Goal: Task Accomplishment & Management: Use online tool/utility

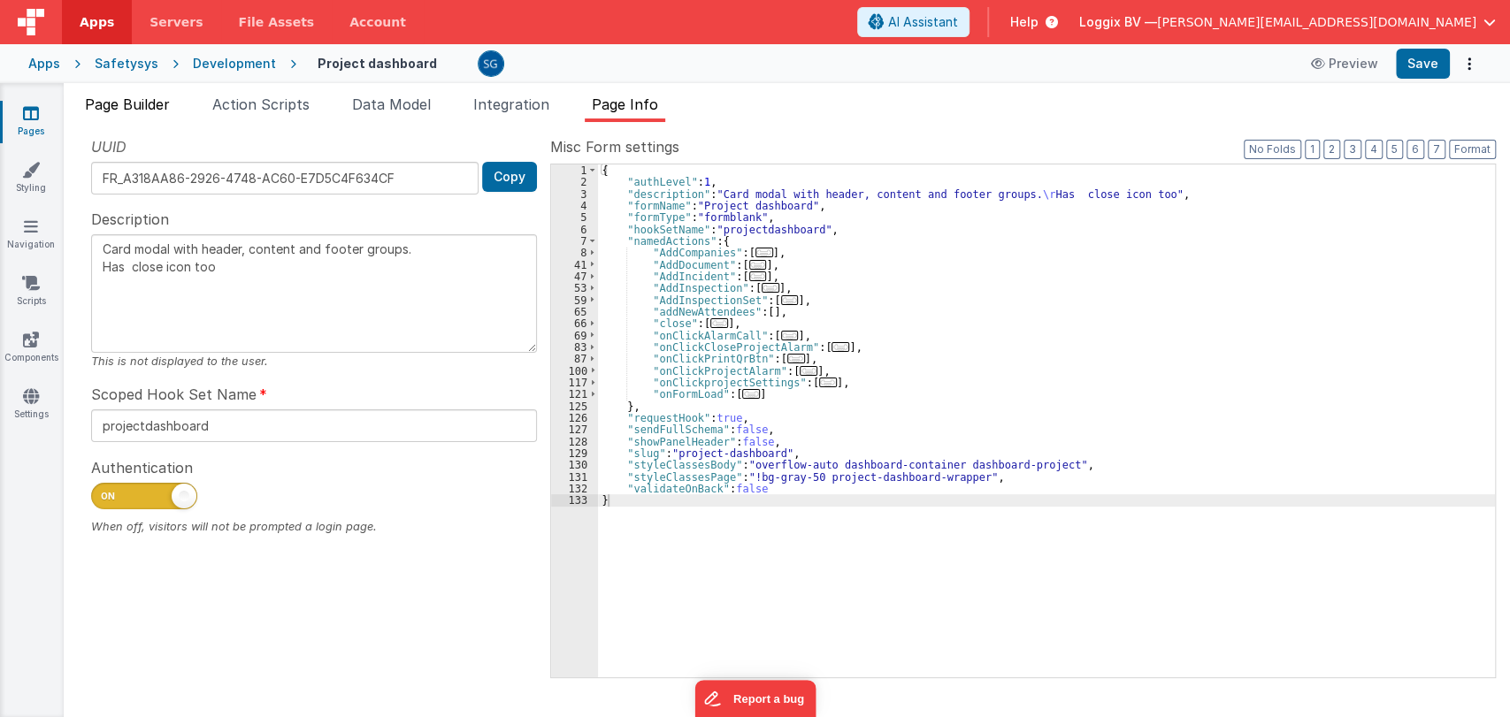
click at [135, 112] on li "Page Builder" at bounding box center [127, 108] width 99 height 28
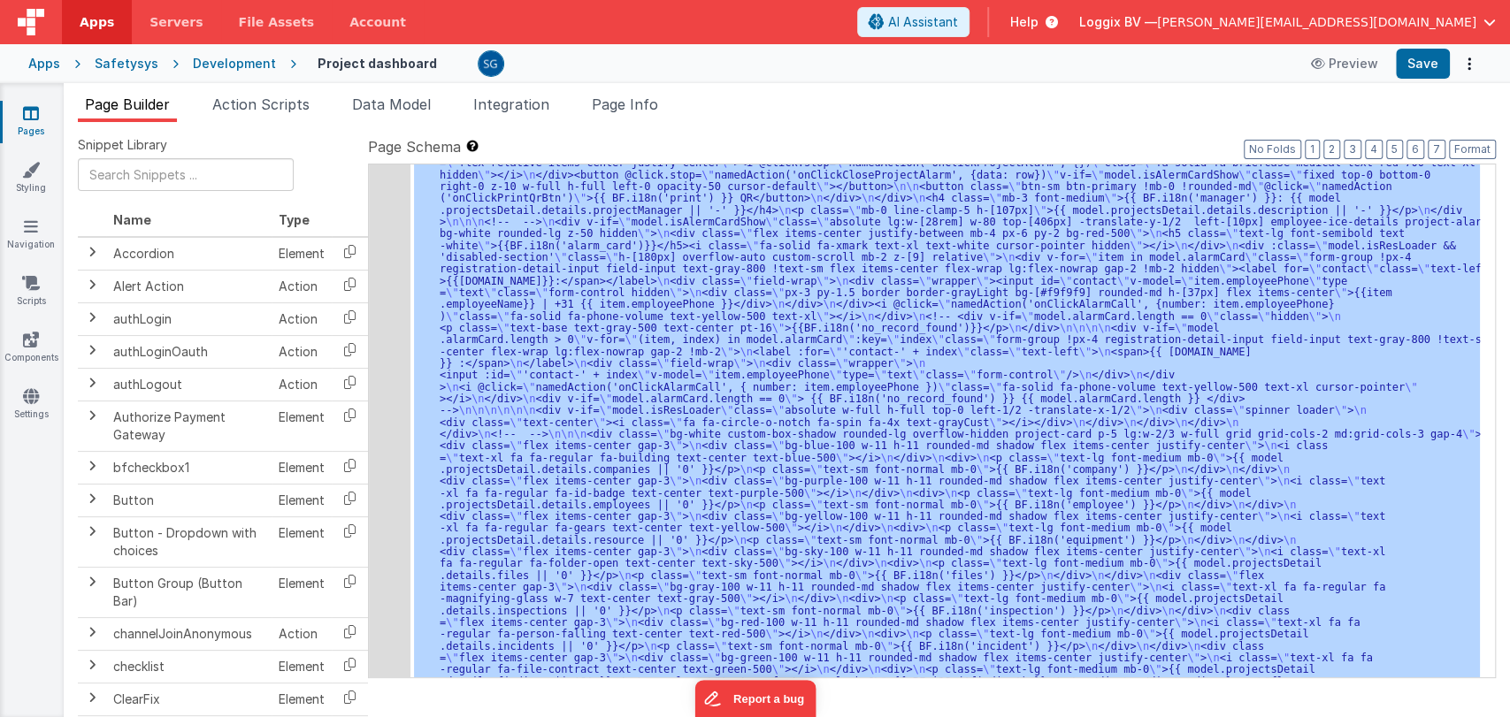
scroll to position [655, 0]
click at [802, 353] on div ""html" : "<div class= \" flex flex-wrap lg:flex-nowrap items-center gap-6 gap-y…" at bounding box center [944, 421] width 1069 height 513
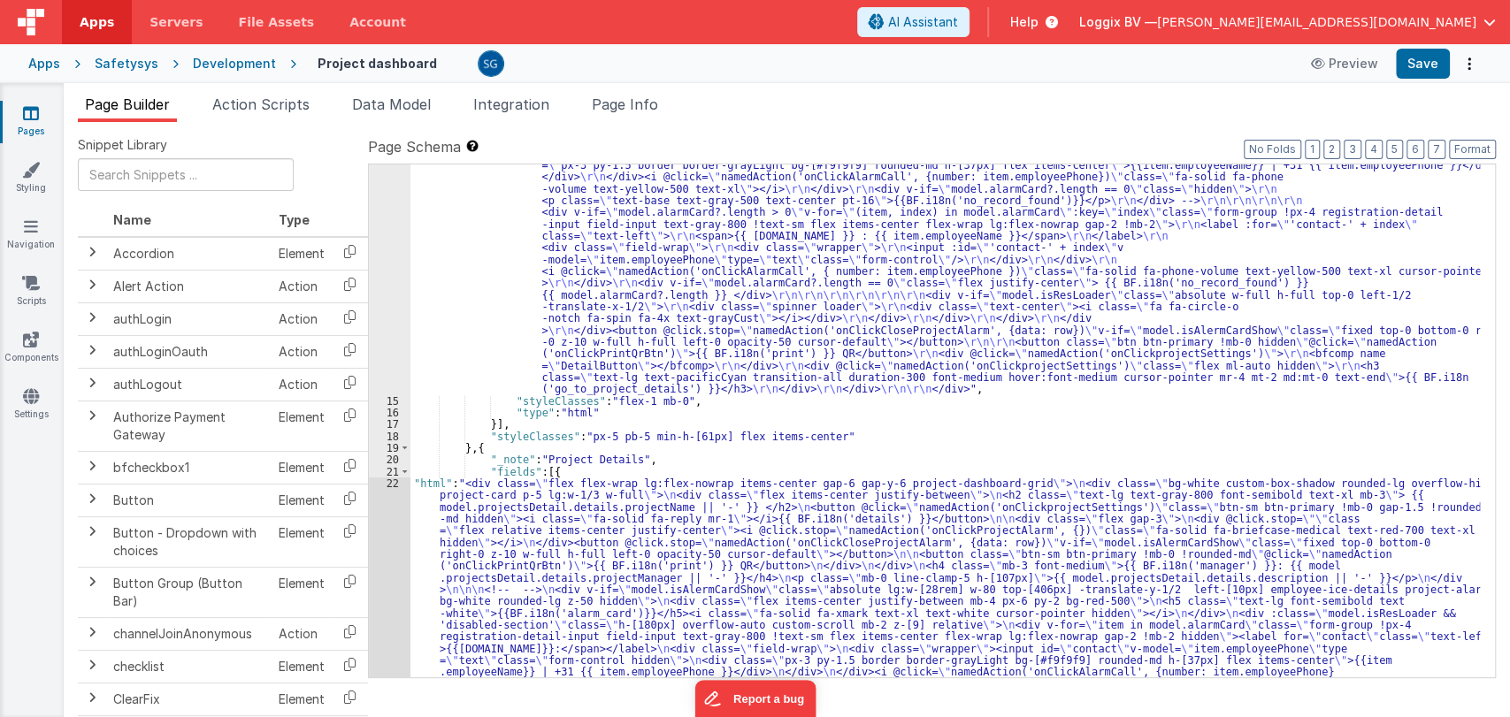
scroll to position [301, 0]
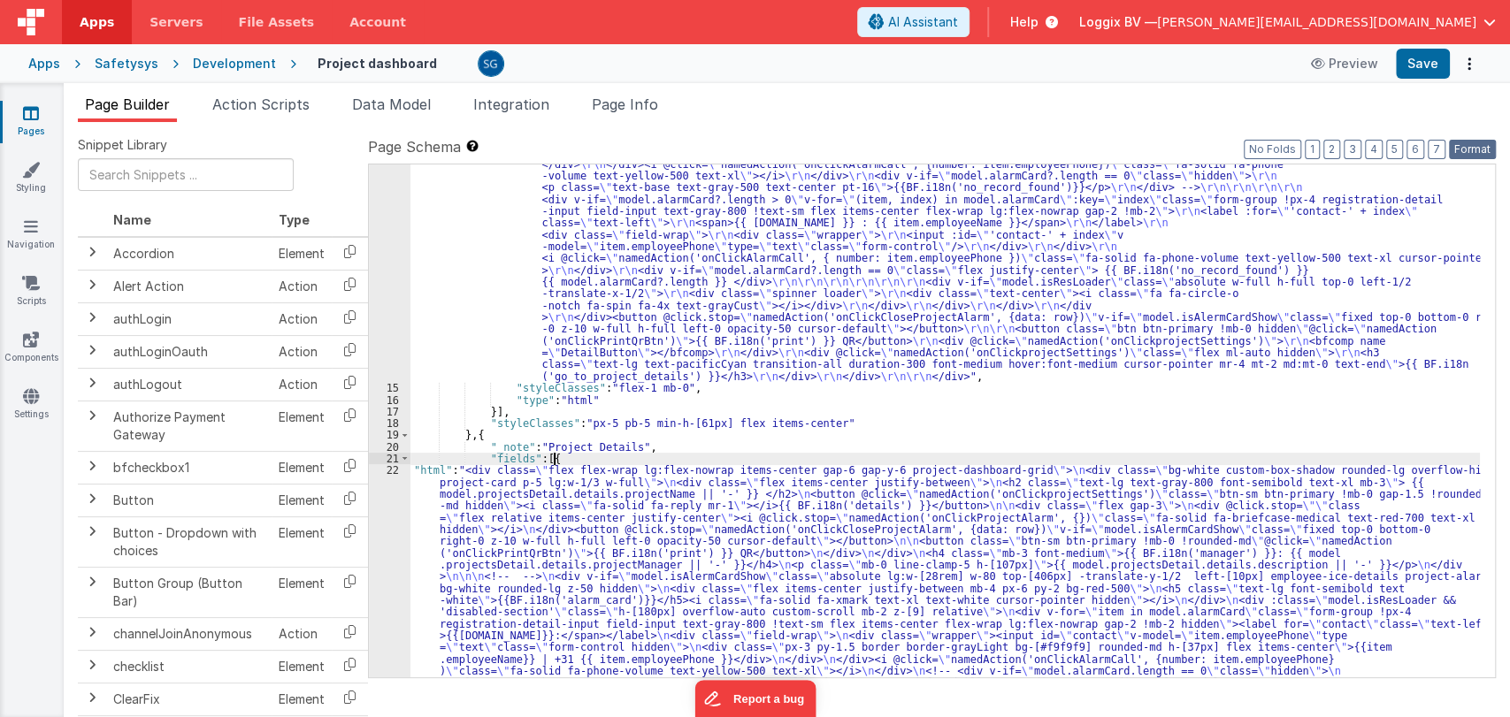
click at [1465, 150] on button "Format" at bounding box center [1472, 149] width 47 height 19
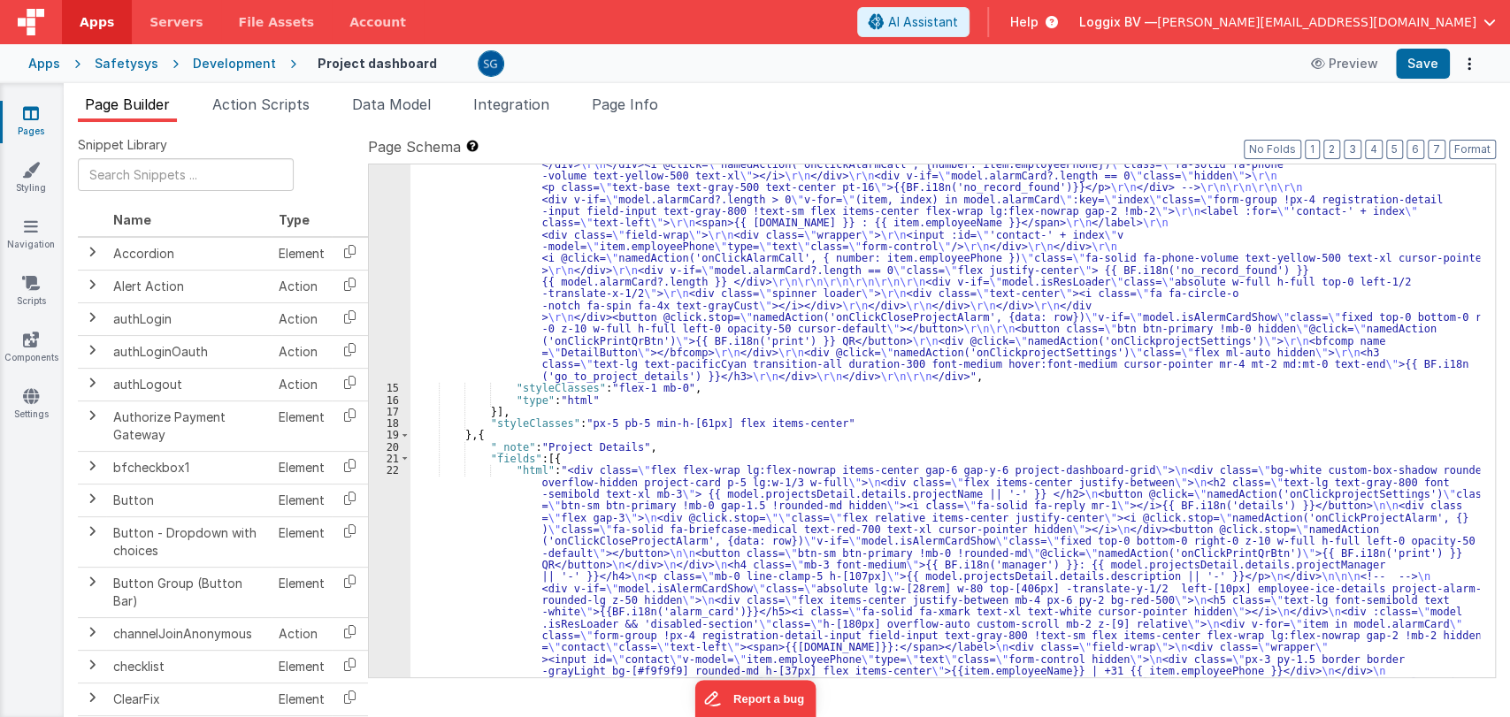
click at [27, 115] on icon at bounding box center [31, 113] width 16 height 18
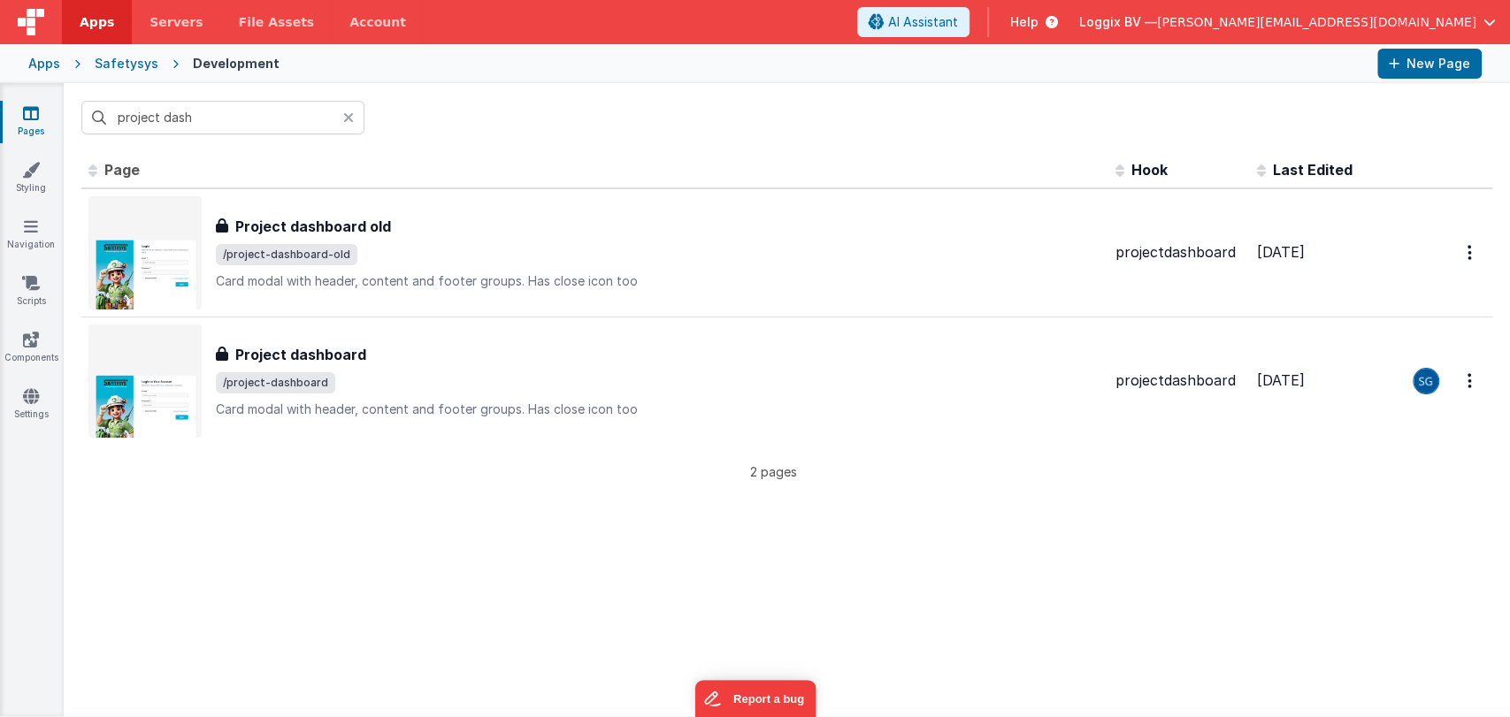
click at [57, 67] on div "Apps" at bounding box center [44, 64] width 32 height 18
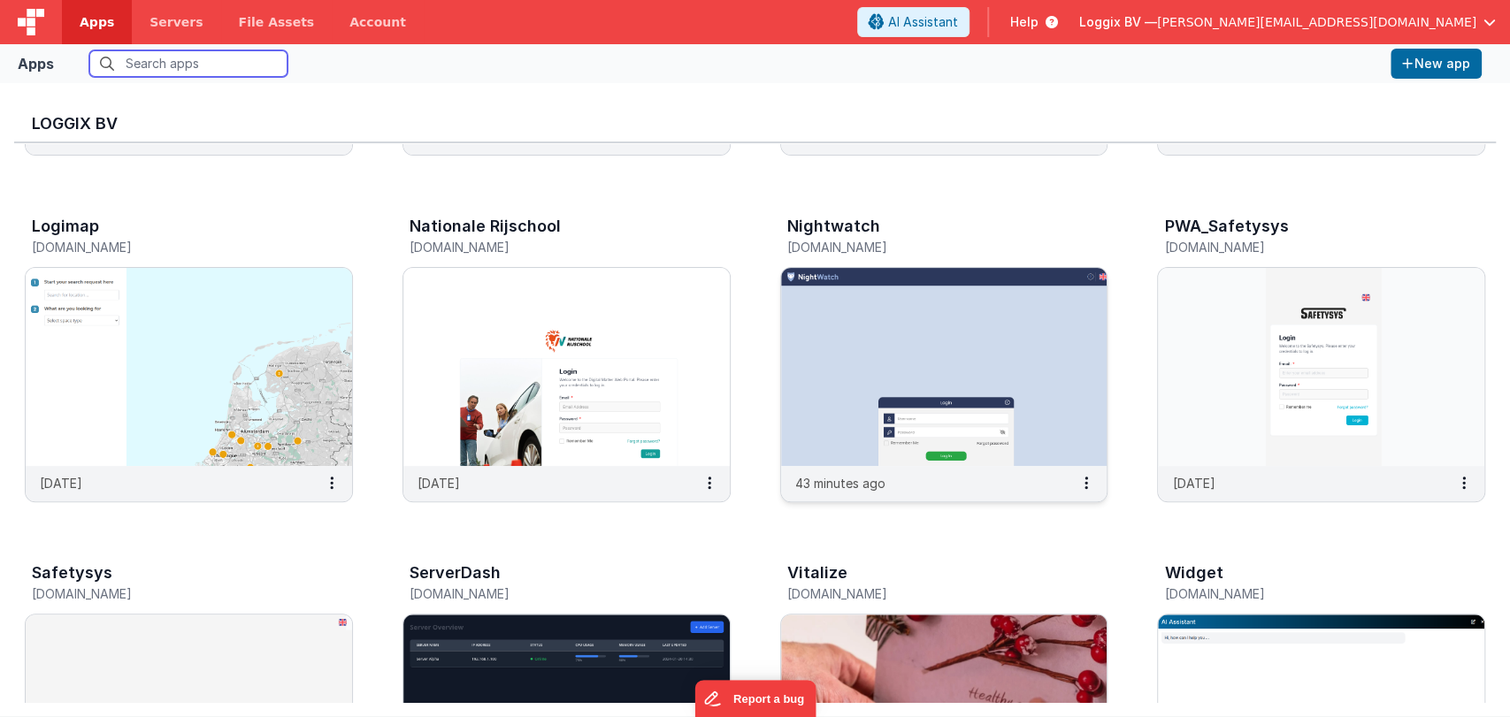
scroll to position [424, 0]
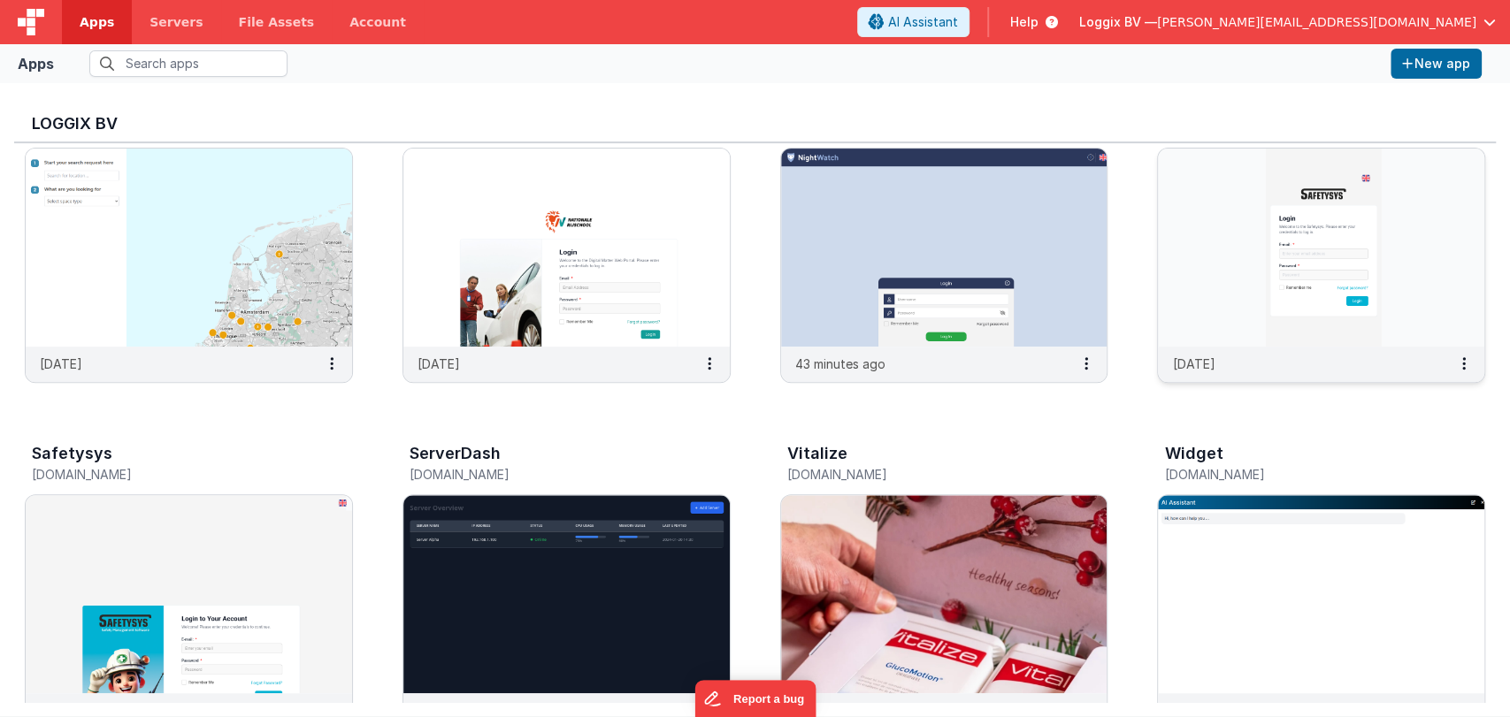
click at [1399, 234] on img at bounding box center [1321, 248] width 326 height 198
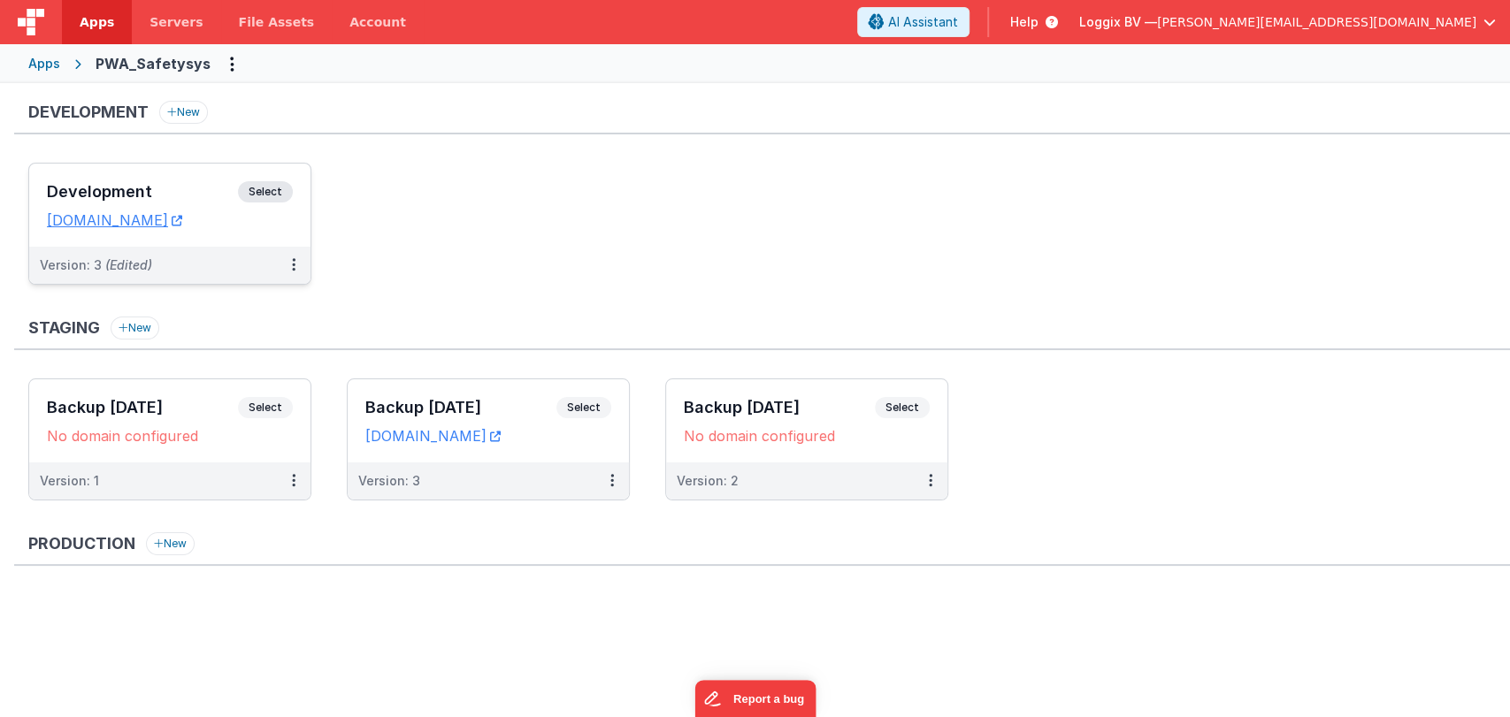
click at [123, 187] on h3 "Development" at bounding box center [142, 192] width 191 height 18
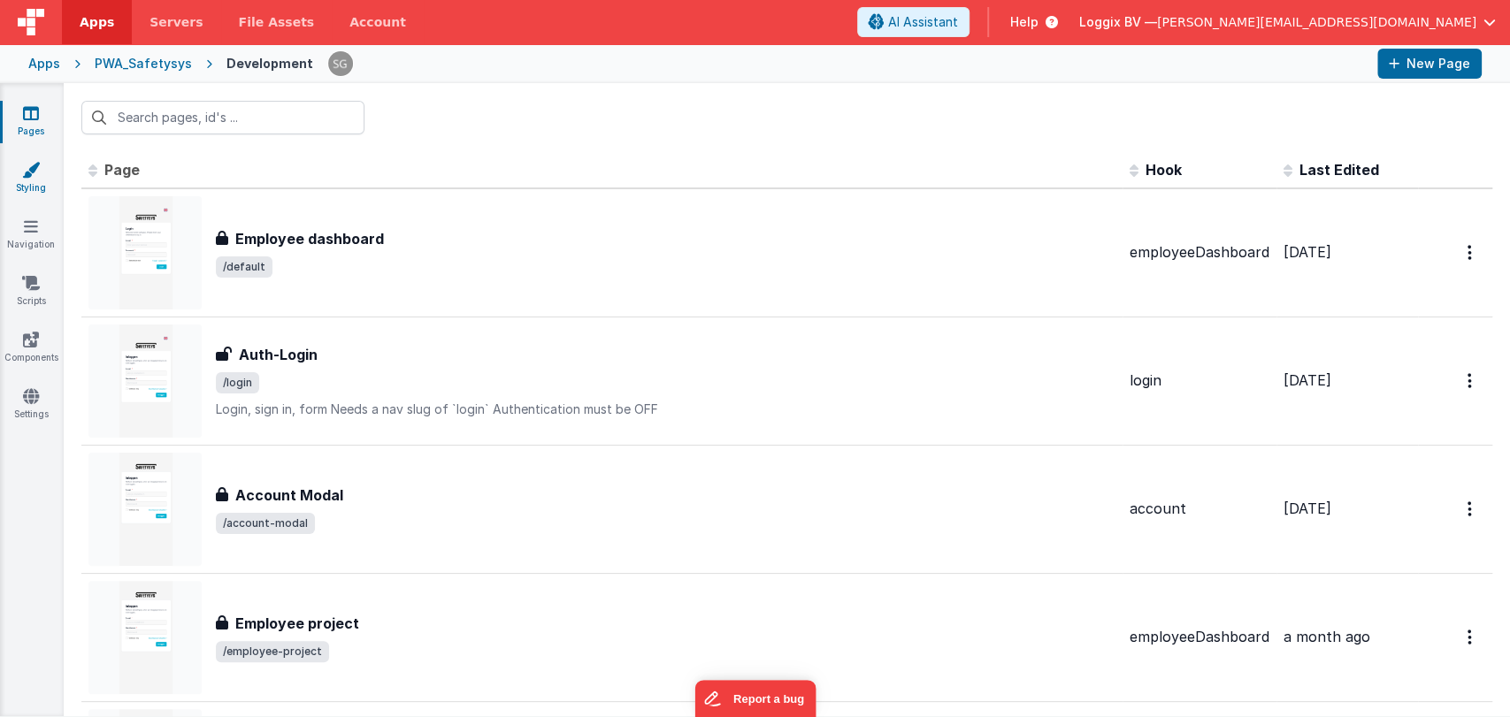
click at [31, 180] on link "Styling" at bounding box center [31, 178] width 64 height 35
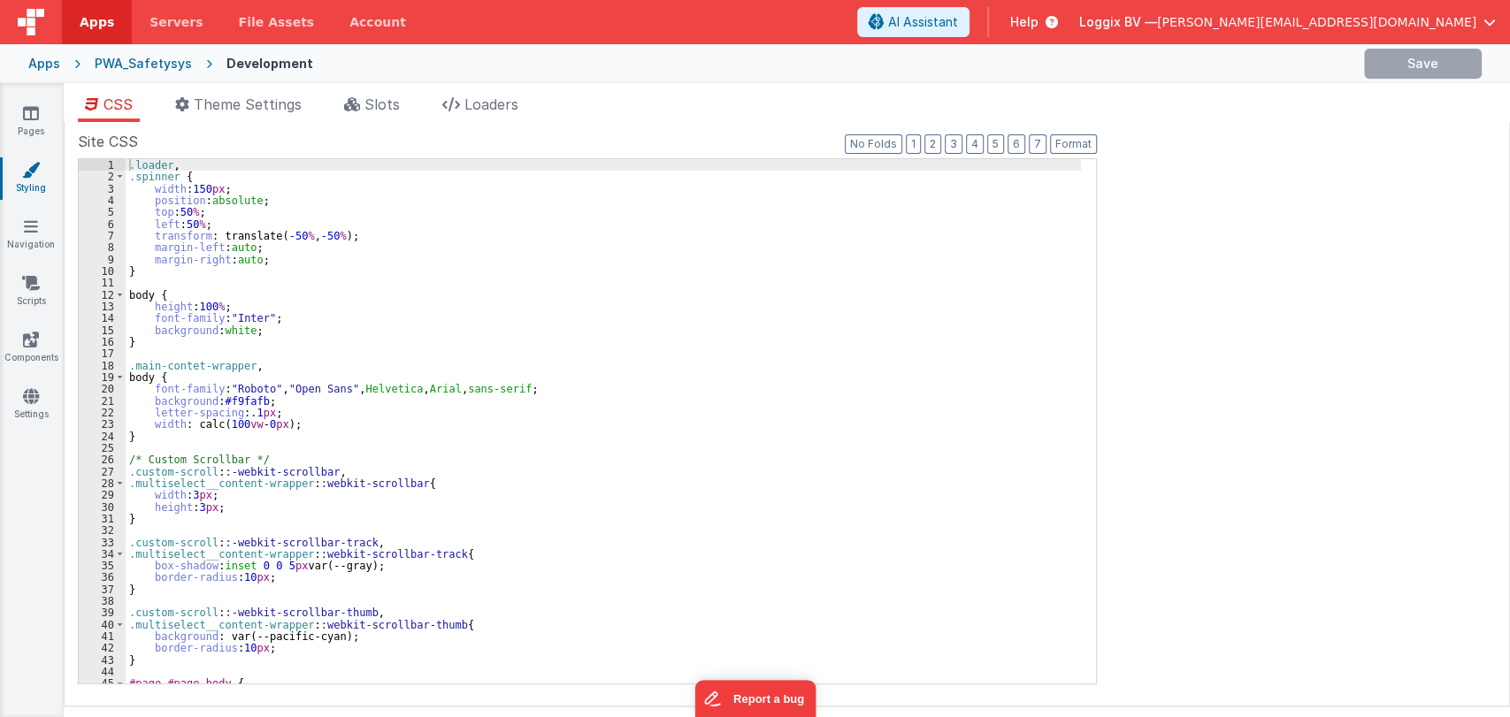
click at [450, 282] on div ".loader , .spinner { width : 150 px ; position : absolute ; top : 50 % ; left :…" at bounding box center [603, 433] width 955 height 548
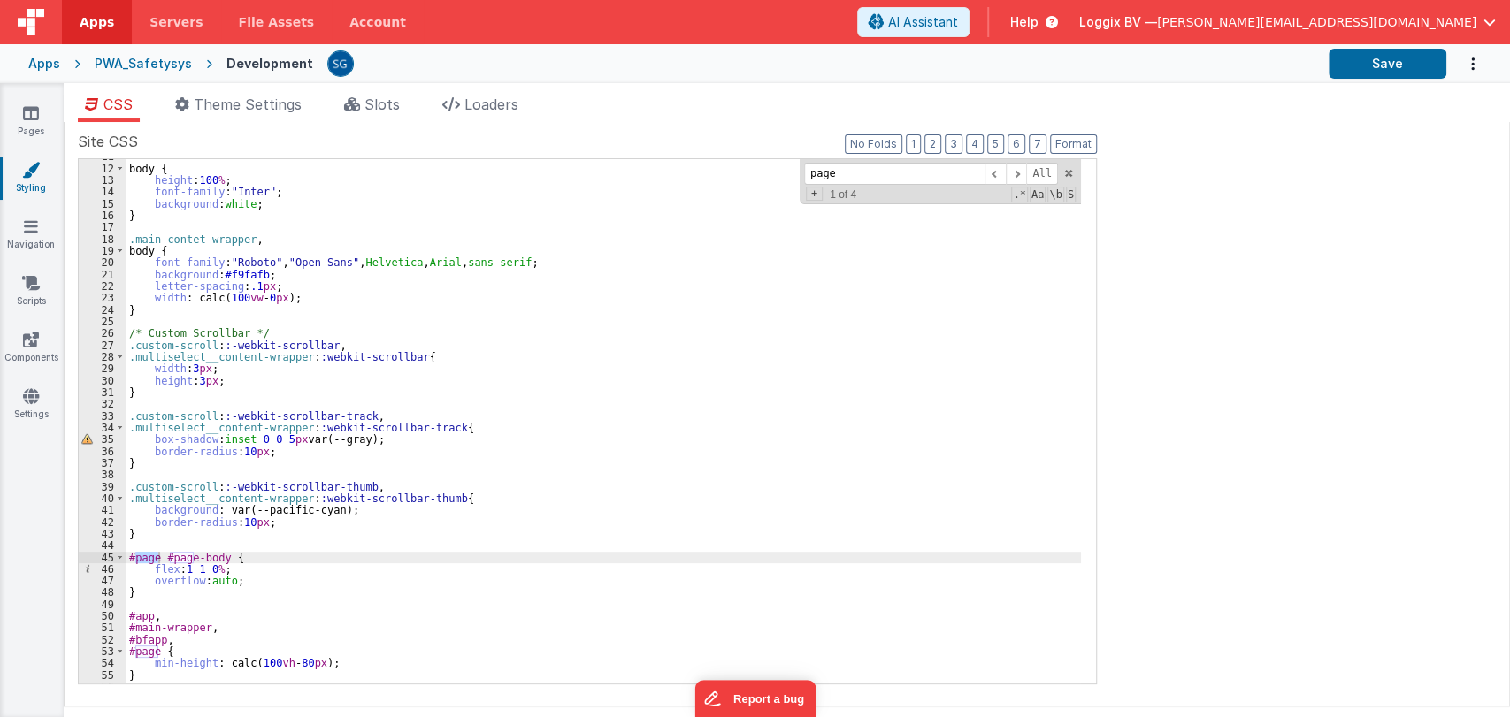
scroll to position [126, 0]
type input "page-body"
click at [1026, 176] on span at bounding box center [1016, 174] width 21 height 22
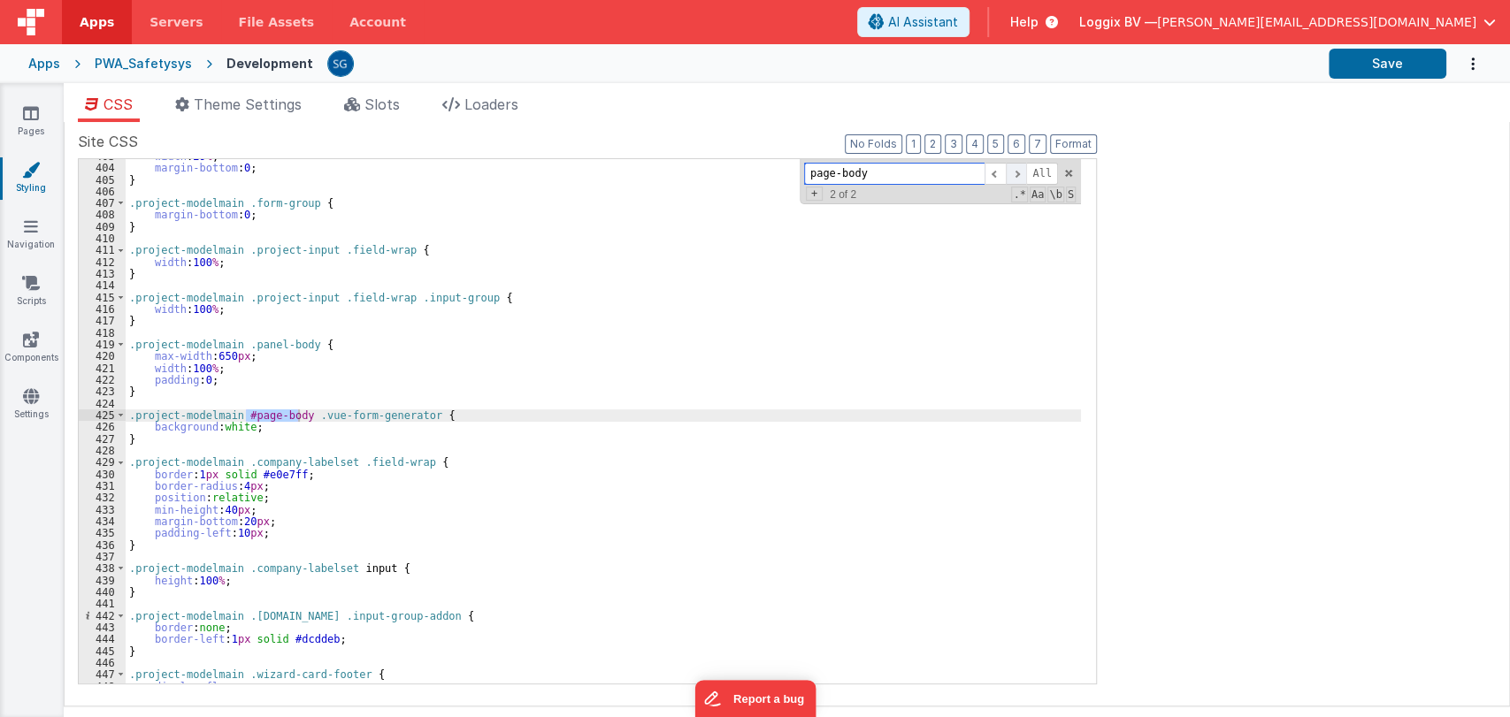
scroll to position [4749, 0]
click at [1023, 175] on span at bounding box center [1016, 174] width 21 height 22
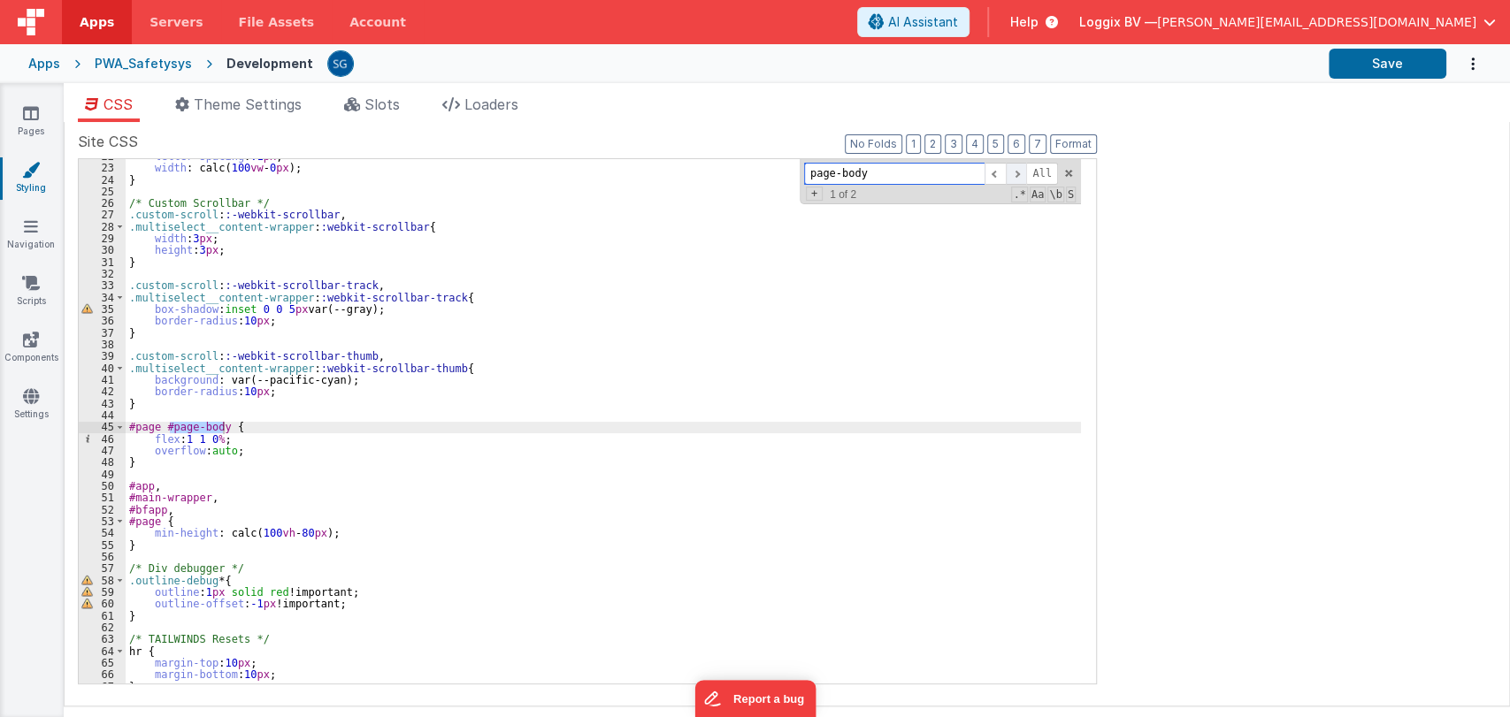
scroll to position [256, 0]
click at [157, 464] on div "letter-spacing : .1 px ; width : calc( 100 vw - 0 px ); } /* Custom Scrollbar *…" at bounding box center [603, 424] width 955 height 548
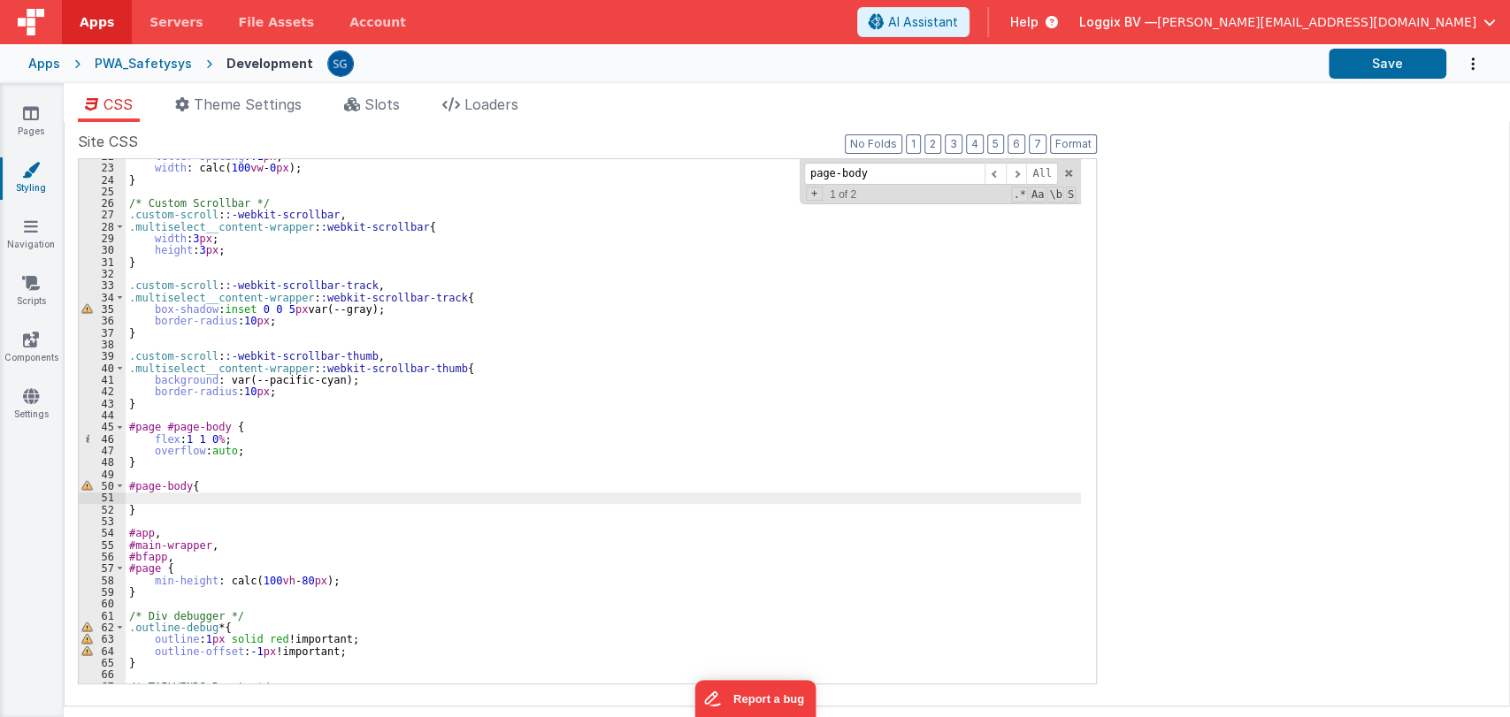
click at [173, 497] on div "letter-spacing : .1 px ; width : calc( 100 vw - 0 px ); } /* Custom Scrollbar *…" at bounding box center [603, 424] width 955 height 548
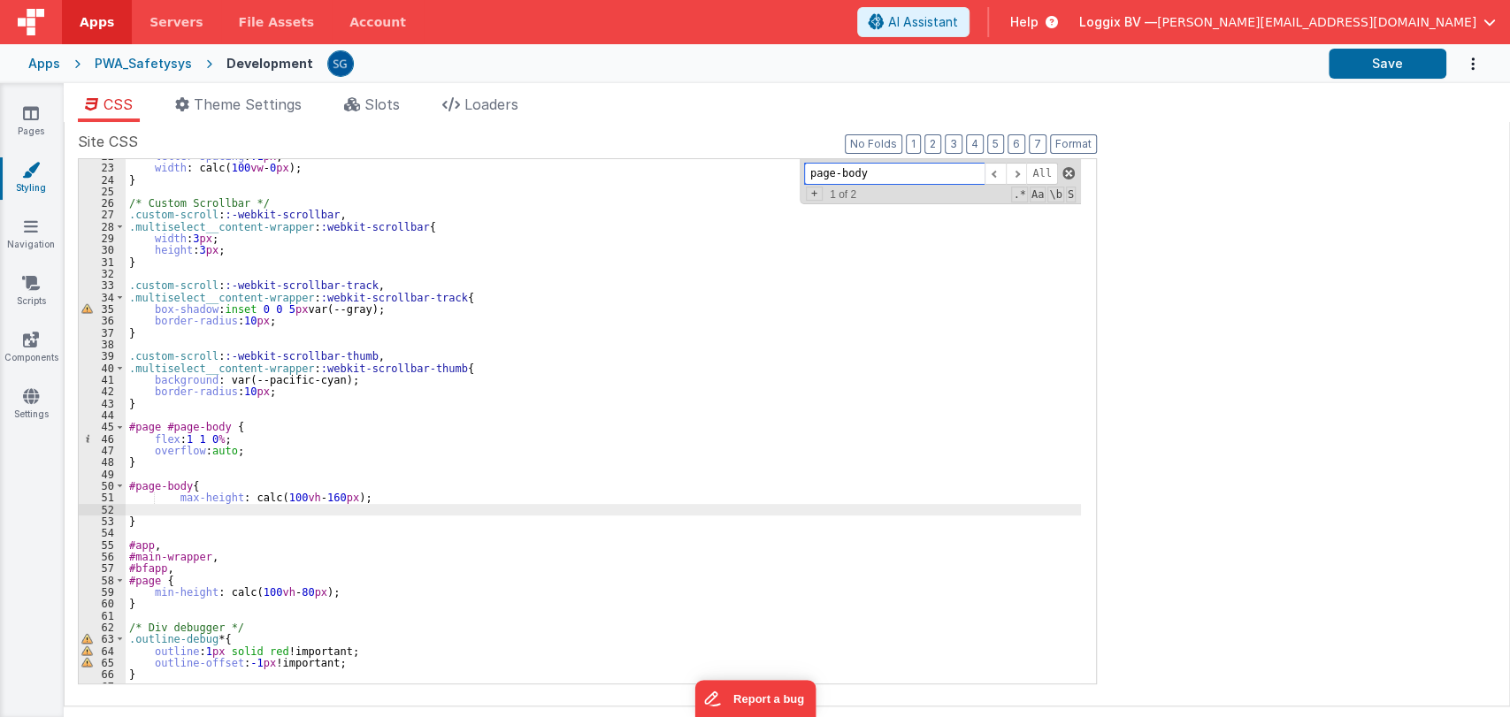
click at [1072, 172] on span at bounding box center [1068, 173] width 12 height 12
click at [1072, 149] on button "Format" at bounding box center [1073, 143] width 47 height 19
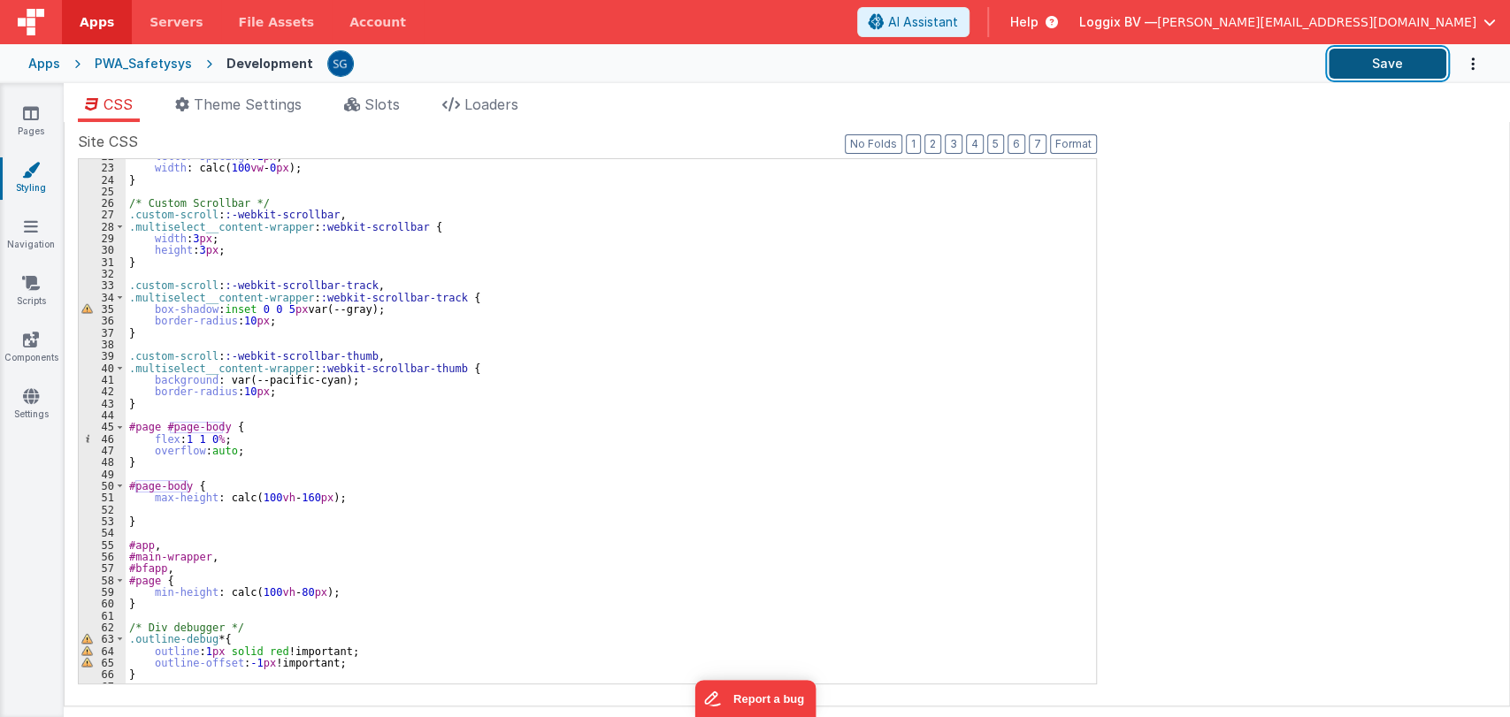
click at [1345, 59] on button "Save" at bounding box center [1388, 64] width 118 height 30
click at [28, 235] on link "Navigation" at bounding box center [31, 235] width 64 height 35
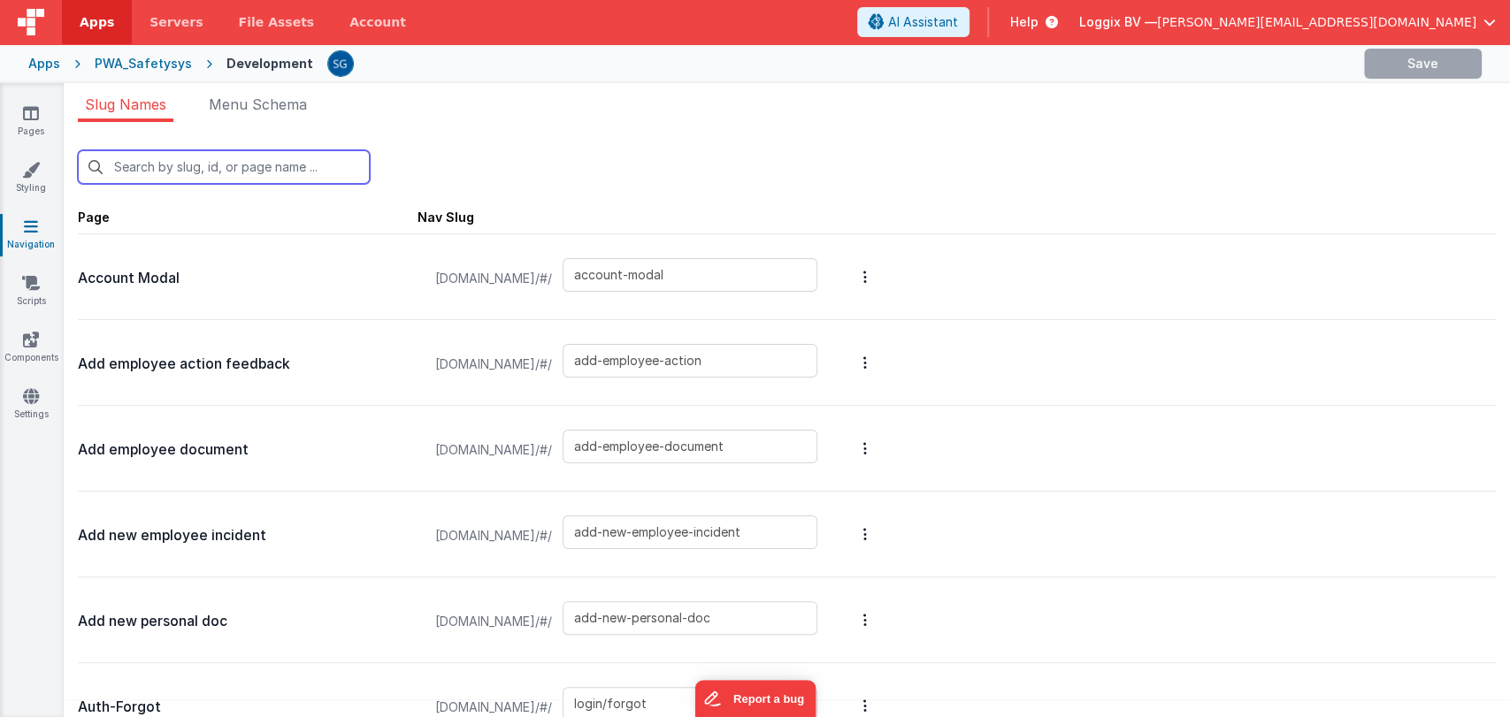
click at [285, 168] on input "text" at bounding box center [224, 167] width 292 height 34
type input "add"
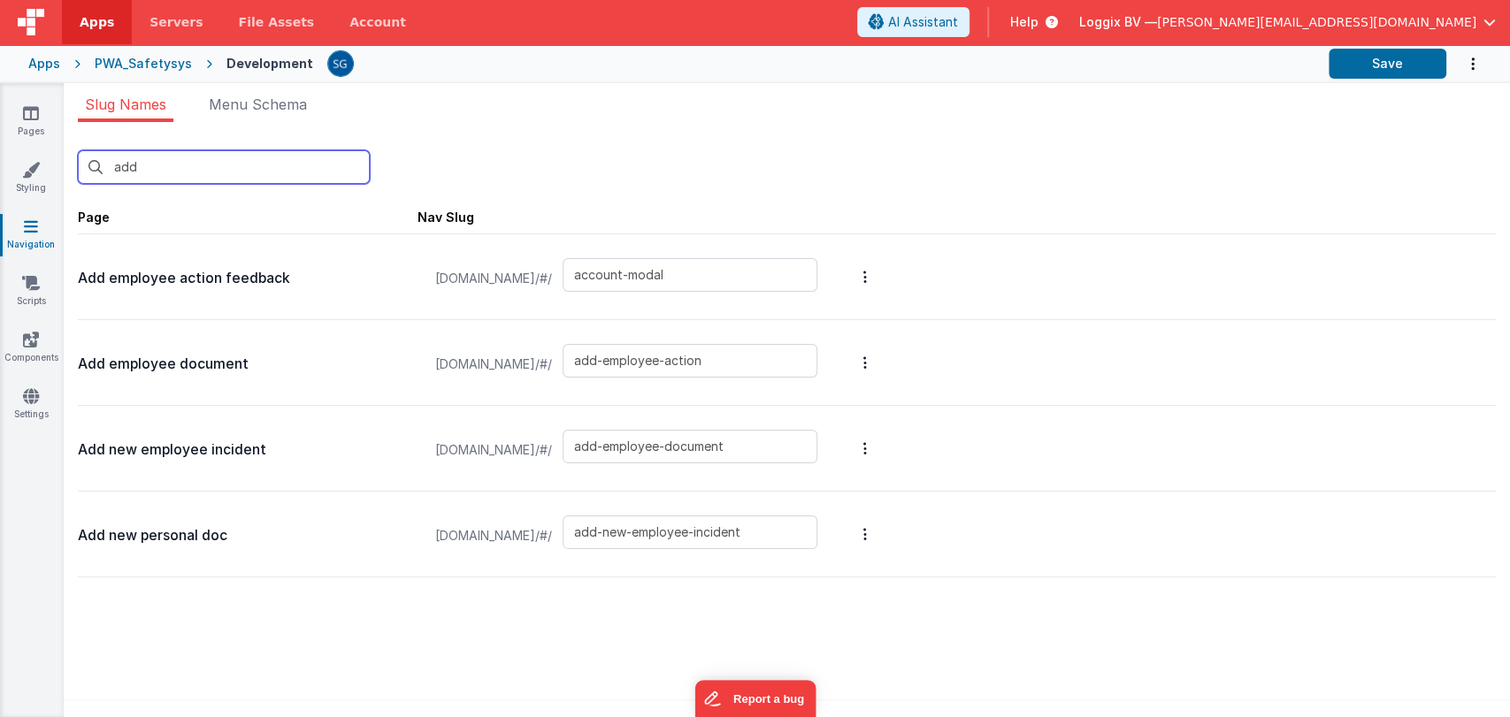
type input "add-employee-action"
type input "add-employee-document"
type input "add-new-employee-incident"
type input "add-new-personal-doc"
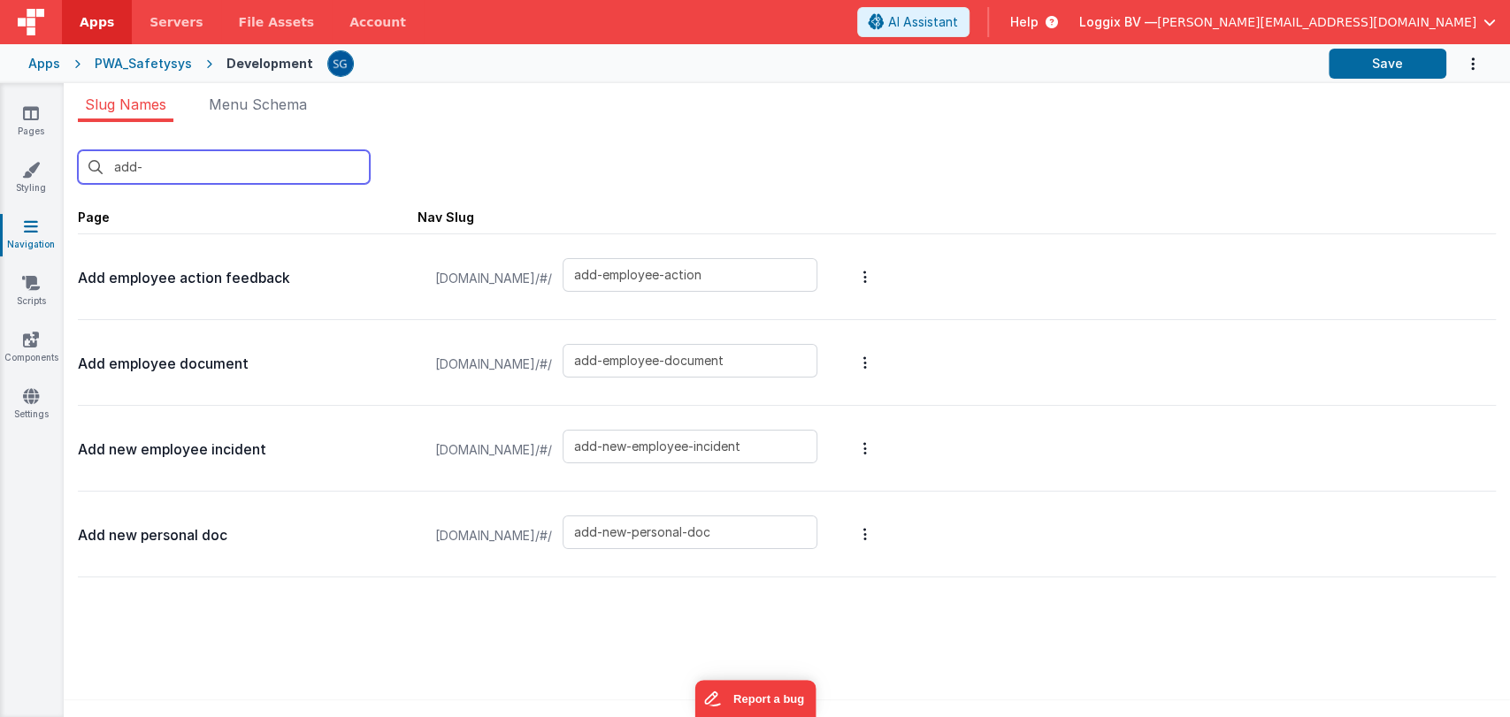
type input "add-n"
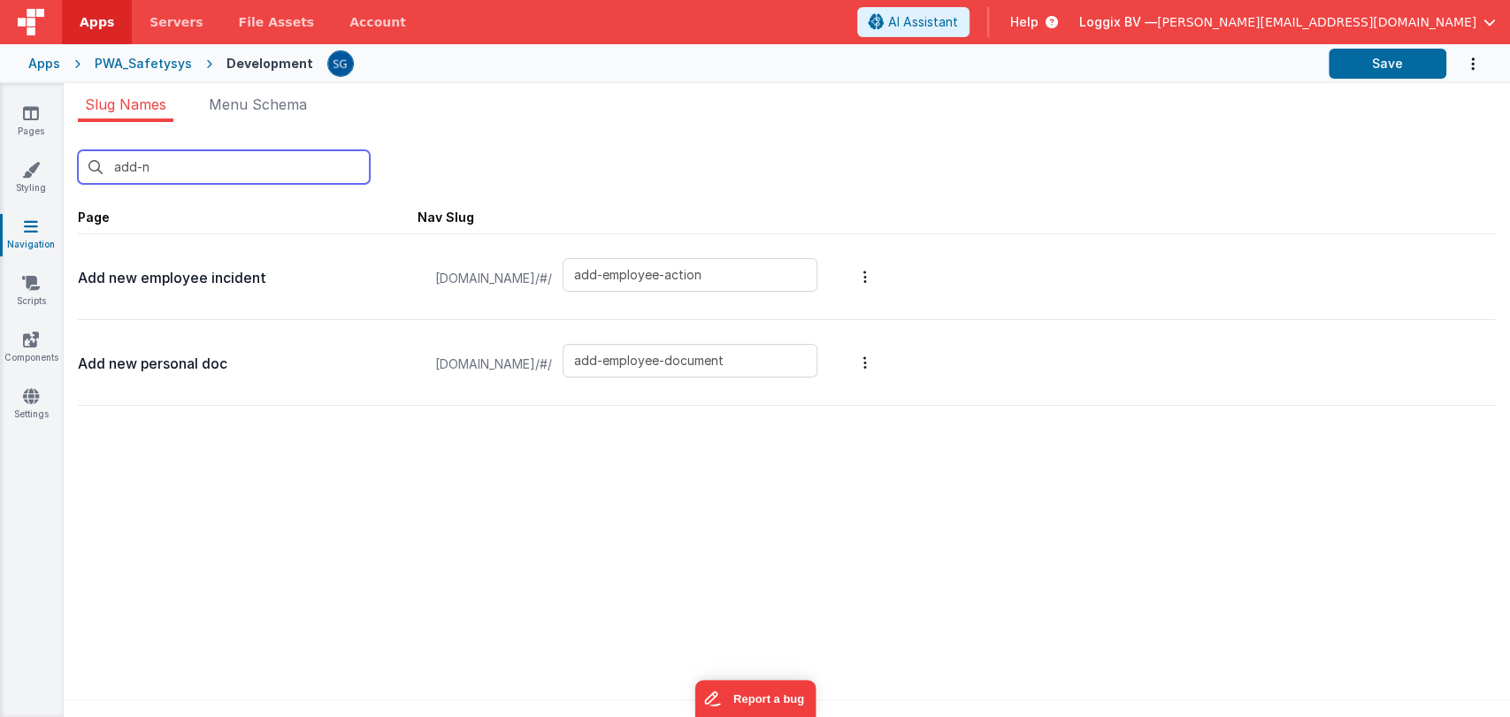
type input "add-new-employee-incident"
type input "add-new-personal-doc"
type input "add-new"
click at [240, 536] on div "add-new New Slug Page Nav Slug Add new employee incident [DOMAIN_NAME]/#/ add-n…" at bounding box center [787, 425] width 1446 height 606
click at [28, 121] on icon at bounding box center [31, 113] width 16 height 18
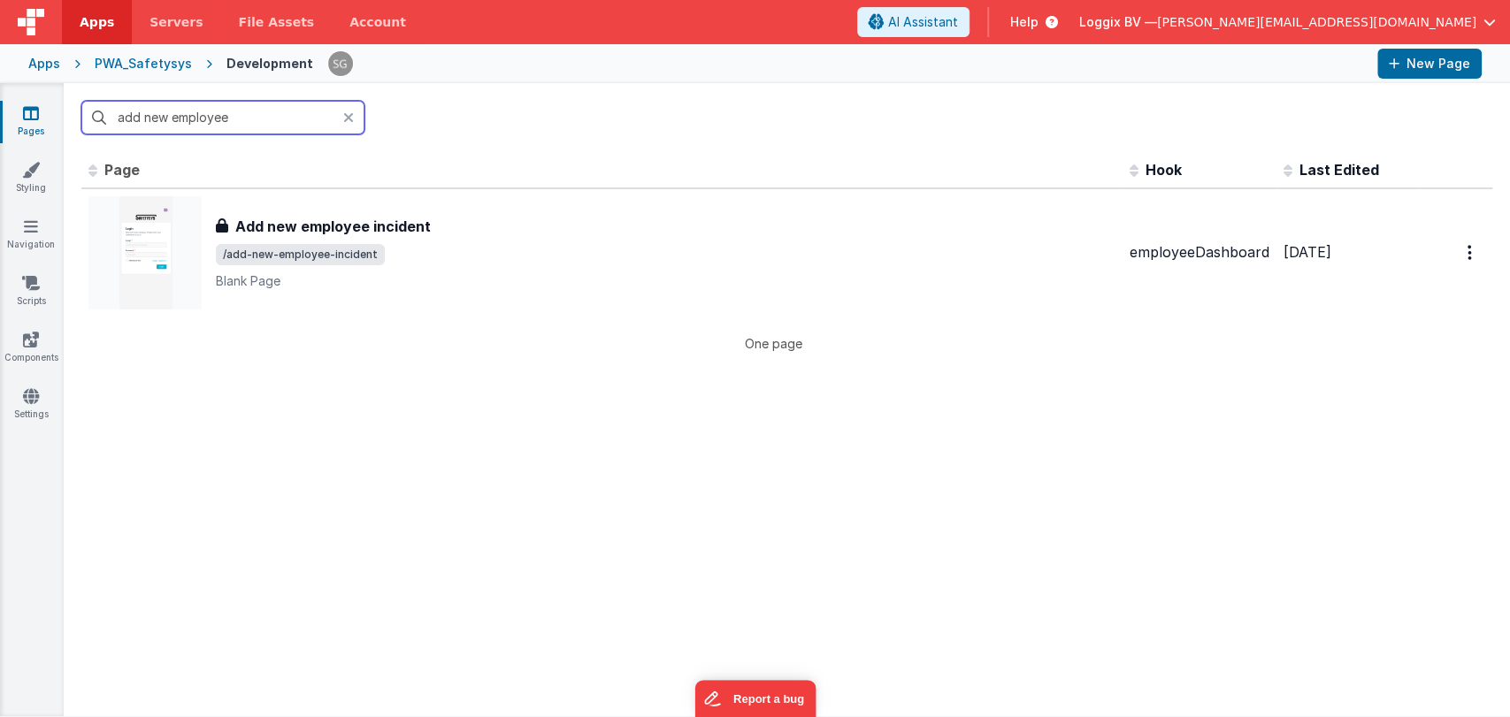
type input "add new employee"
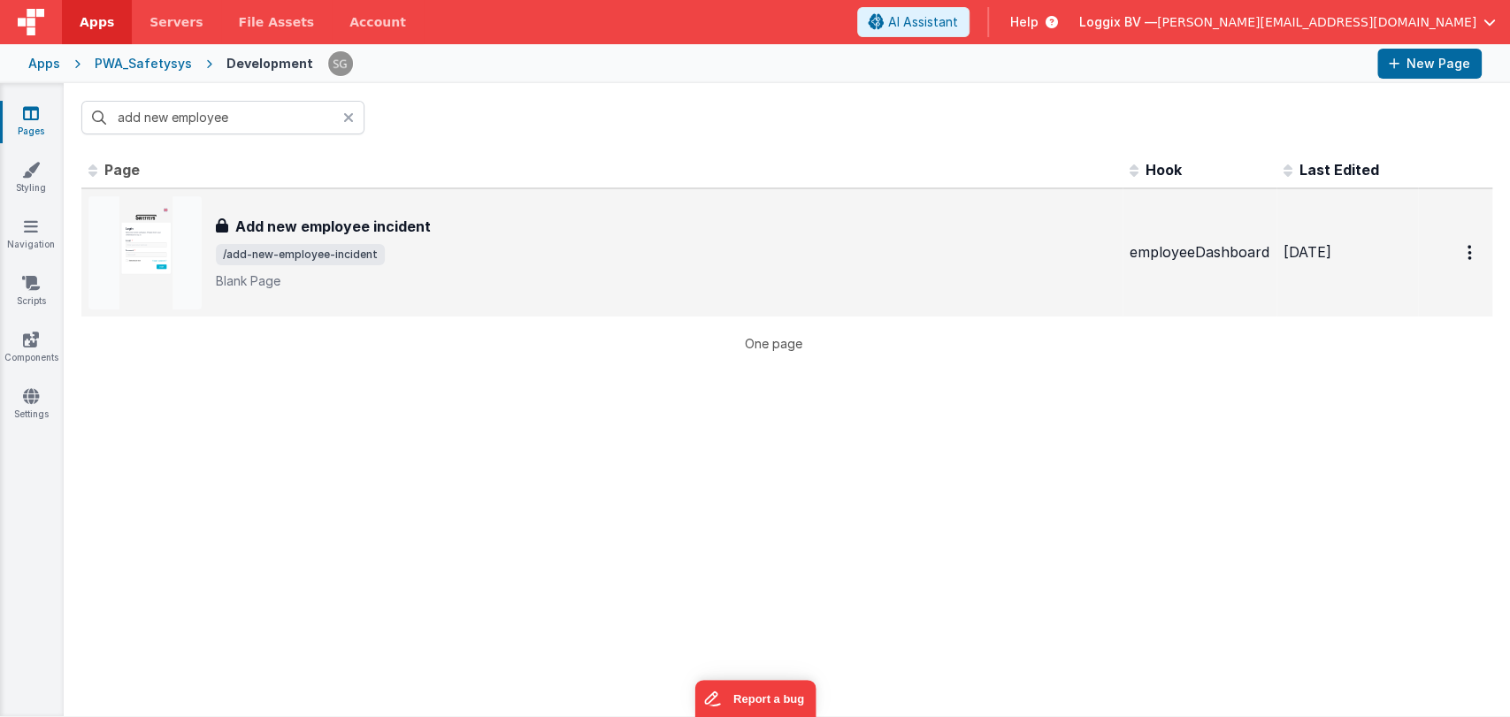
click at [327, 216] on h3 "Add new employee incident" at bounding box center [332, 226] width 195 height 21
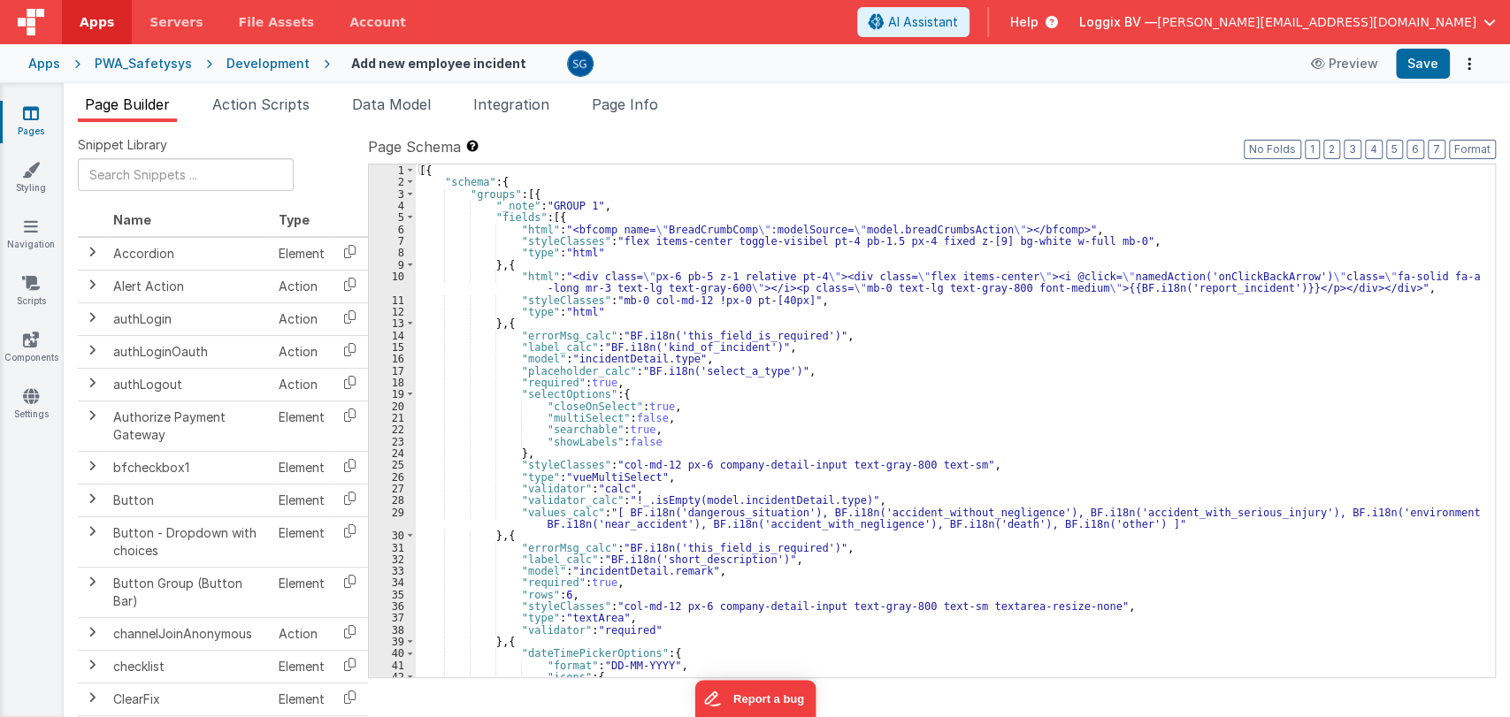
click at [829, 369] on div "[{ "schema" : { "groups" : [{ "_note" : "GROUP 1" , "fields" : [{ "html" : "<bf…" at bounding box center [948, 433] width 1064 height 537
click at [832, 405] on div "[{ "schema" : { "groups" : [{ "_note" : "GROUP 1" , "fields" : [{ "html" : "<bf…" at bounding box center [948, 433] width 1064 height 537
click at [847, 419] on div "[{ "schema" : { "groups" : [{ "_note" : "GROUP 1" , "fields" : [{ "html" : "<bf…" at bounding box center [948, 433] width 1064 height 537
click at [792, 402] on div "[{ "schema" : { "groups" : [{ "_note" : "GROUP 1" , "fields" : [{ "html" : "<bf…" at bounding box center [948, 433] width 1064 height 537
click at [785, 411] on div "[{ "schema" : { "groups" : [{ "_note" : "GROUP 1" , "fields" : [{ "html" : "<bf…" at bounding box center [948, 433] width 1064 height 537
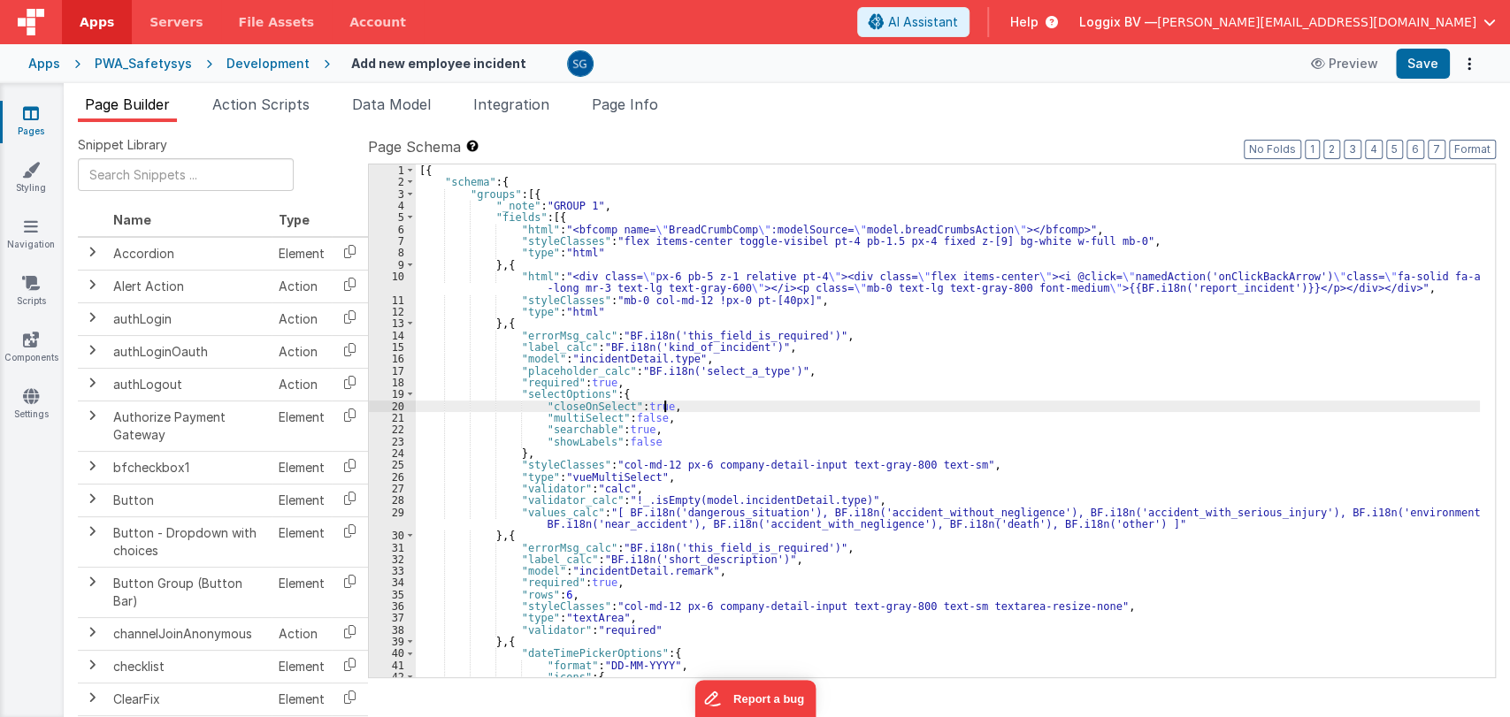
click at [785, 419] on div "[{ "schema" : { "groups" : [{ "_note" : "GROUP 1" , "fields" : [{ "html" : "<bf…" at bounding box center [948, 433] width 1064 height 537
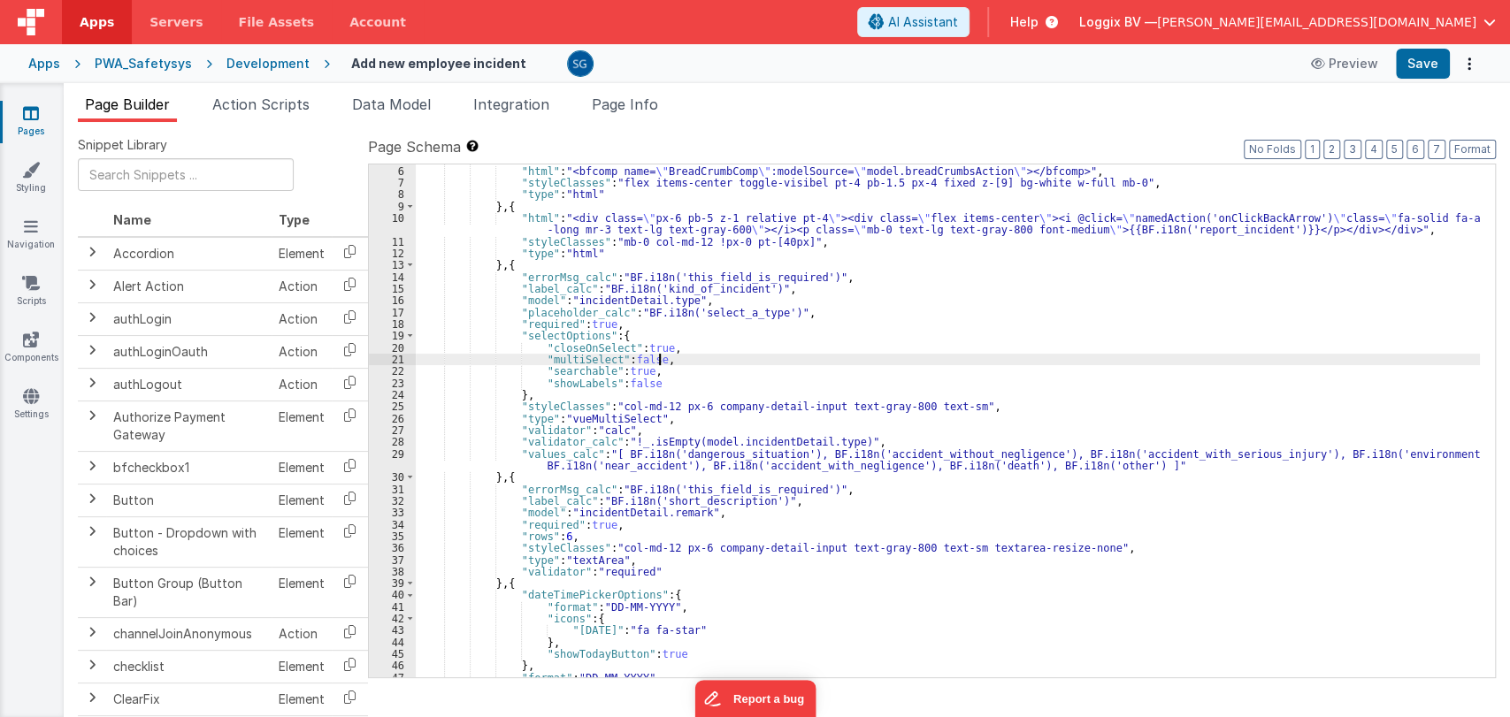
scroll to position [57, 0]
click at [923, 462] on div ""fields" : [{ "html" : "<bfcomp name= \" BreadCrumbComp \" :modelSource= \" mod…" at bounding box center [948, 421] width 1064 height 537
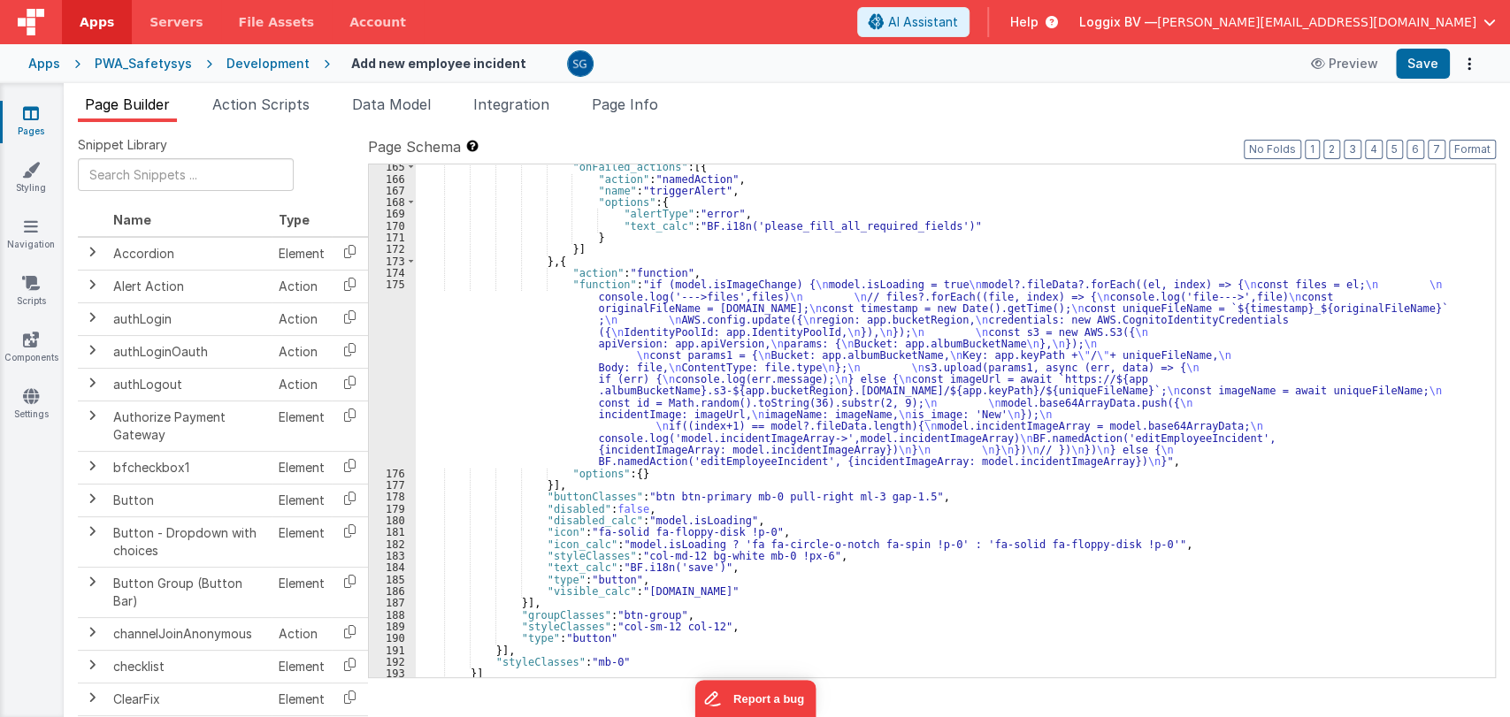
scroll to position [2329, 0]
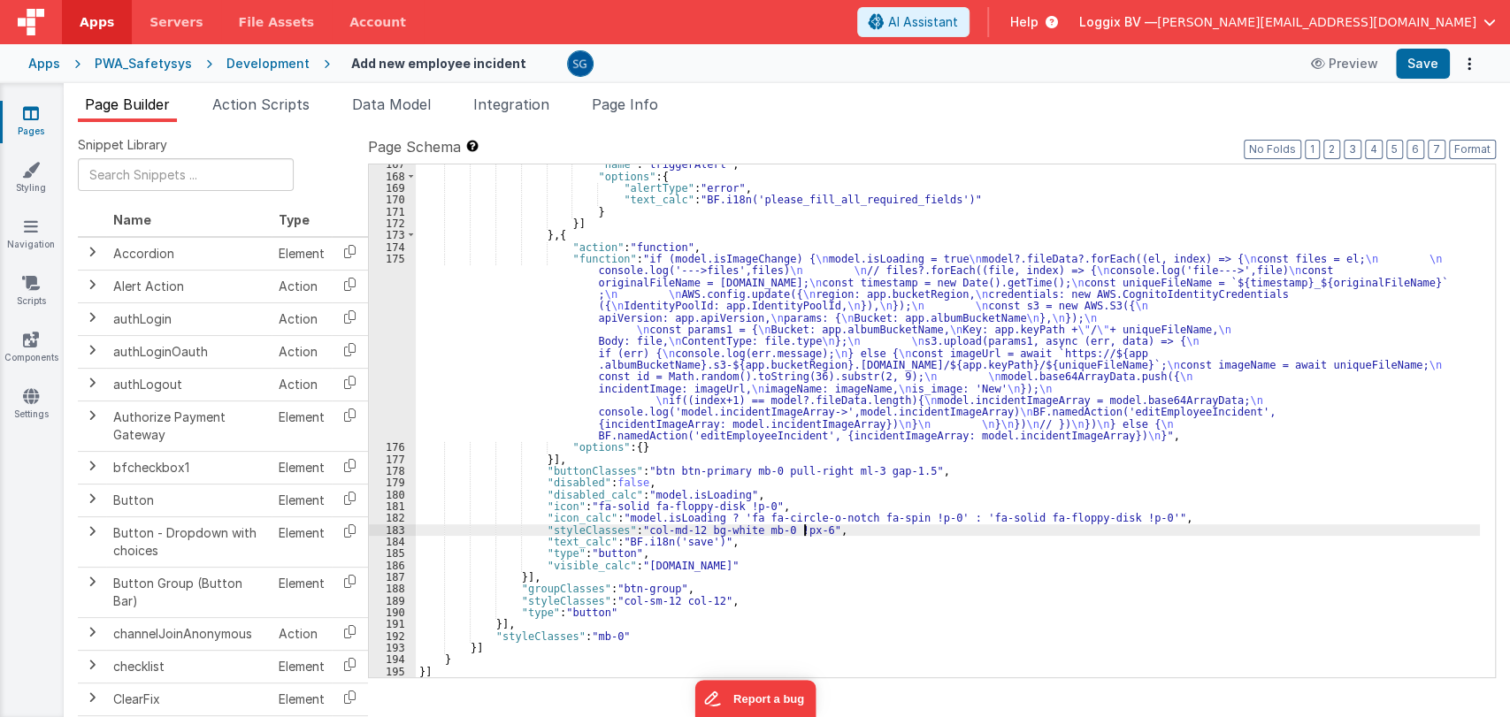
click at [803, 525] on div ""name" : "triggerAlert" , "options" : { "alertType" : "error" , "text_calc" : "…" at bounding box center [948, 426] width 1064 height 537
click at [1422, 59] on button "Save" at bounding box center [1423, 64] width 54 height 30
click at [792, 566] on div ""name" : "triggerAlert" , "options" : { "alertType" : "error" , "text_calc" : "…" at bounding box center [948, 426] width 1064 height 537
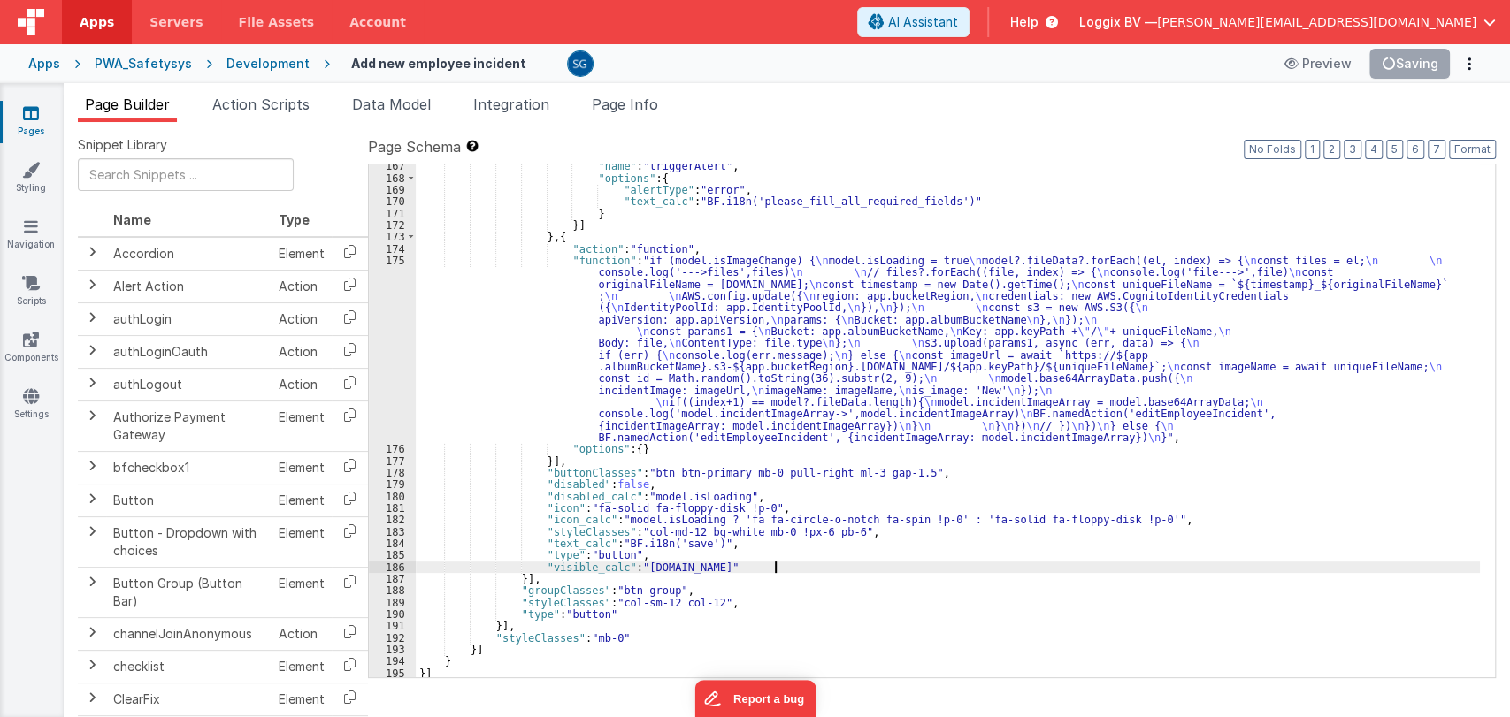
scroll to position [2328, 0]
click at [796, 404] on div ""name" : "triggerAlert" , "options" : { "alertType" : "error" , "text_calc" : "…" at bounding box center [948, 427] width 1064 height 537
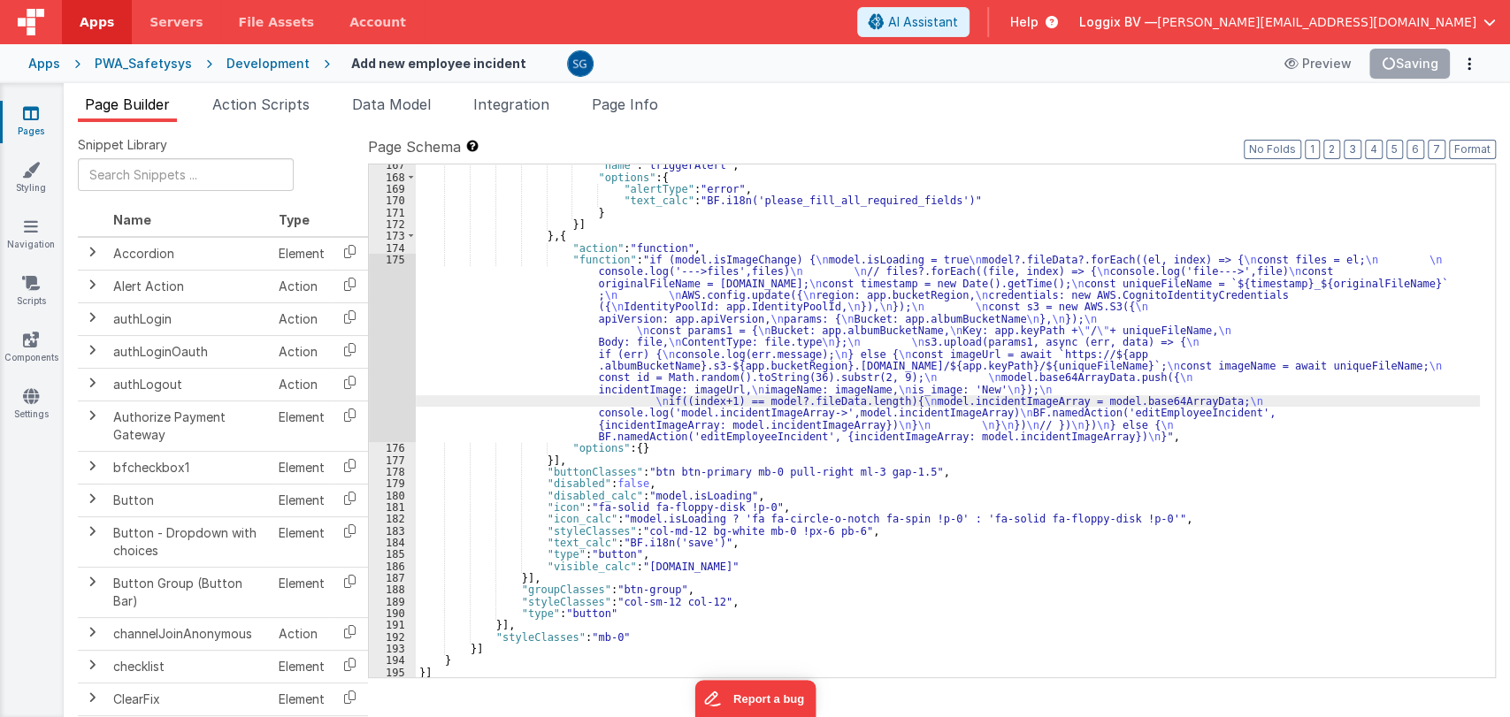
click at [842, 426] on div ""name" : "triggerAlert" , "options" : { "alertType" : "error" , "text_calc" : "…" at bounding box center [948, 427] width 1064 height 537
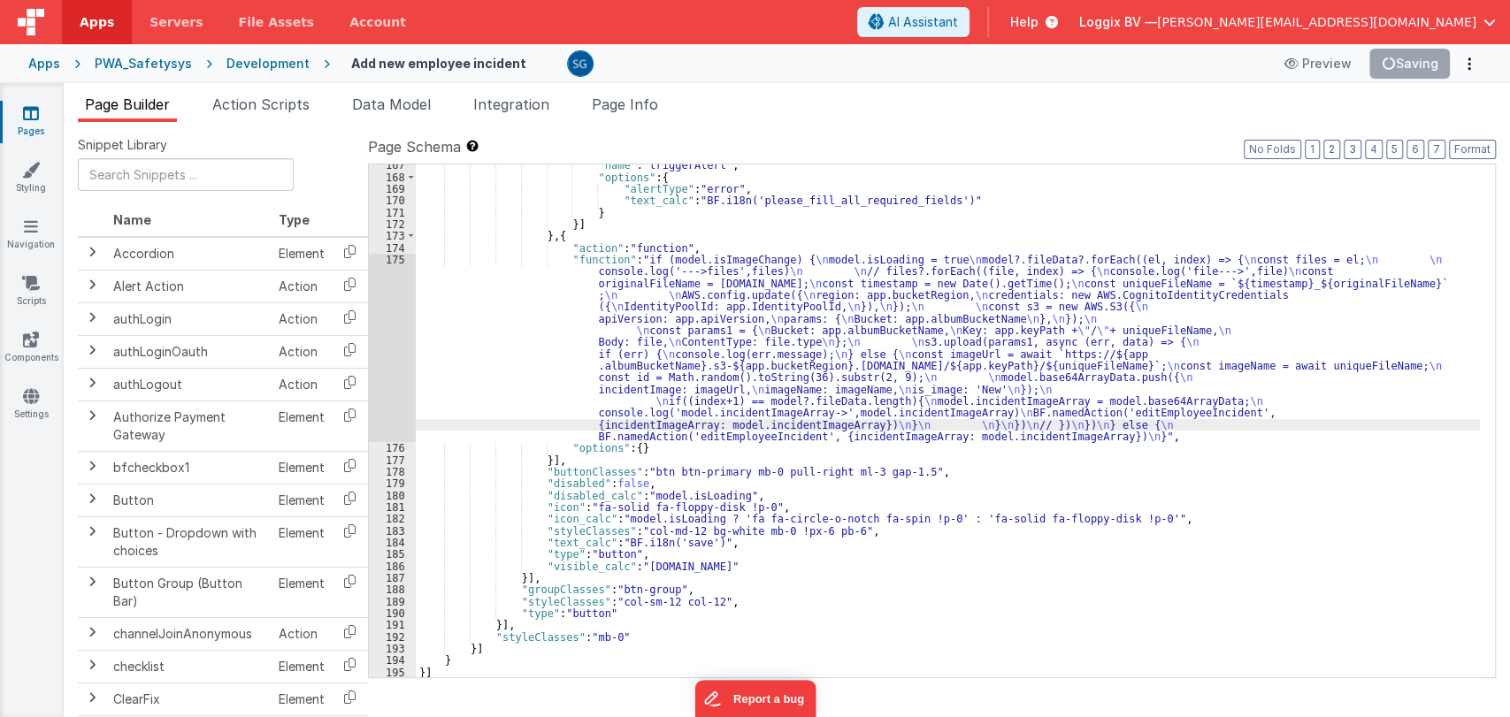
click at [871, 426] on div ""name" : "triggerAlert" , "options" : { "alertType" : "error" , "text_calc" : "…" at bounding box center [948, 427] width 1064 height 537
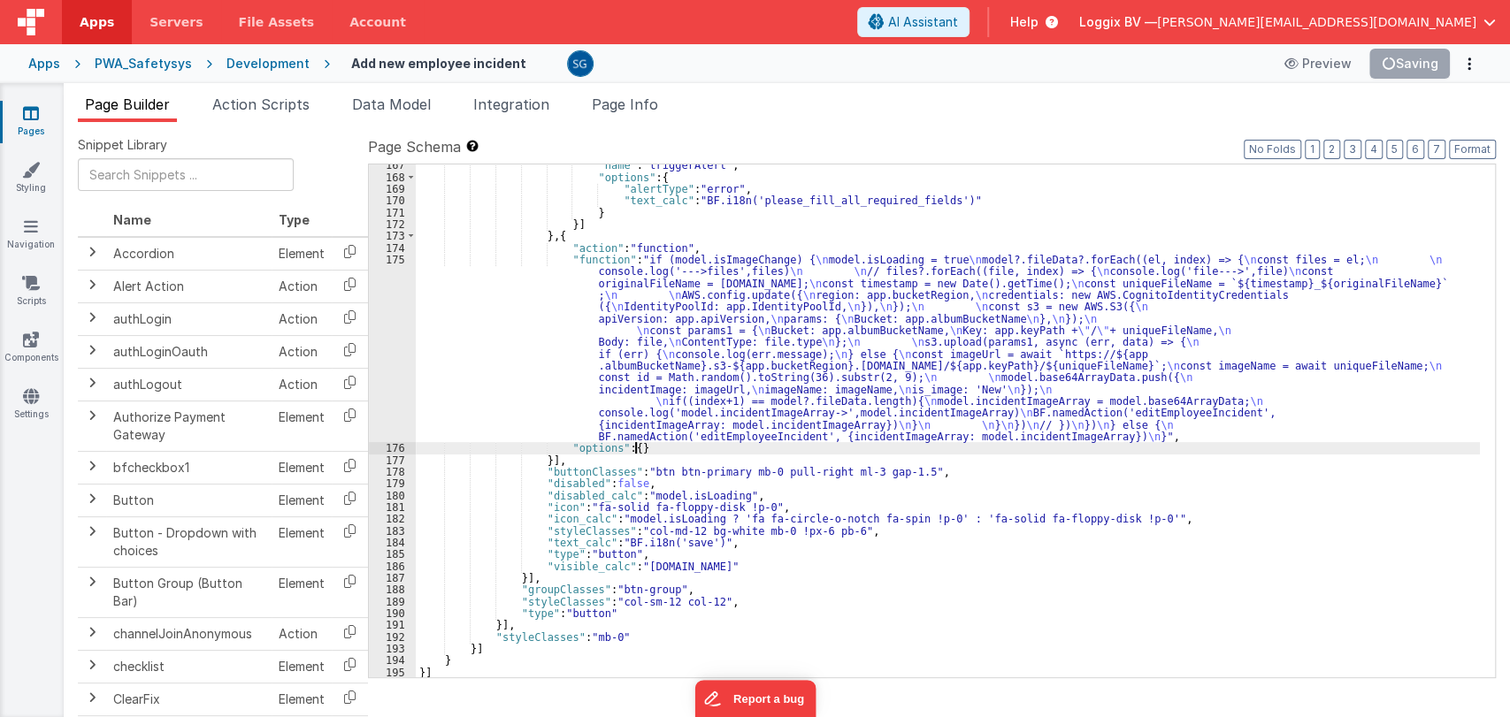
click at [917, 448] on div ""name" : "triggerAlert" , "options" : { "alertType" : "error" , "text_calc" : "…" at bounding box center [948, 427] width 1064 height 537
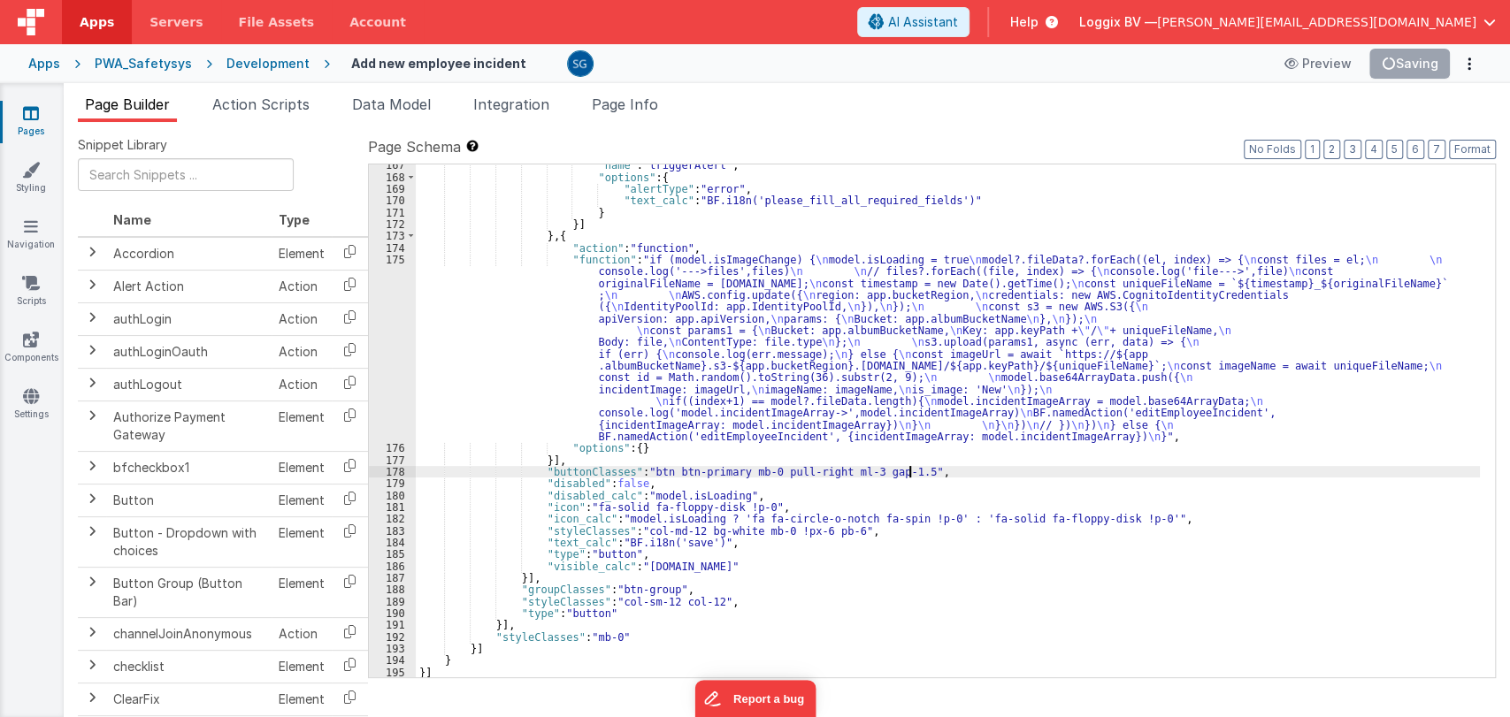
click at [974, 467] on div ""name" : "triggerAlert" , "options" : { "alertType" : "error" , "text_calc" : "…" at bounding box center [948, 427] width 1064 height 537
click at [754, 493] on div ""name" : "triggerAlert" , "options" : { "alertType" : "error" , "text_calc" : "…" at bounding box center [948, 427] width 1064 height 537
click at [722, 484] on div ""name" : "triggerAlert" , "options" : { "alertType" : "error" , "text_calc" : "…" at bounding box center [948, 427] width 1064 height 537
click at [743, 490] on div ""name" : "triggerAlert" , "options" : { "alertType" : "error" , "text_calc" : "…" at bounding box center [948, 427] width 1064 height 537
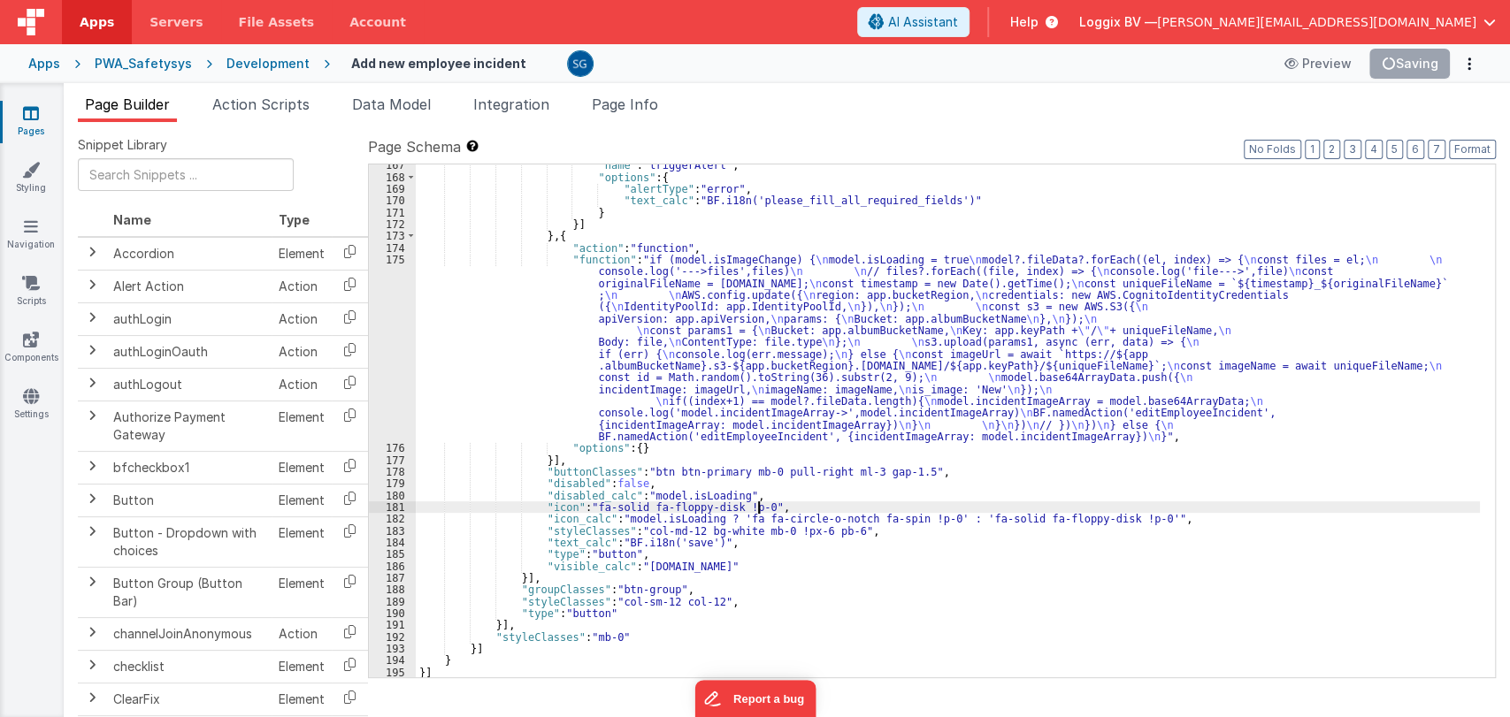
click at [758, 502] on div ""name" : "triggerAlert" , "options" : { "alertType" : "error" , "text_calc" : "…" at bounding box center [948, 427] width 1064 height 537
click at [773, 507] on div ""name" : "triggerAlert" , "options" : { "alertType" : "error" , "text_calc" : "…" at bounding box center [948, 427] width 1064 height 537
click at [1168, 526] on div ""name" : "triggerAlert" , "options" : { "alertType" : "error" , "text_calc" : "…" at bounding box center [948, 427] width 1064 height 537
click at [1168, 517] on div ""name" : "triggerAlert" , "options" : { "alertType" : "error" , "text_calc" : "…" at bounding box center [948, 427] width 1064 height 537
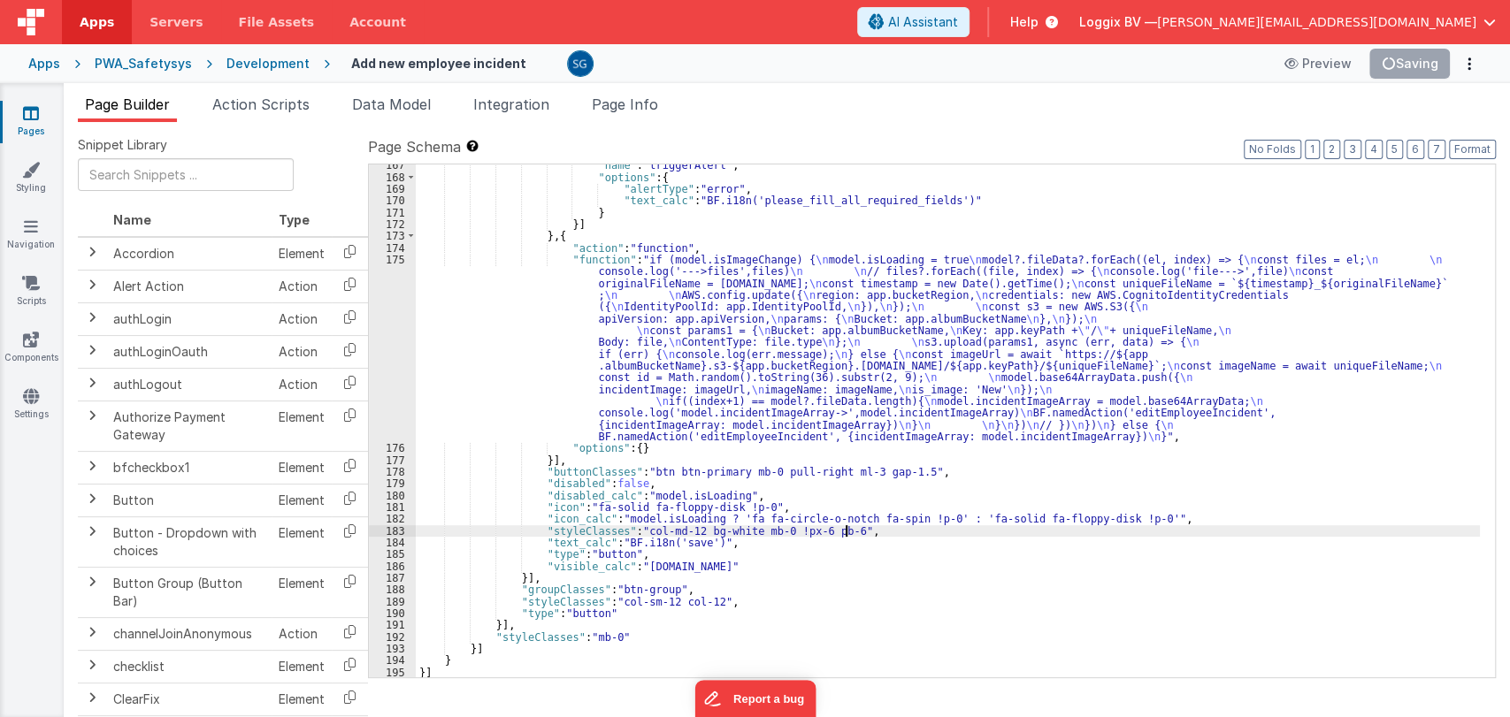
click at [905, 532] on div ""name" : "triggerAlert" , "options" : { "alertType" : "error" , "text_calc" : "…" at bounding box center [948, 427] width 1064 height 537
click at [793, 533] on div ""name" : "triggerAlert" , "options" : { "alertType" : "error" , "text_calc" : "…" at bounding box center [948, 427] width 1064 height 537
click at [774, 543] on div ""name" : "triggerAlert" , "options" : { "alertType" : "error" , "text_calc" : "…" at bounding box center [948, 427] width 1064 height 537
click at [723, 553] on div ""name" : "triggerAlert" , "options" : { "alertType" : "error" , "text_calc" : "…" at bounding box center [948, 427] width 1064 height 537
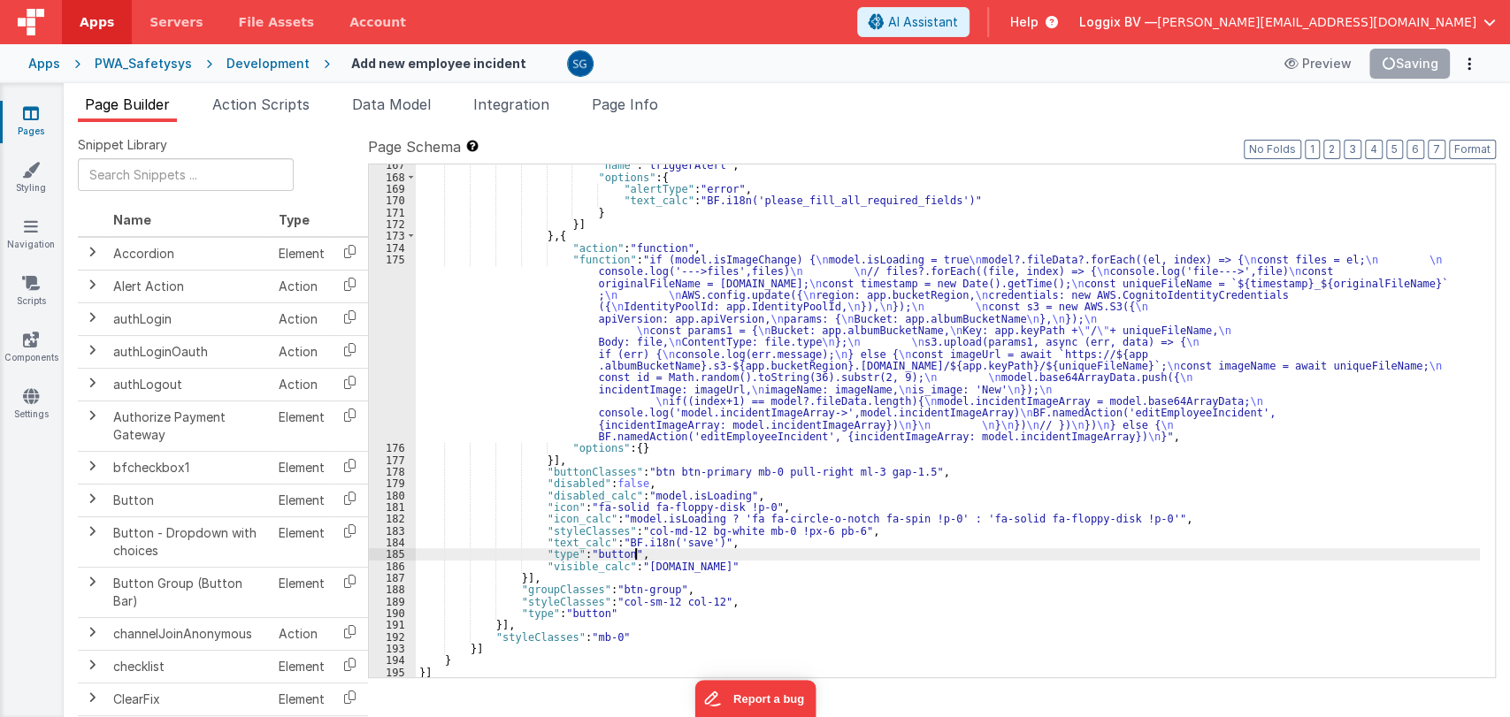
click at [796, 566] on div ""name" : "triggerAlert" , "options" : { "alertType" : "error" , "text_calc" : "…" at bounding box center [948, 427] width 1064 height 537
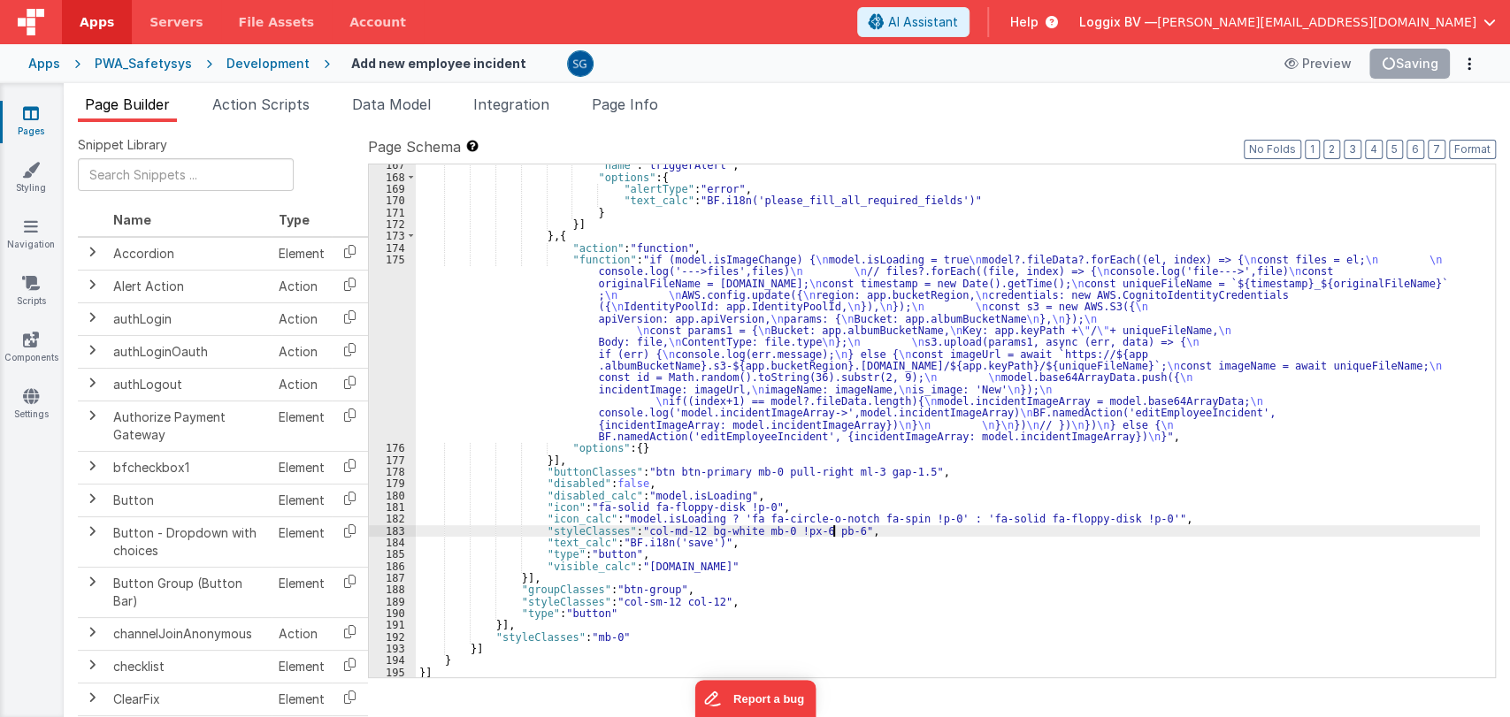
click at [831, 527] on div ""name" : "triggerAlert" , "options" : { "alertType" : "error" , "text_calc" : "…" at bounding box center [948, 427] width 1064 height 537
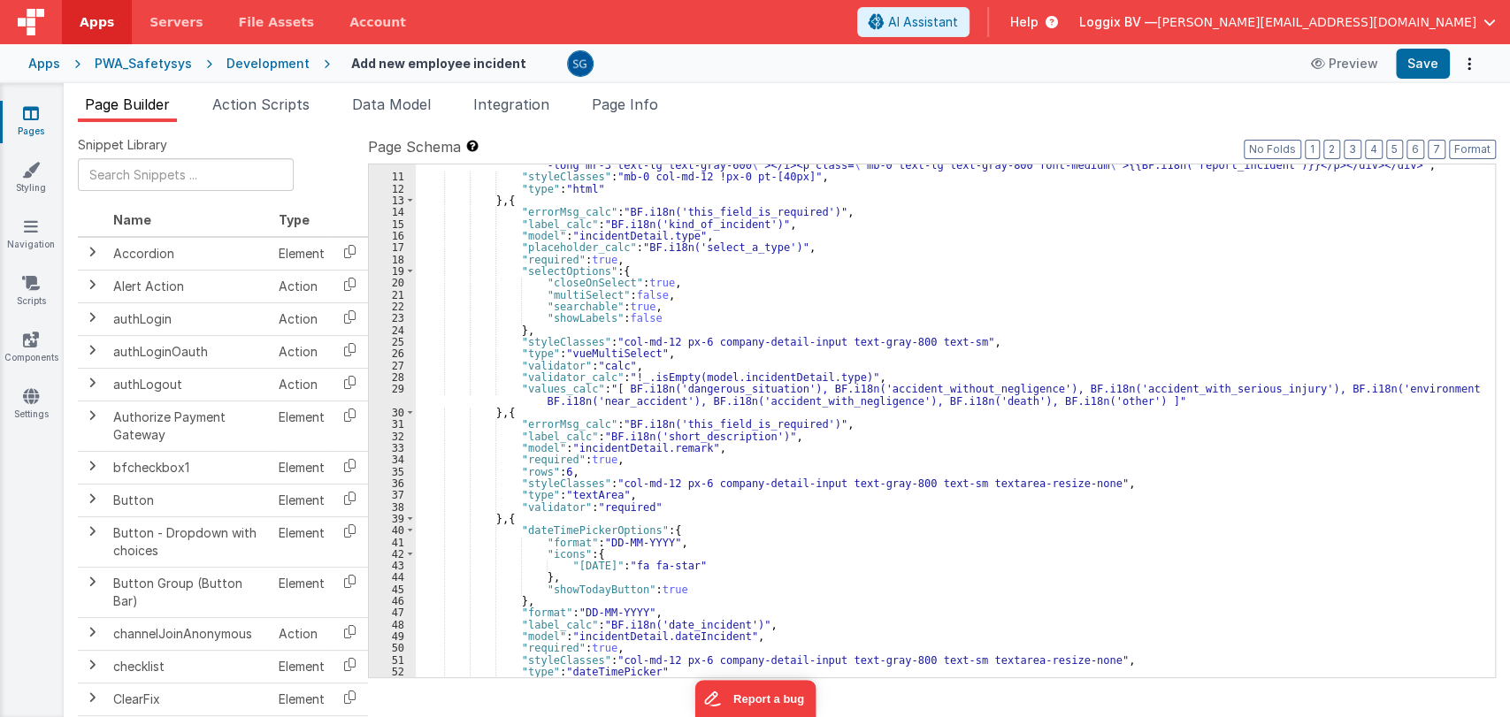
scroll to position [0, 0]
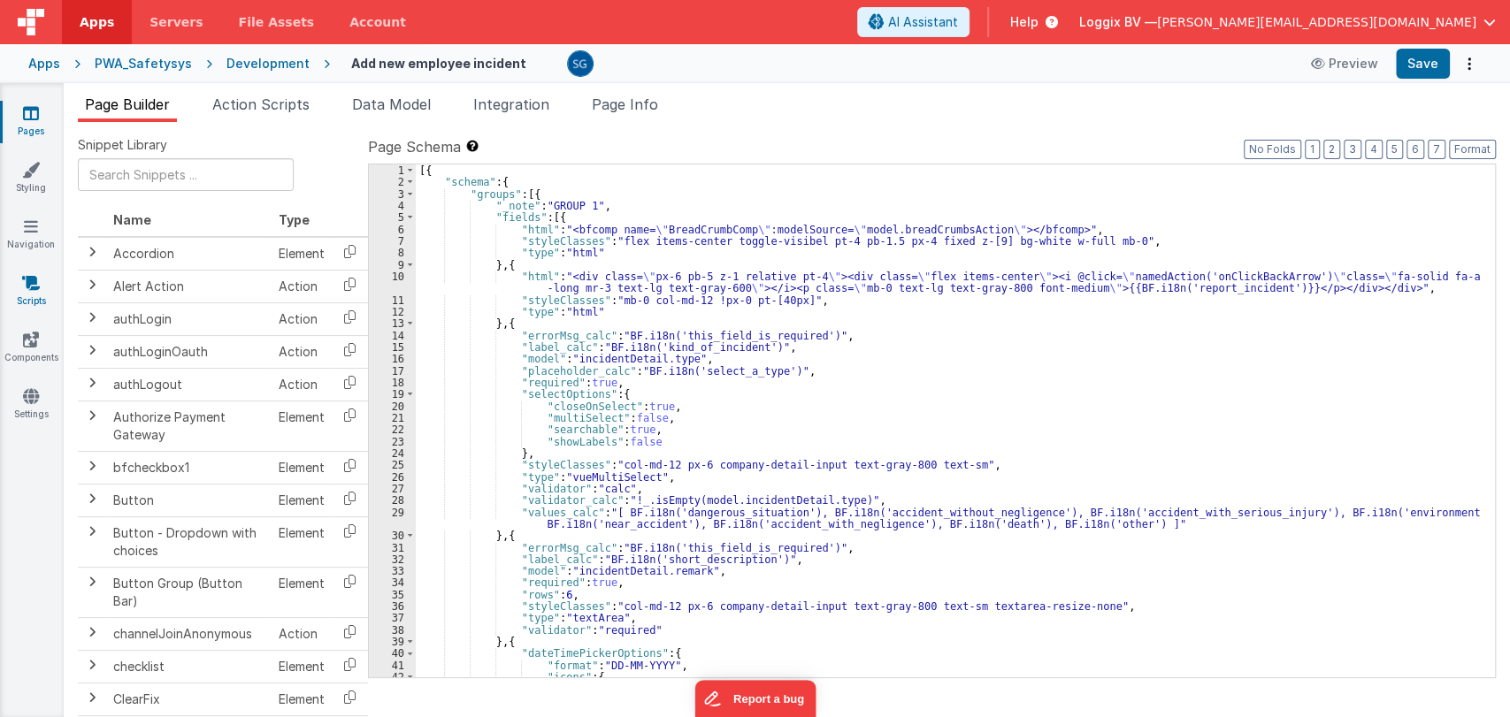
click at [31, 279] on icon at bounding box center [31, 283] width 18 height 18
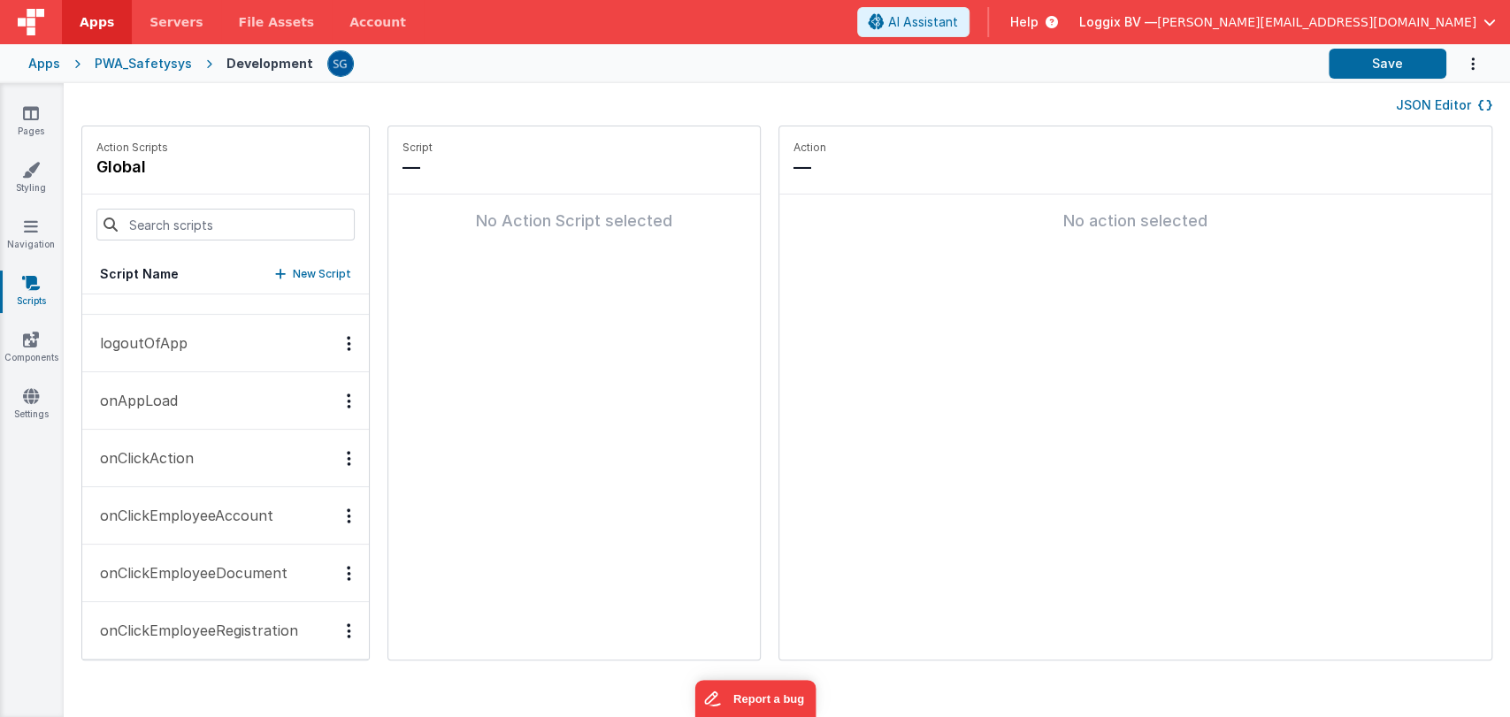
scroll to position [152, 0]
click at [155, 402] on p "onAppLoad" at bounding box center [133, 400] width 88 height 21
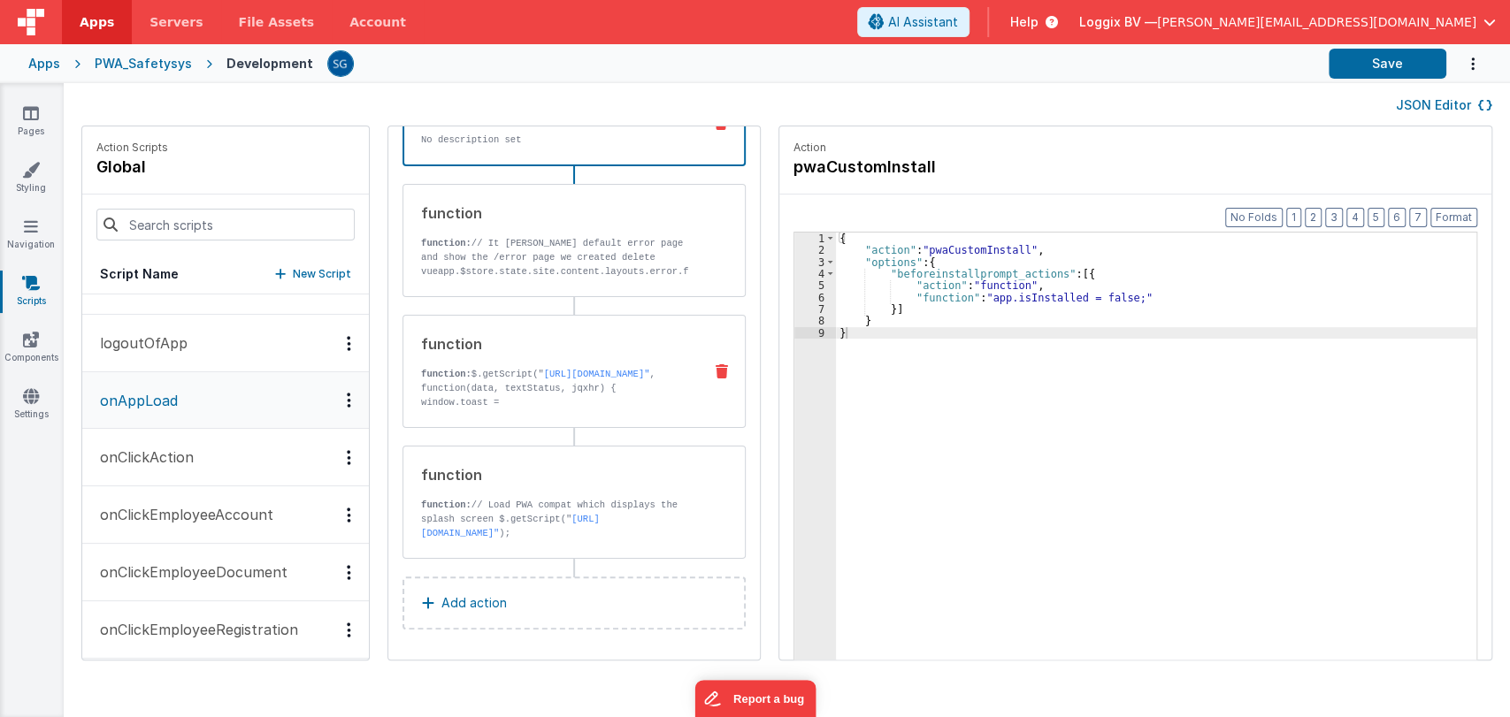
scroll to position [50, 0]
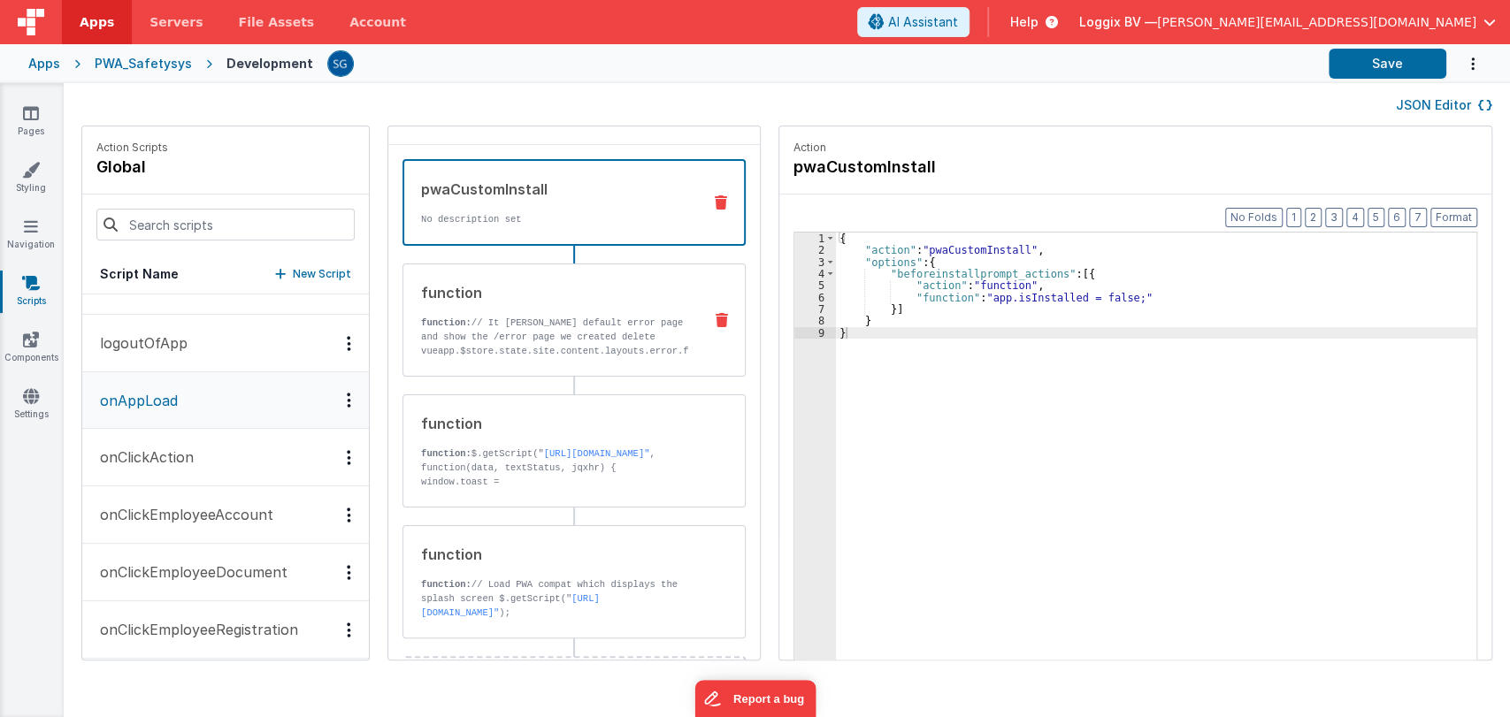
click at [533, 339] on p "function: // It [PERSON_NAME] default error page and show the /error page we cr…" at bounding box center [554, 387] width 267 height 142
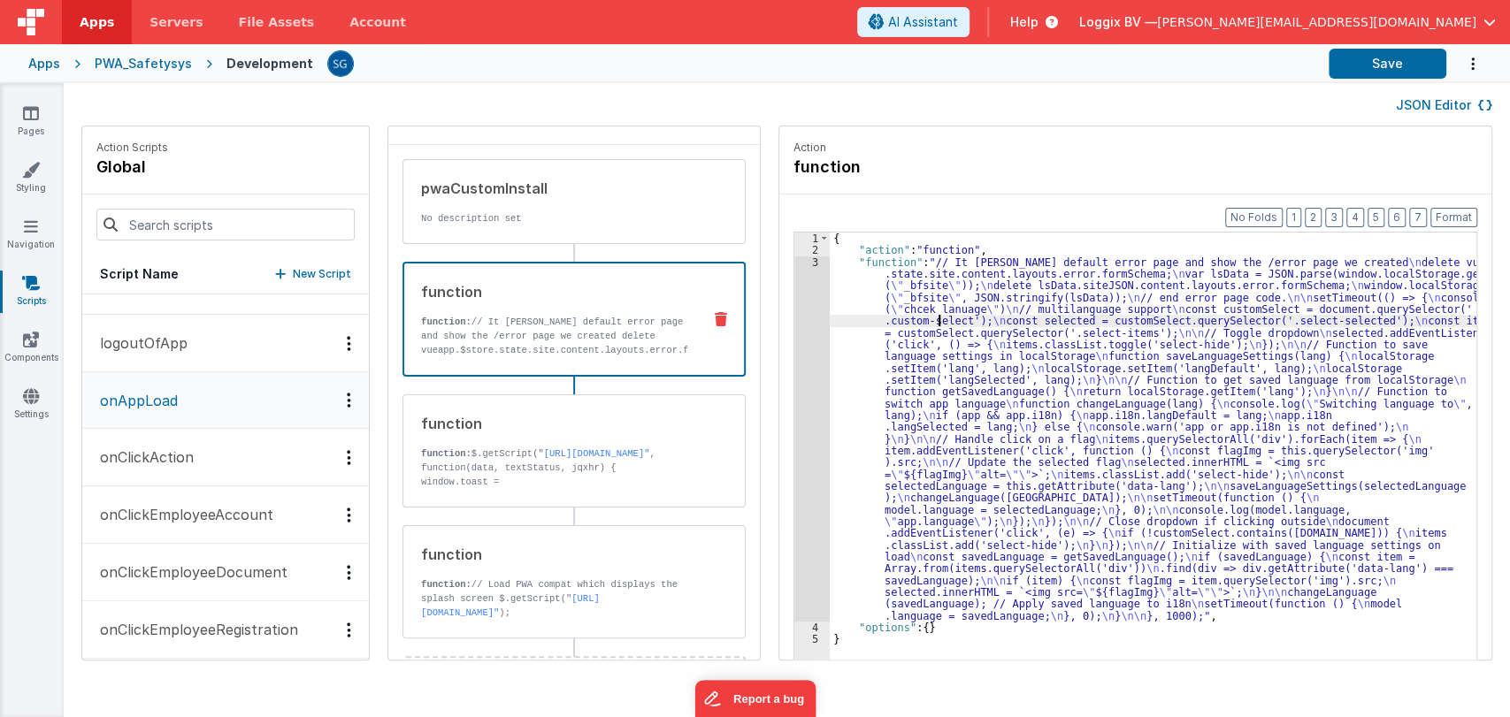
click at [920, 317] on div "{ "action" : "function" , "function" : "// It [PERSON_NAME] default error page …" at bounding box center [1162, 486] width 664 height 506
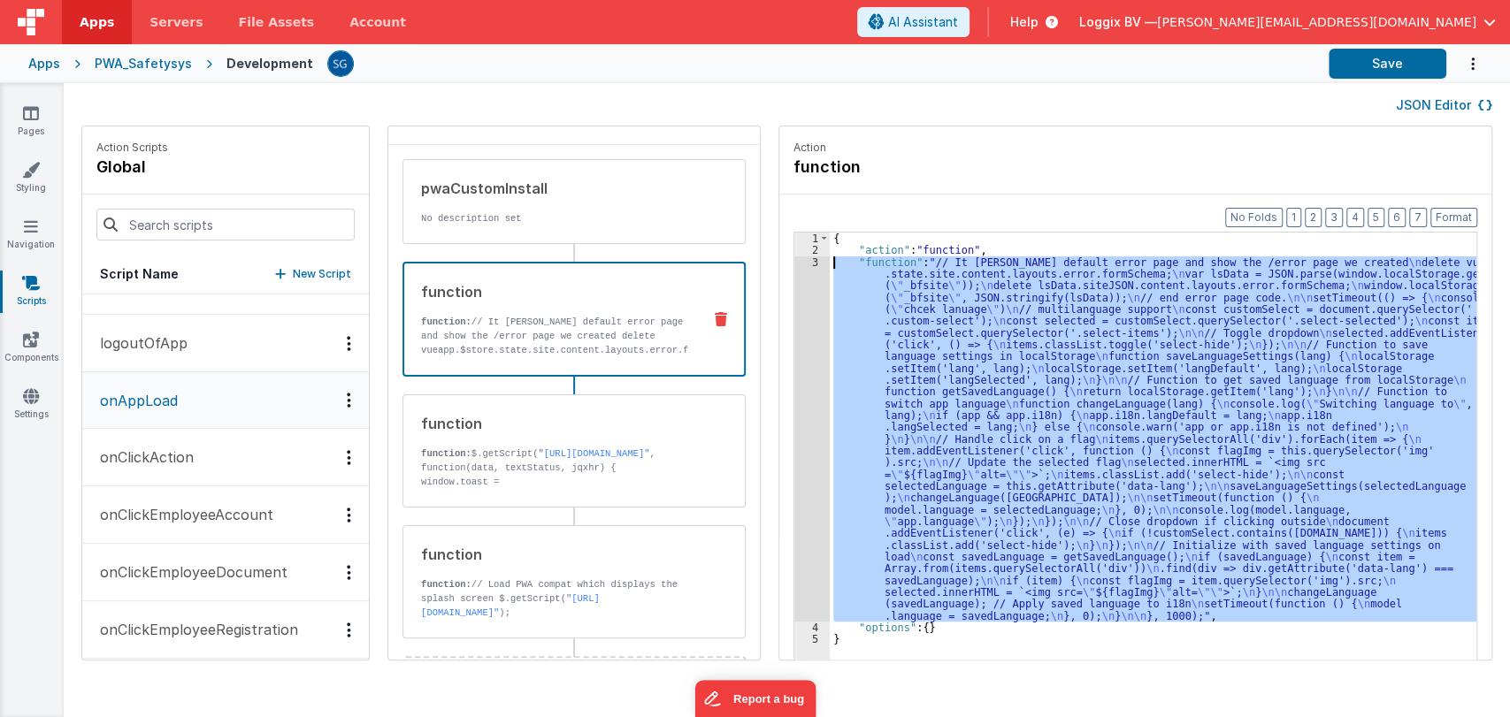
click at [798, 264] on div "3" at bounding box center [811, 439] width 35 height 365
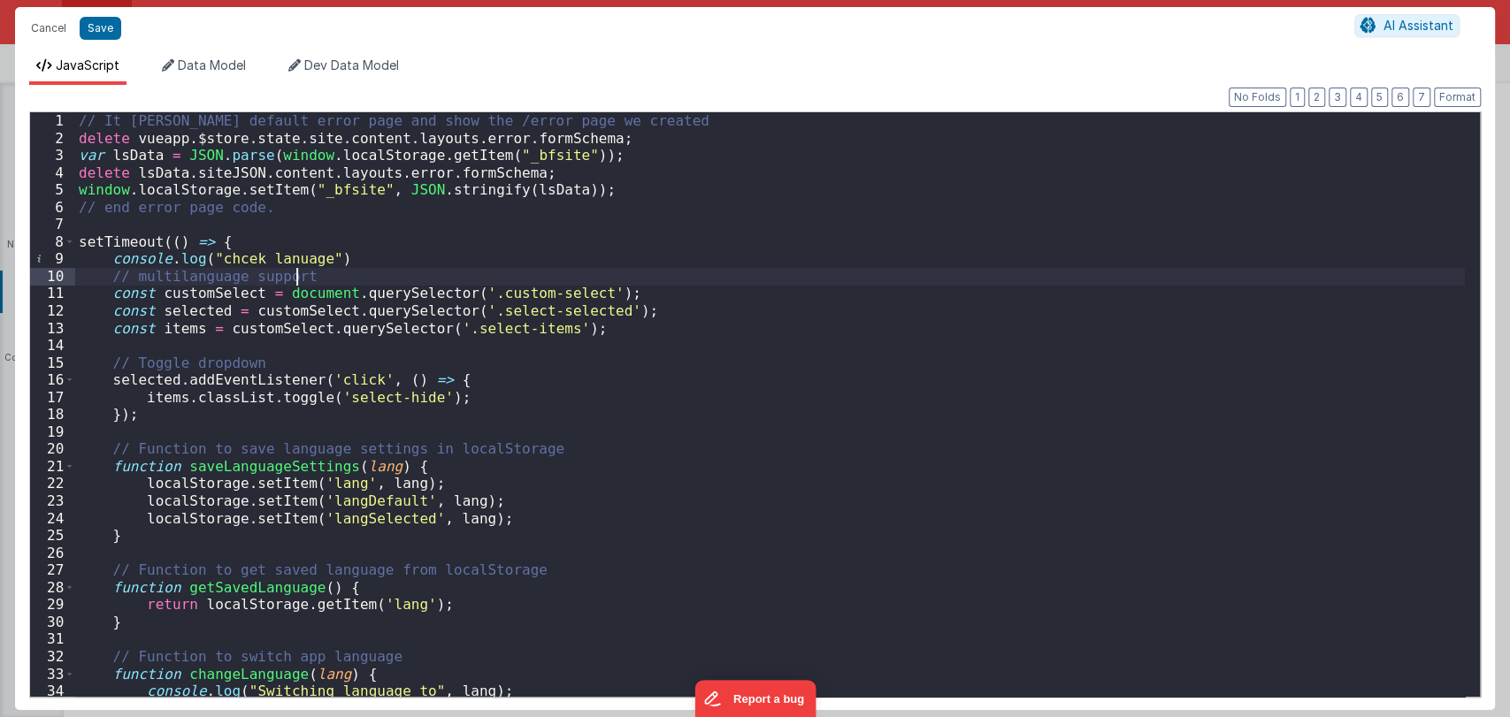
scroll to position [0, 0]
click at [71, 237] on span at bounding box center [70, 243] width 10 height 18
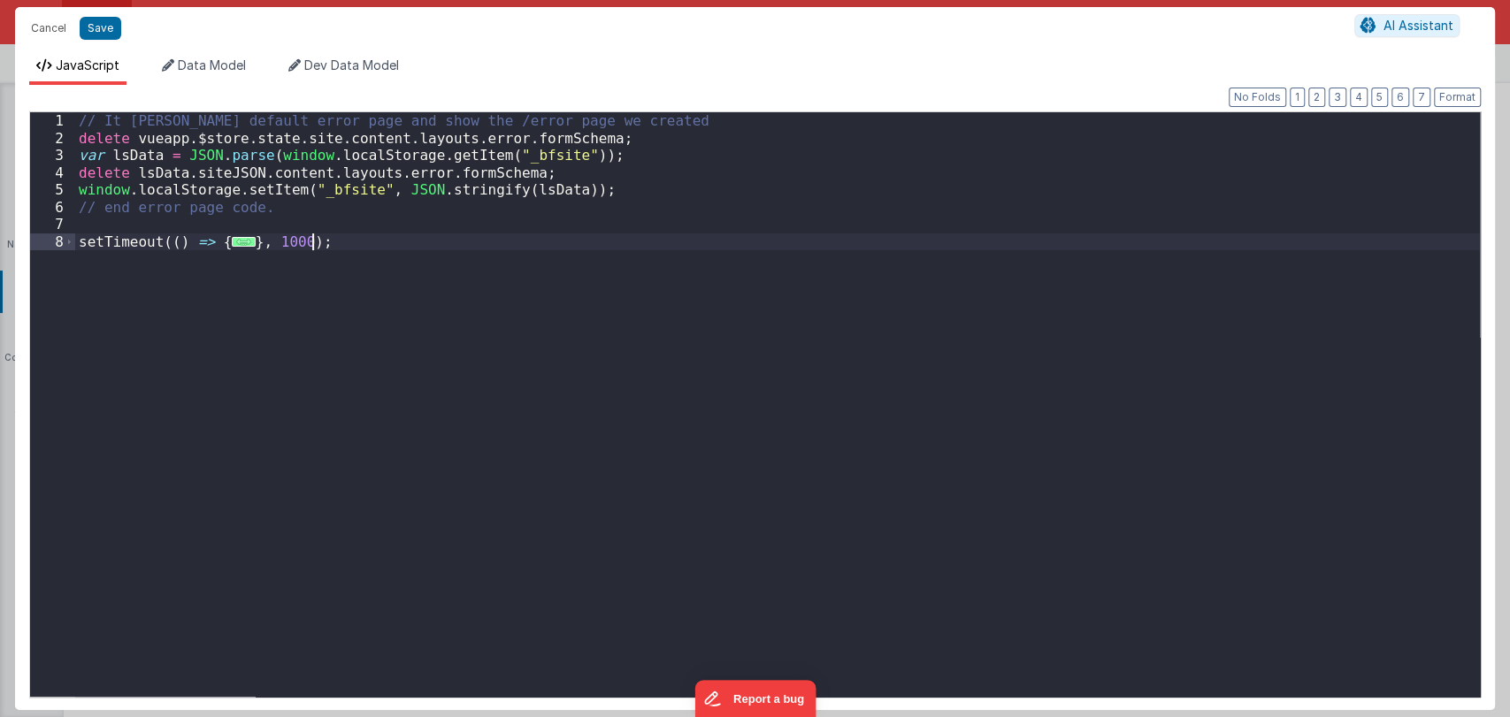
click at [345, 247] on div "// It [PERSON_NAME] default error page and show the /error page we created dele…" at bounding box center [777, 421] width 1405 height 619
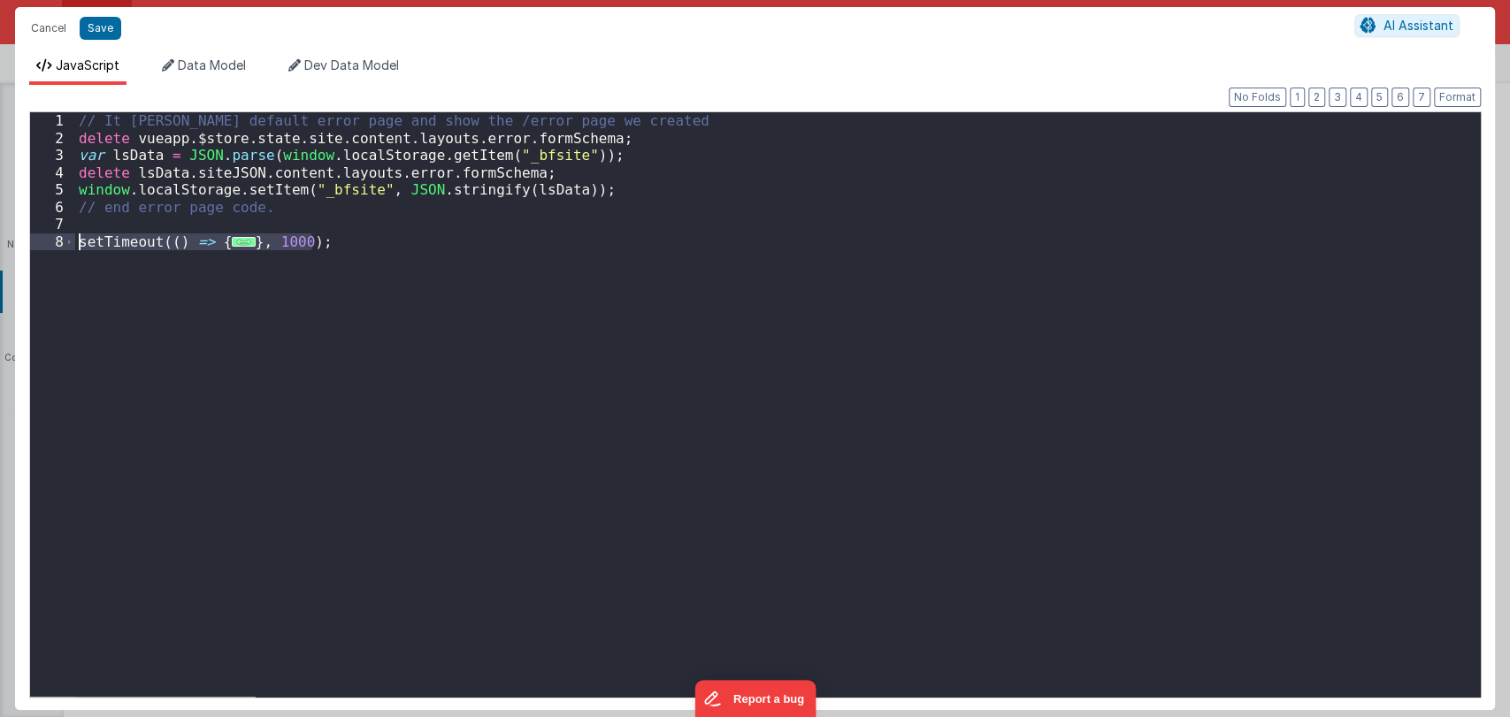
drag, startPoint x: 345, startPoint y: 247, endPoint x: 77, endPoint y: 241, distance: 268.1
click at [77, 241] on div "// It [PERSON_NAME] default error page and show the /error page we created dele…" at bounding box center [777, 421] width 1405 height 619
click at [57, 38] on button "Cancel" at bounding box center [48, 28] width 53 height 25
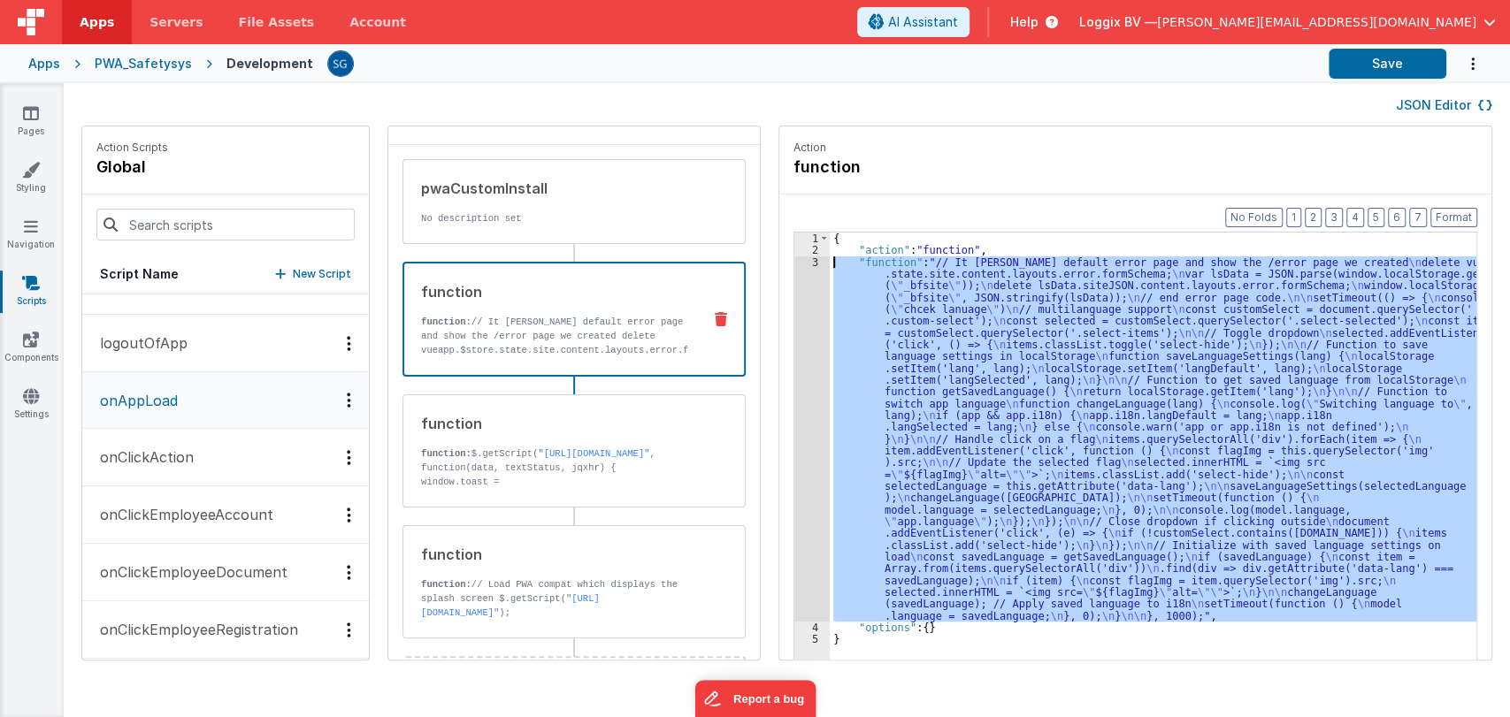
click at [940, 310] on div "{ "action" : "function" , "function" : "// It [PERSON_NAME] default error page …" at bounding box center [1153, 474] width 647 height 482
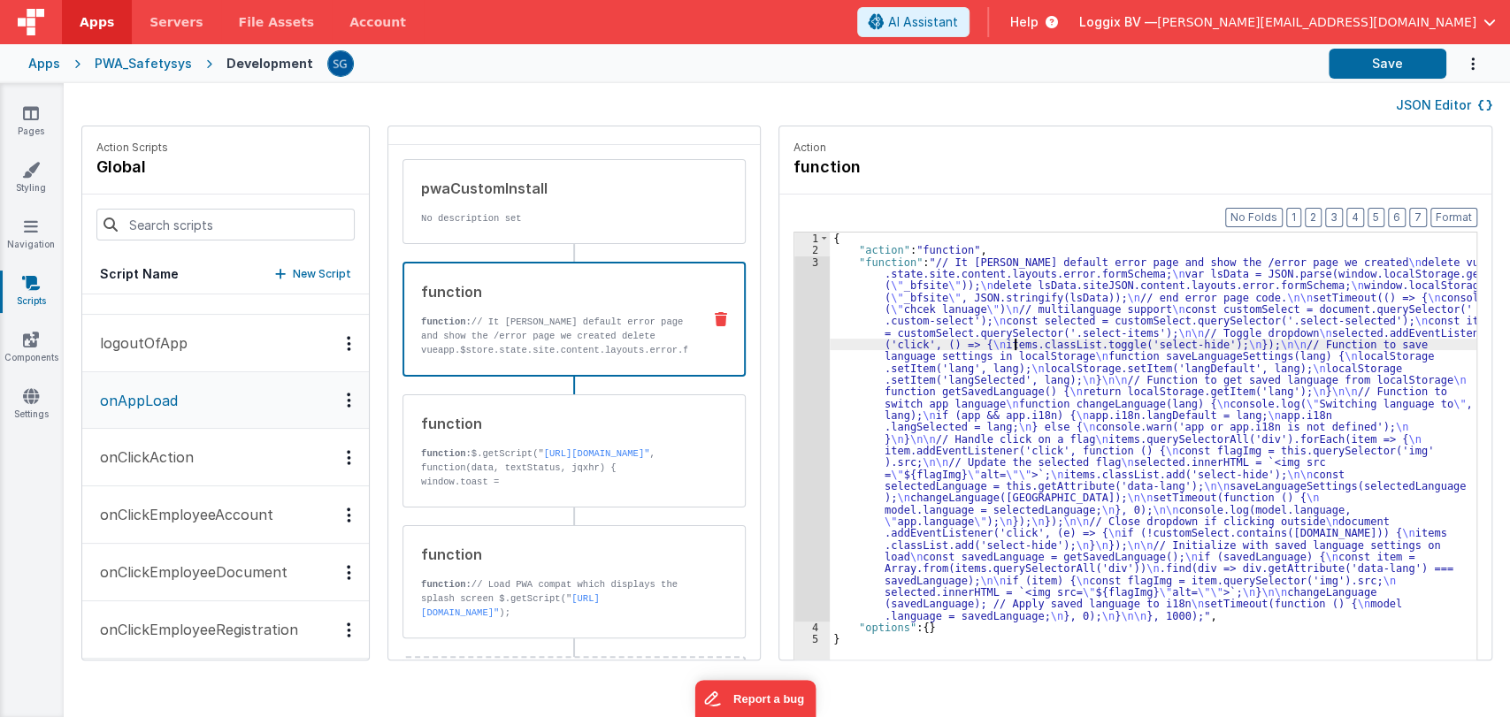
click at [995, 341] on div "{ "action" : "function" , "function" : "// It [PERSON_NAME] default error page …" at bounding box center [1162, 486] width 664 height 506
click at [42, 123] on link "Pages" at bounding box center [31, 121] width 64 height 35
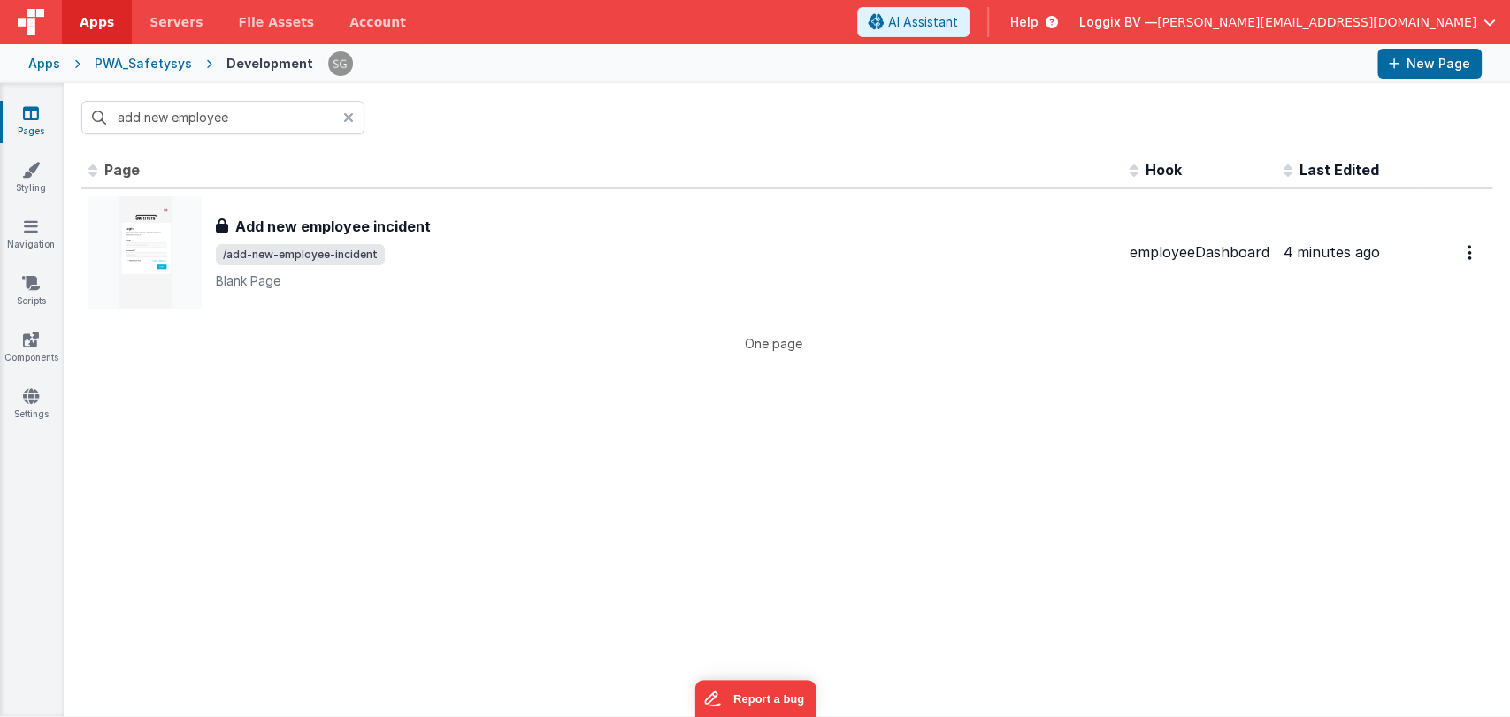
click at [349, 114] on icon at bounding box center [348, 118] width 11 height 14
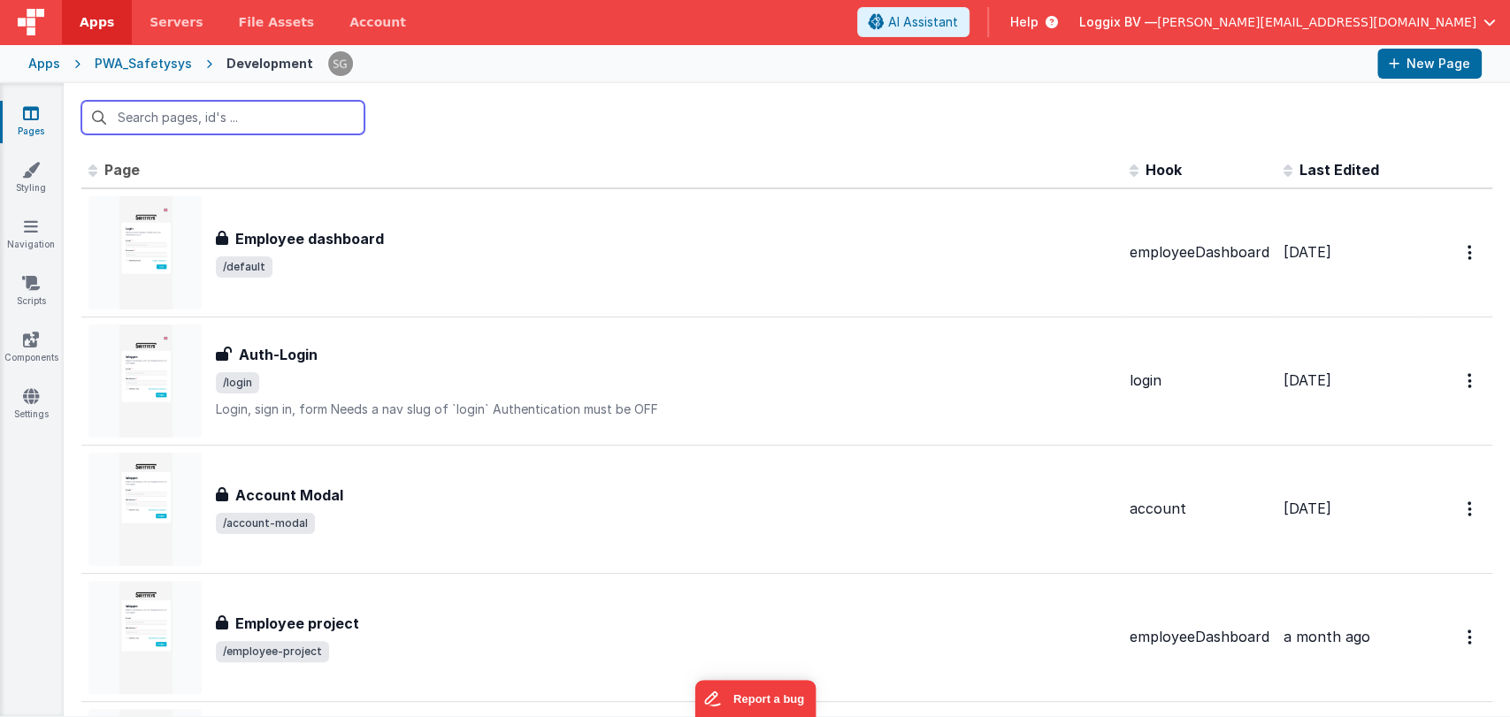
click at [300, 115] on input "text" at bounding box center [222, 118] width 283 height 34
click at [439, 120] on div at bounding box center [787, 117] width 1446 height 69
click at [272, 122] on input "text" at bounding box center [222, 118] width 283 height 34
click at [430, 129] on div at bounding box center [787, 117] width 1446 height 69
click at [318, 128] on input "text" at bounding box center [222, 118] width 283 height 34
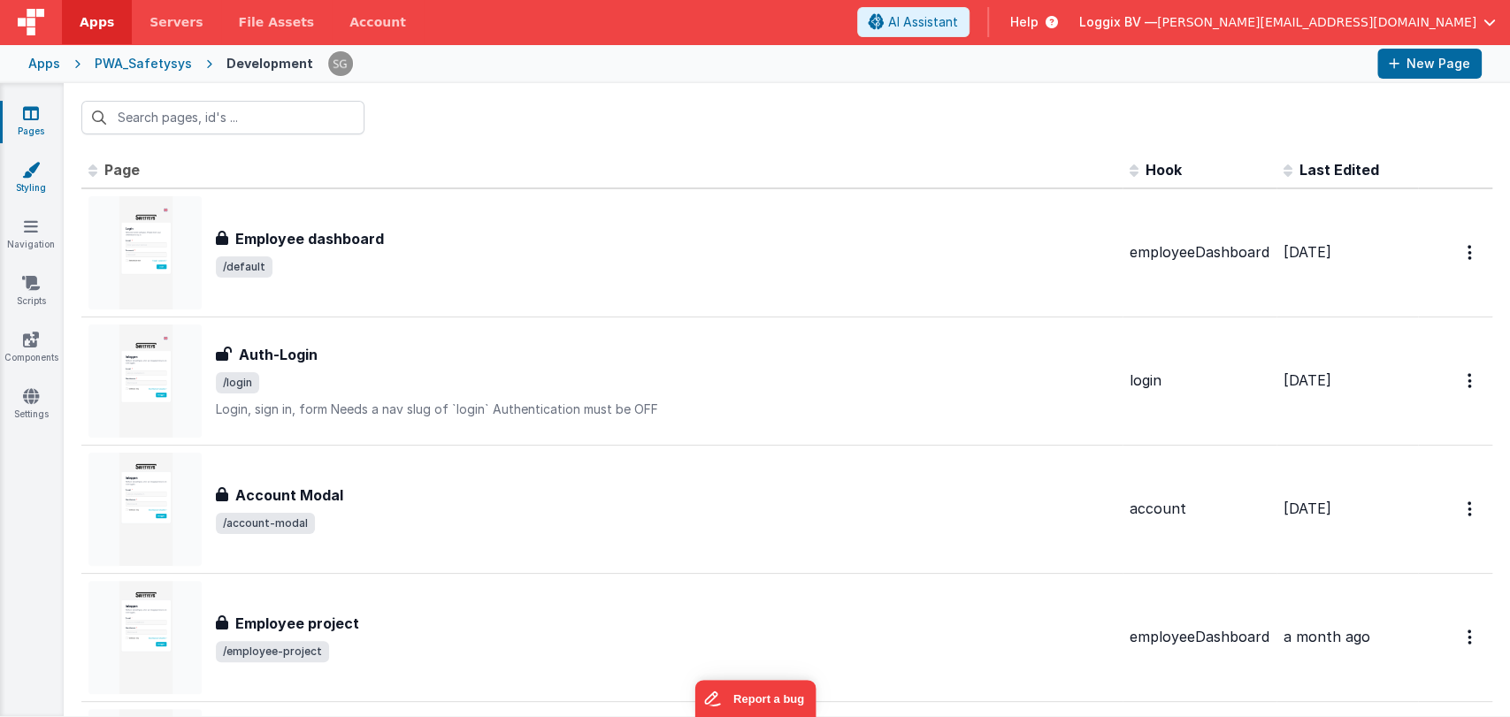
click at [32, 176] on icon at bounding box center [31, 170] width 18 height 18
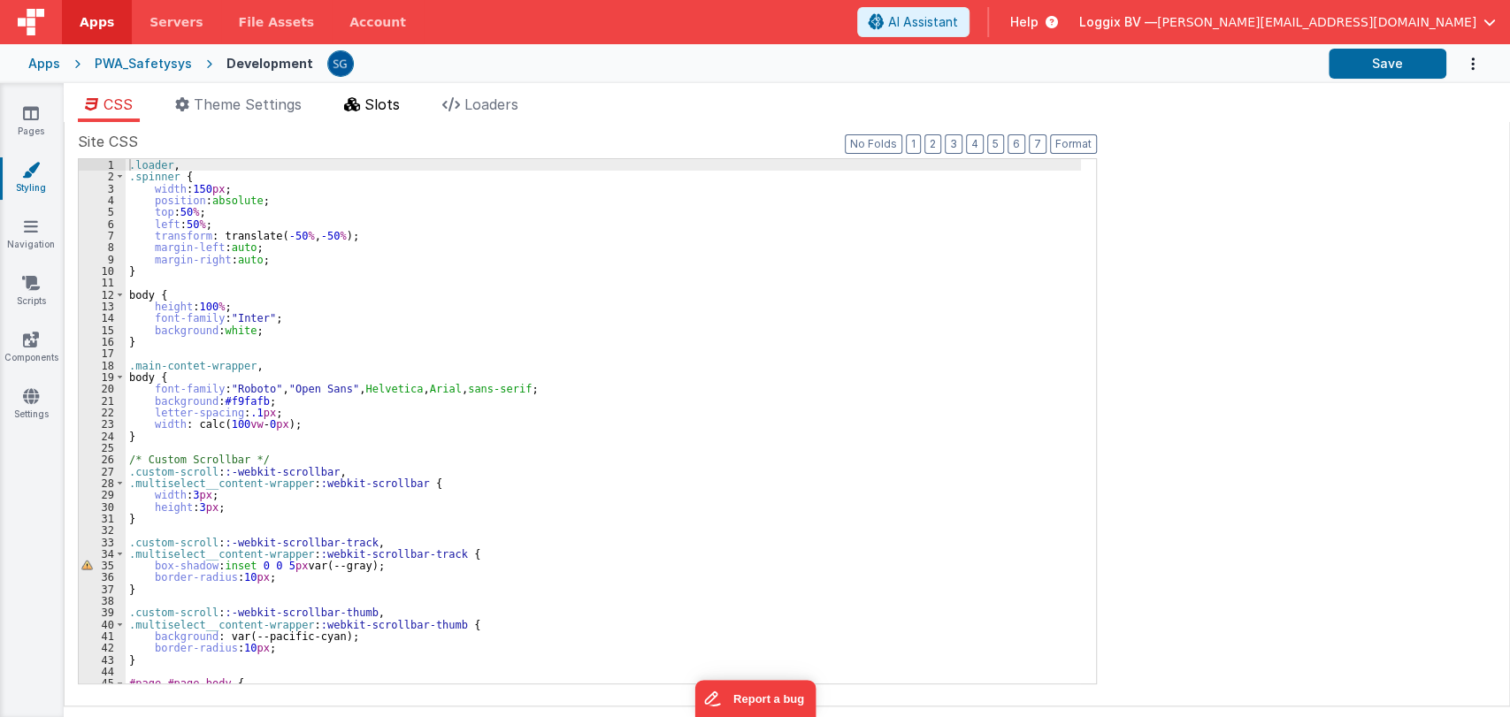
click at [387, 111] on span "Slots" at bounding box center [381, 105] width 35 height 18
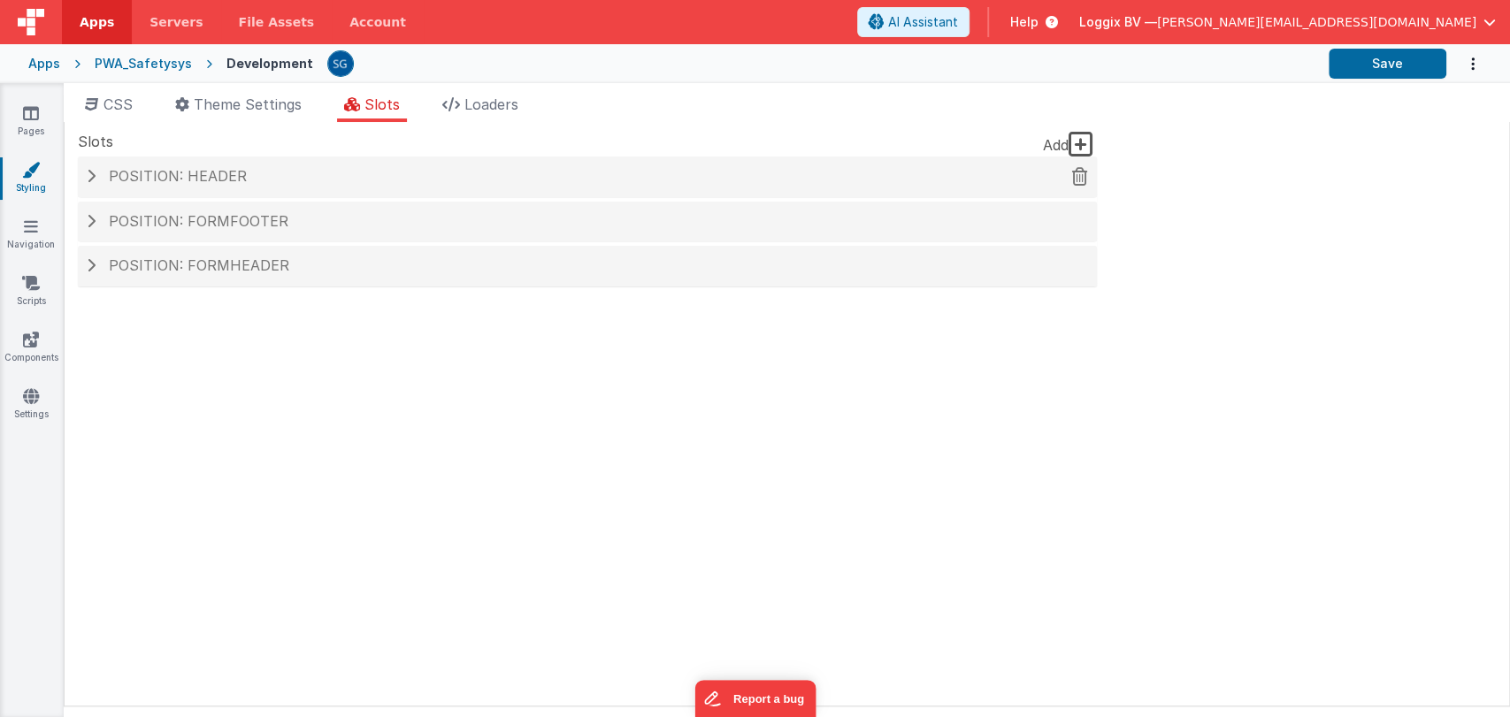
click at [205, 186] on div "Position: header" at bounding box center [587, 177] width 1019 height 41
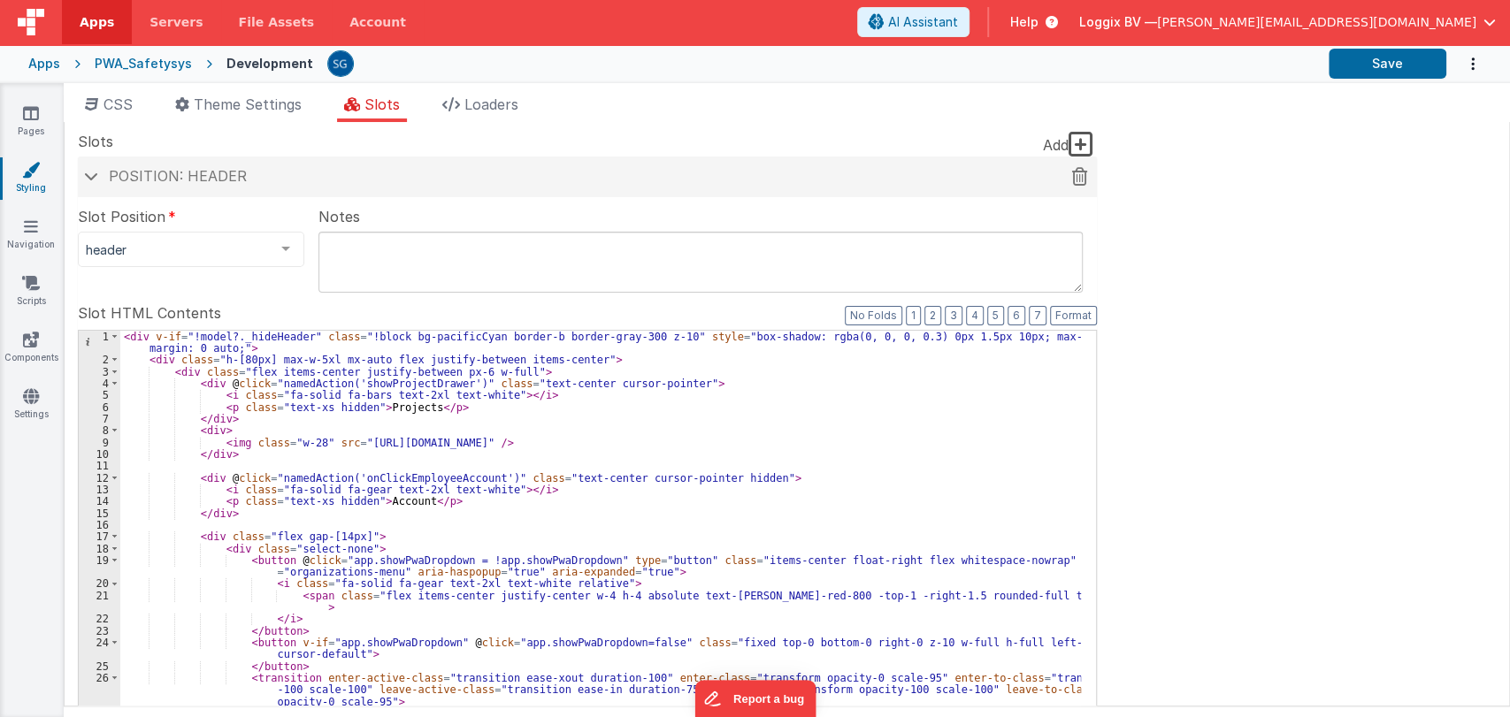
click at [205, 186] on div "Position: header" at bounding box center [587, 177] width 1019 height 41
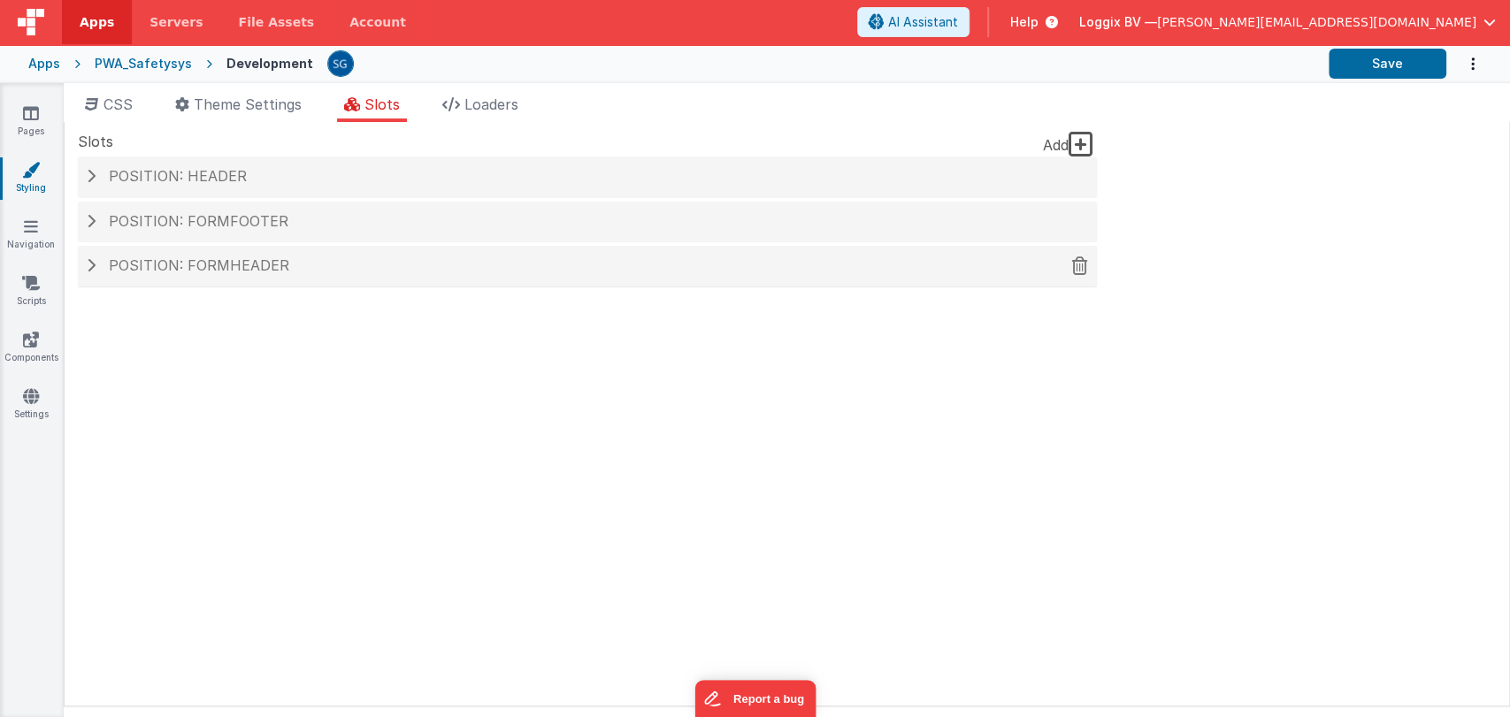
click at [211, 269] on span "Position: formHeader" at bounding box center [199, 266] width 180 height 18
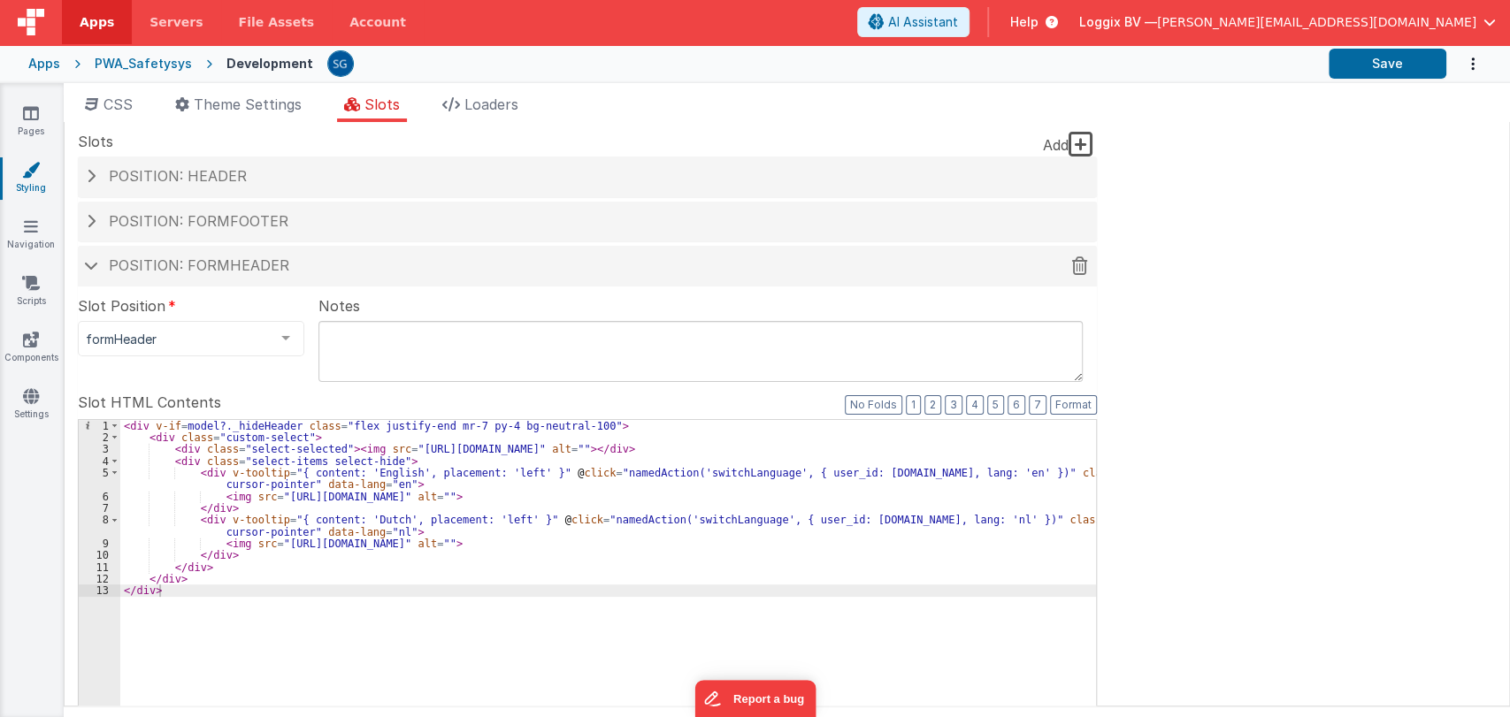
click at [211, 269] on span "Position: formHeader" at bounding box center [199, 266] width 180 height 18
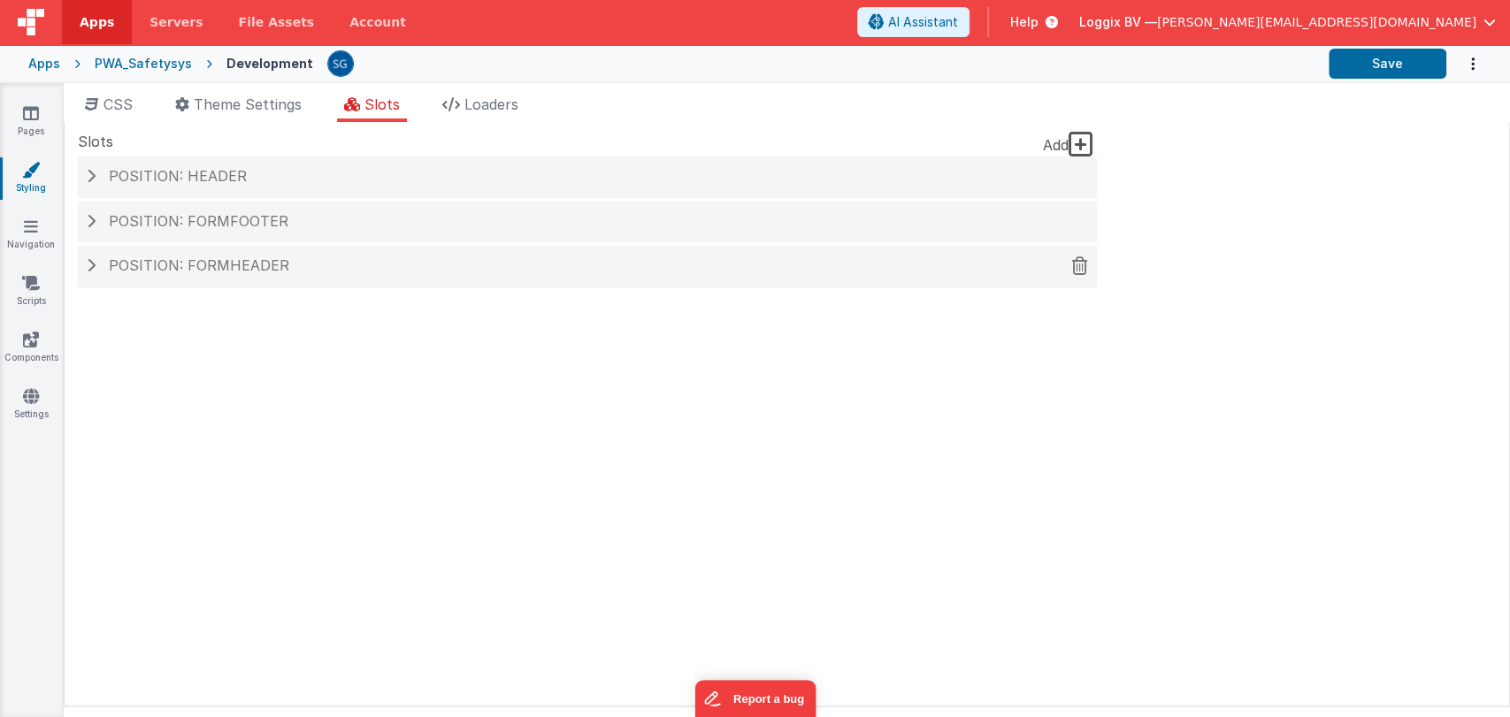
click at [171, 264] on span "Position: formHeader" at bounding box center [199, 266] width 180 height 18
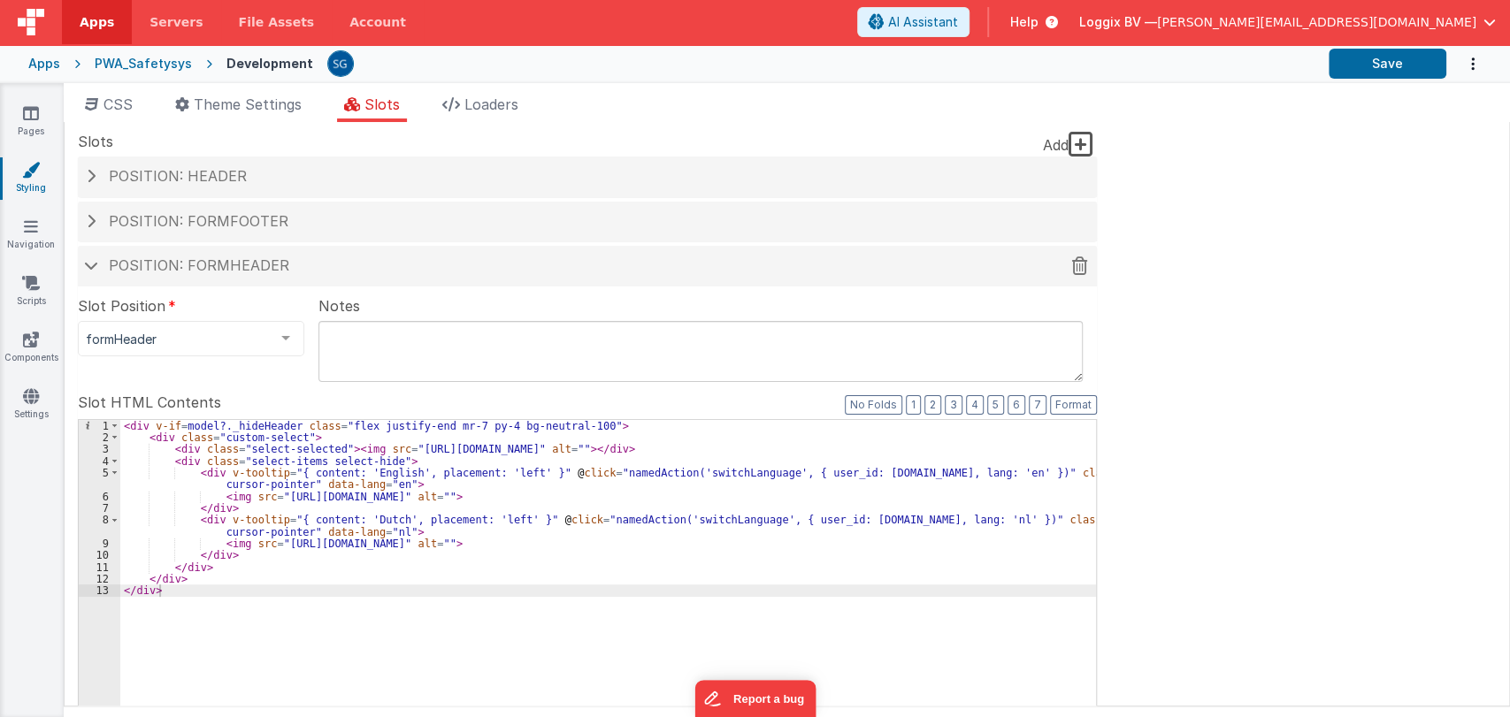
click at [171, 264] on span "Position: formHeader" at bounding box center [199, 266] width 180 height 18
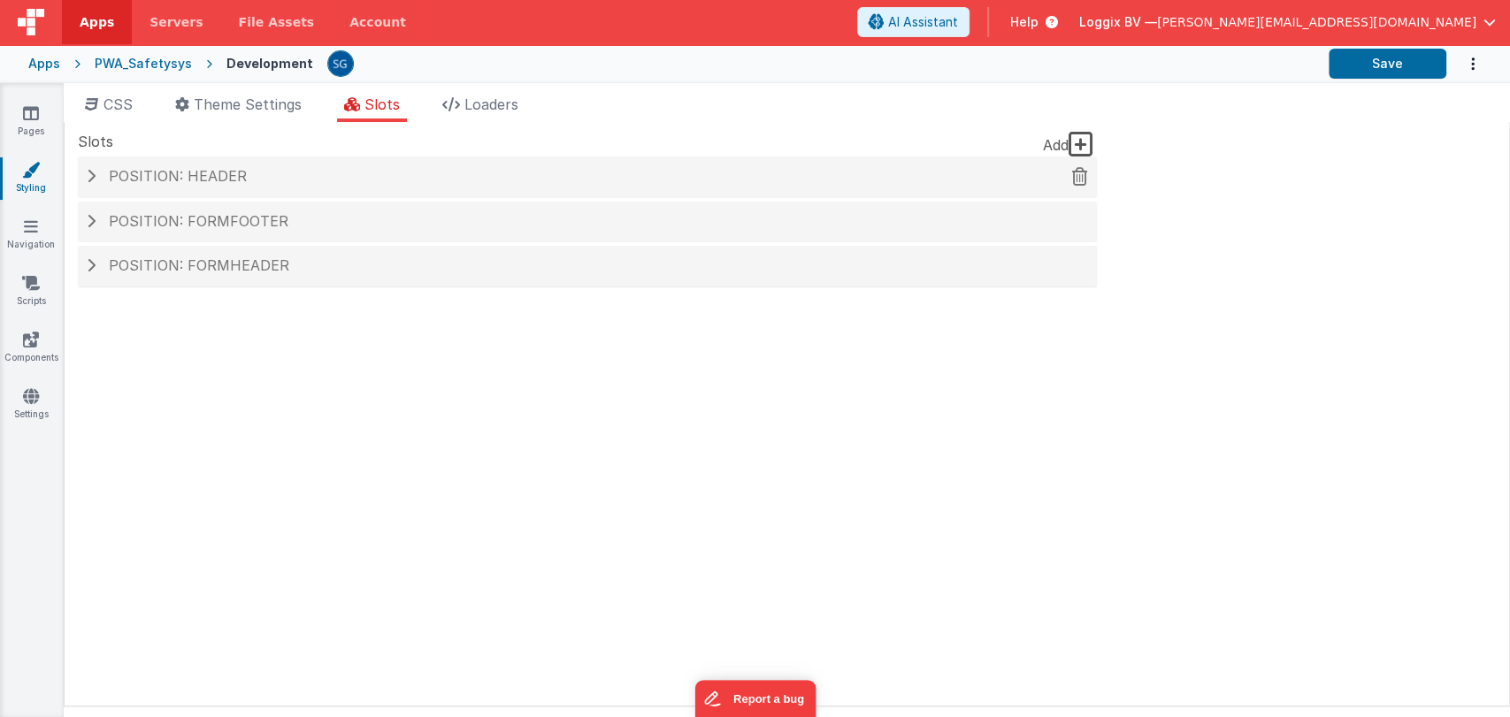
click at [99, 176] on h4 "Position: header" at bounding box center [587, 177] width 1001 height 16
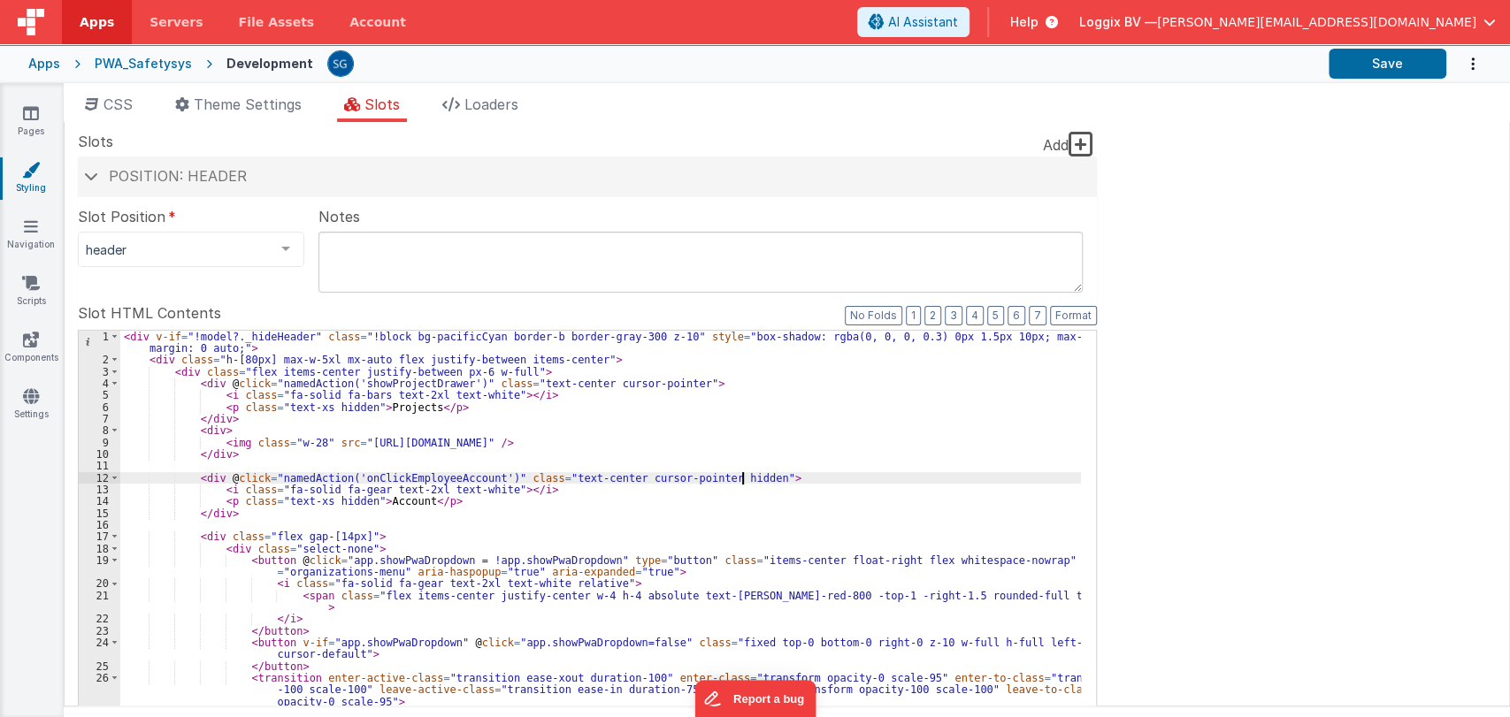
click at [763, 482] on div "< div v-if = "!model?._hideHeader" class = "!block bg-pacificCyan border-b bord…" at bounding box center [600, 635] width 961 height 609
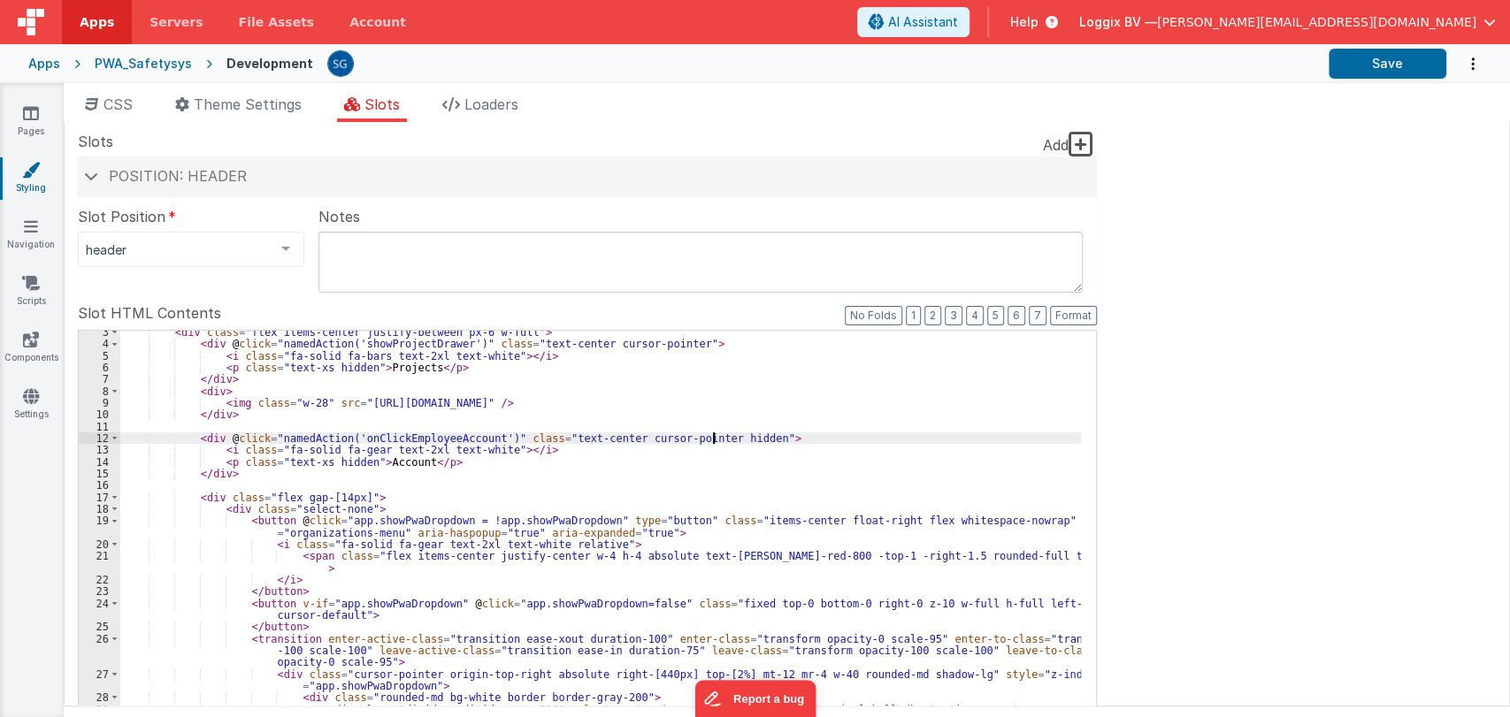
scroll to position [40, 0]
click at [547, 487] on div "< div class = "flex items-center justify-between px-6 w-full" > < div @ click =…" at bounding box center [600, 624] width 961 height 597
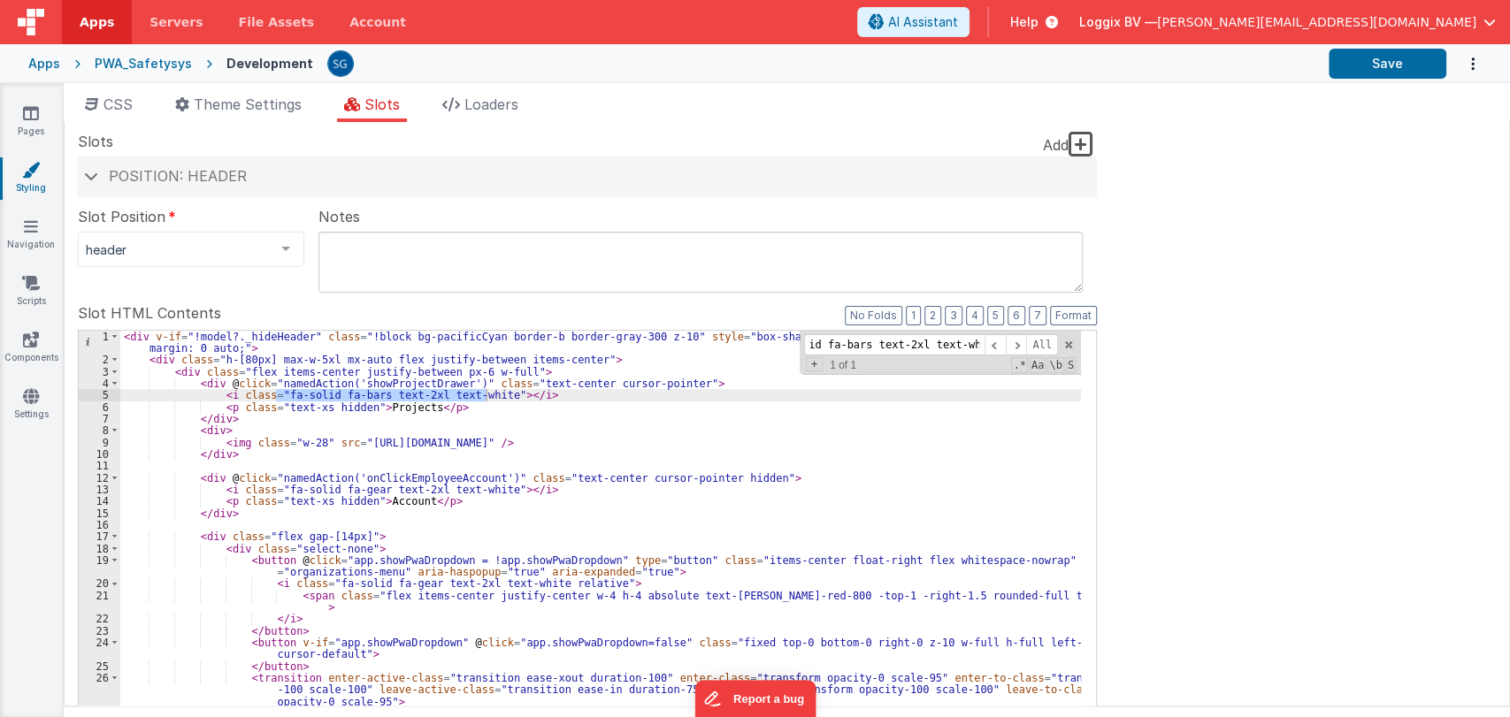
scroll to position [0, 0]
type input "fa-solid fa-bars text-2xl text-white"
click at [1066, 348] on span at bounding box center [1068, 345] width 12 height 12
click at [400, 380] on div "< div v-if = "!model?._hideHeader" class = "!block bg-pacificCyan border-b bord…" at bounding box center [600, 635] width 961 height 609
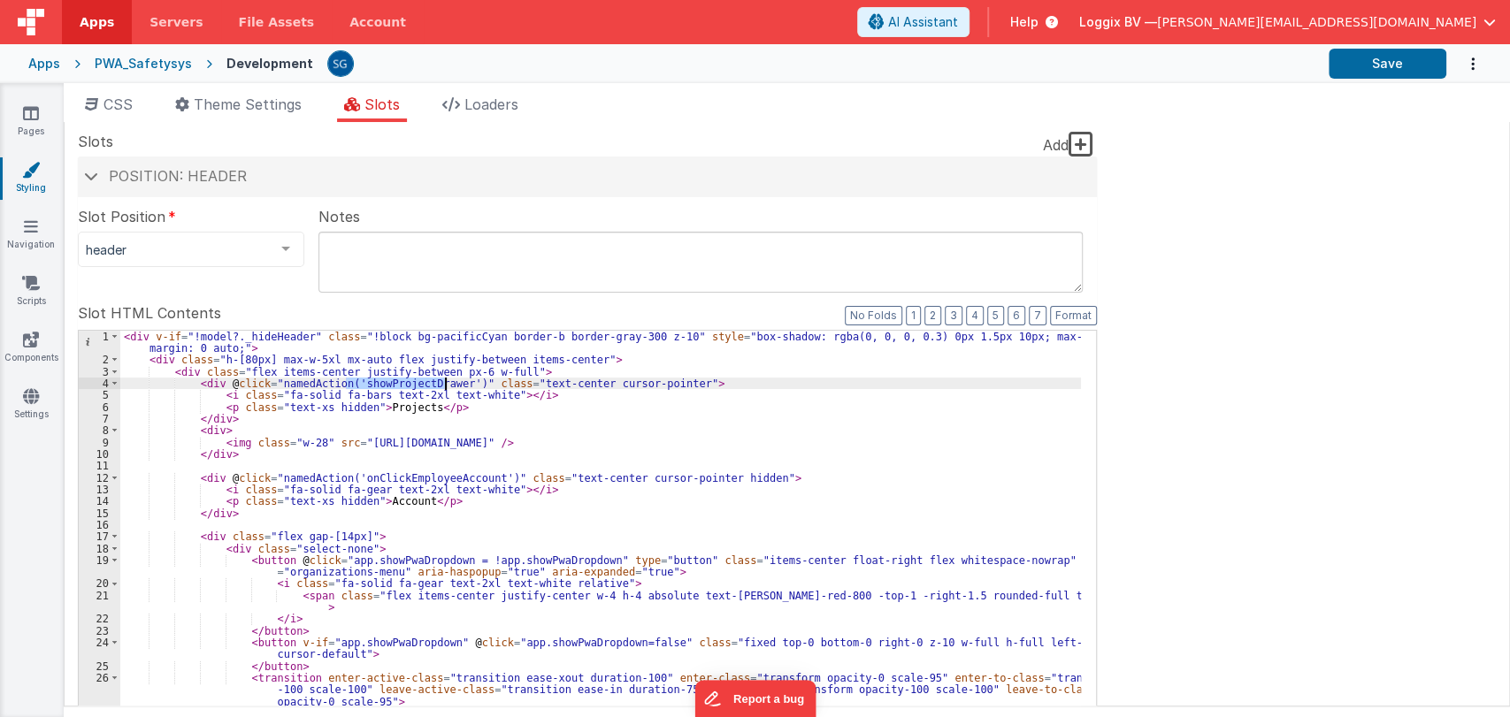
click at [400, 380] on div "< div v-if = "!model?._hideHeader" class = "!block bg-pacificCyan border-b bord…" at bounding box center [600, 635] width 961 height 609
click at [31, 293] on link "Scripts" at bounding box center [31, 291] width 64 height 35
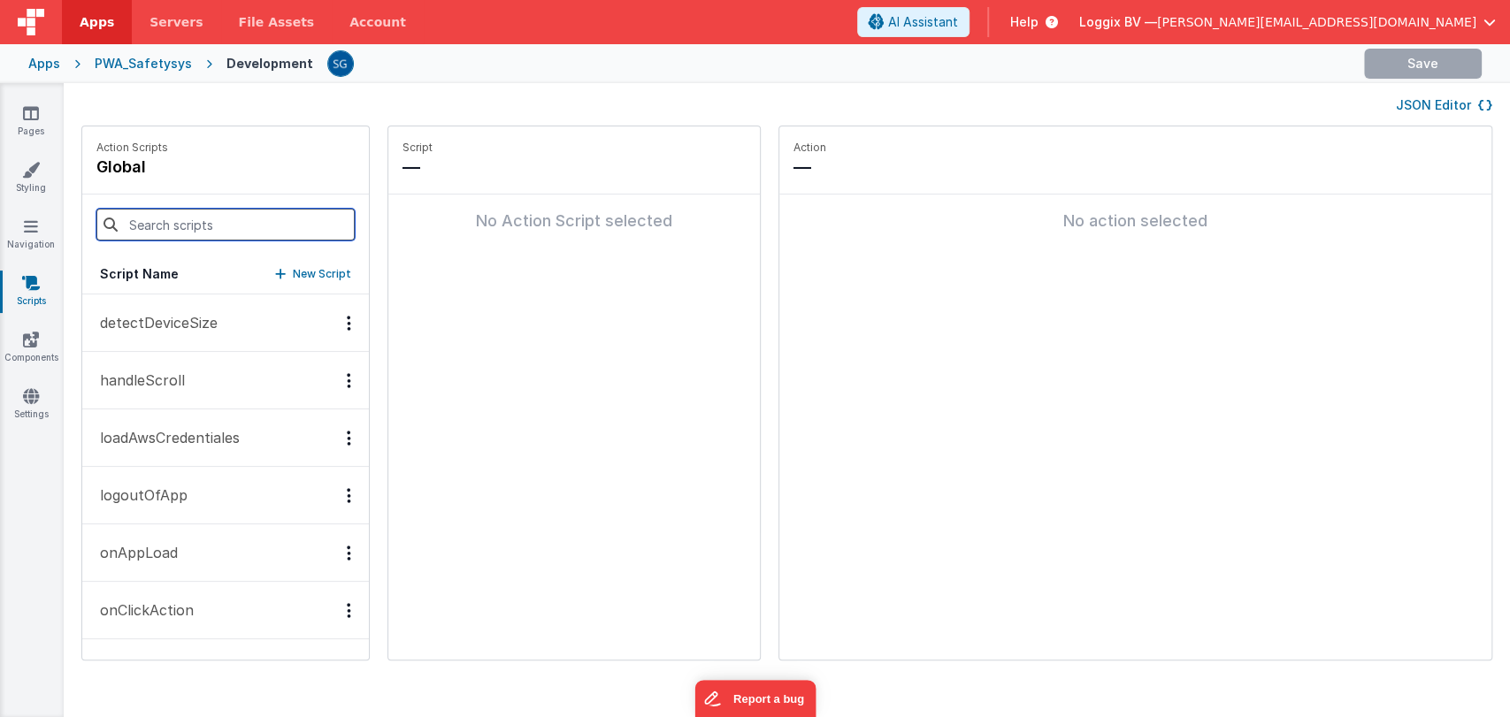
click at [212, 225] on input at bounding box center [225, 225] width 258 height 32
paste input "showProjectDrawer"
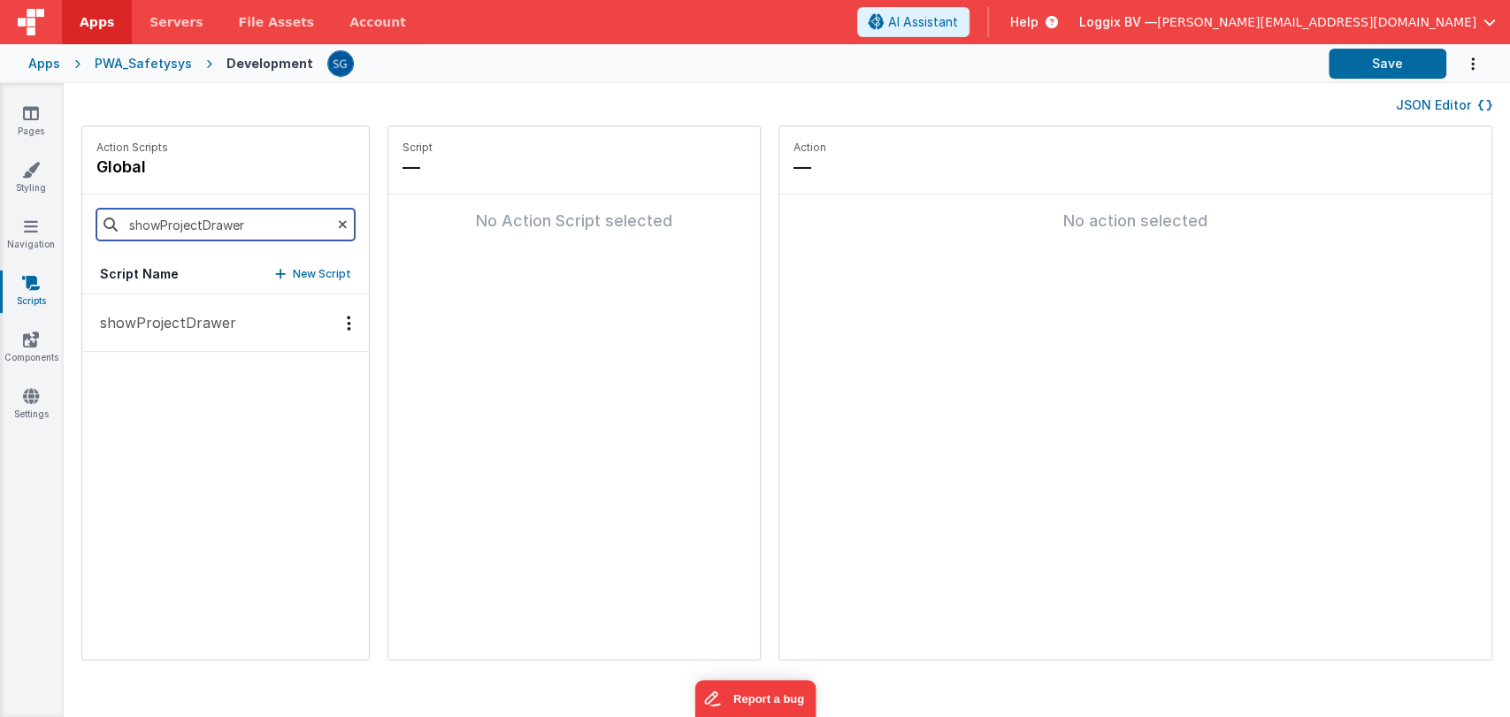
type input "showProjectDrawer"
click at [174, 317] on p "showProjectDrawer" at bounding box center [162, 322] width 147 height 21
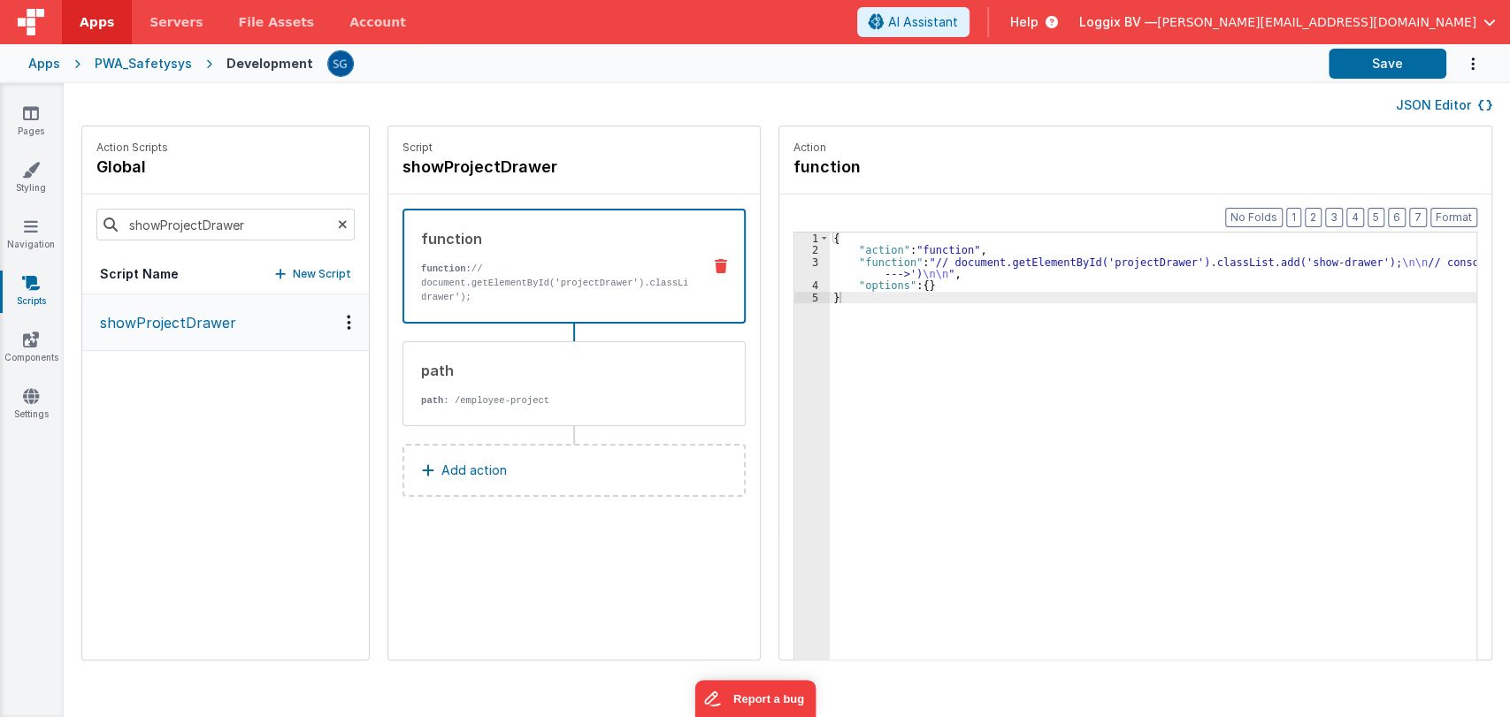
click at [441, 465] on p "Add action" at bounding box center [473, 470] width 65 height 21
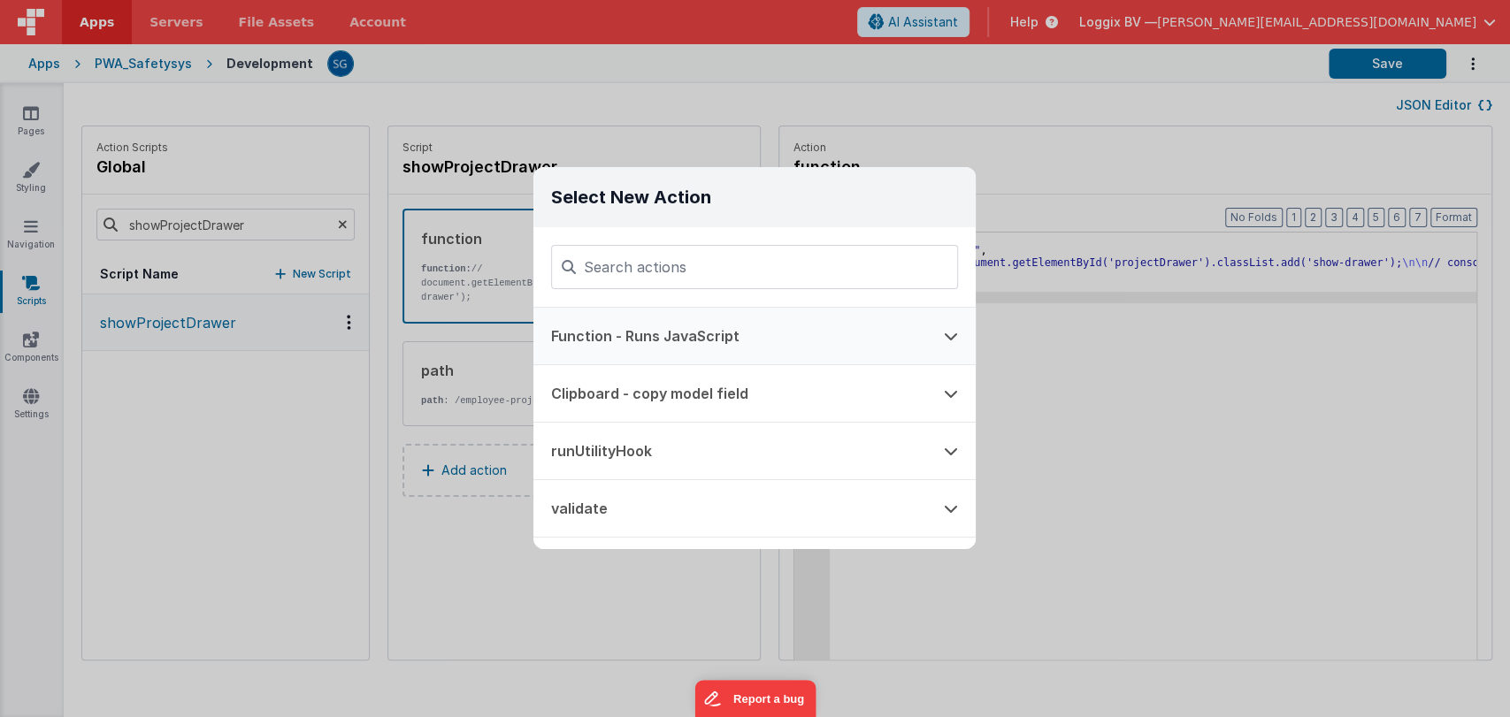
click at [625, 323] on button "Function - Runs JavaScript" at bounding box center [729, 336] width 393 height 57
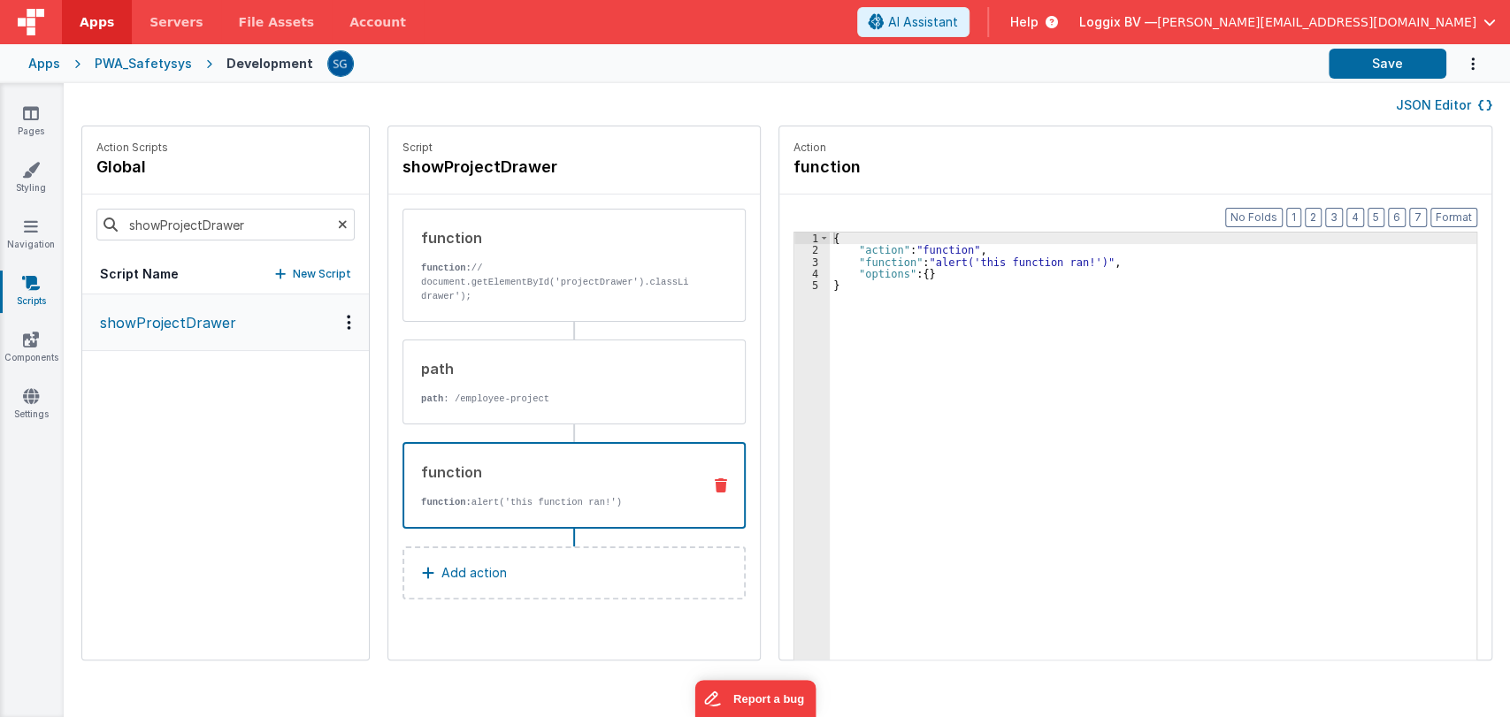
click at [870, 259] on div "{ "action" : "function" , "function" : "alert('this function ran!')" , "options…" at bounding box center [1162, 486] width 664 height 506
click at [800, 263] on div "3" at bounding box center [811, 262] width 35 height 11
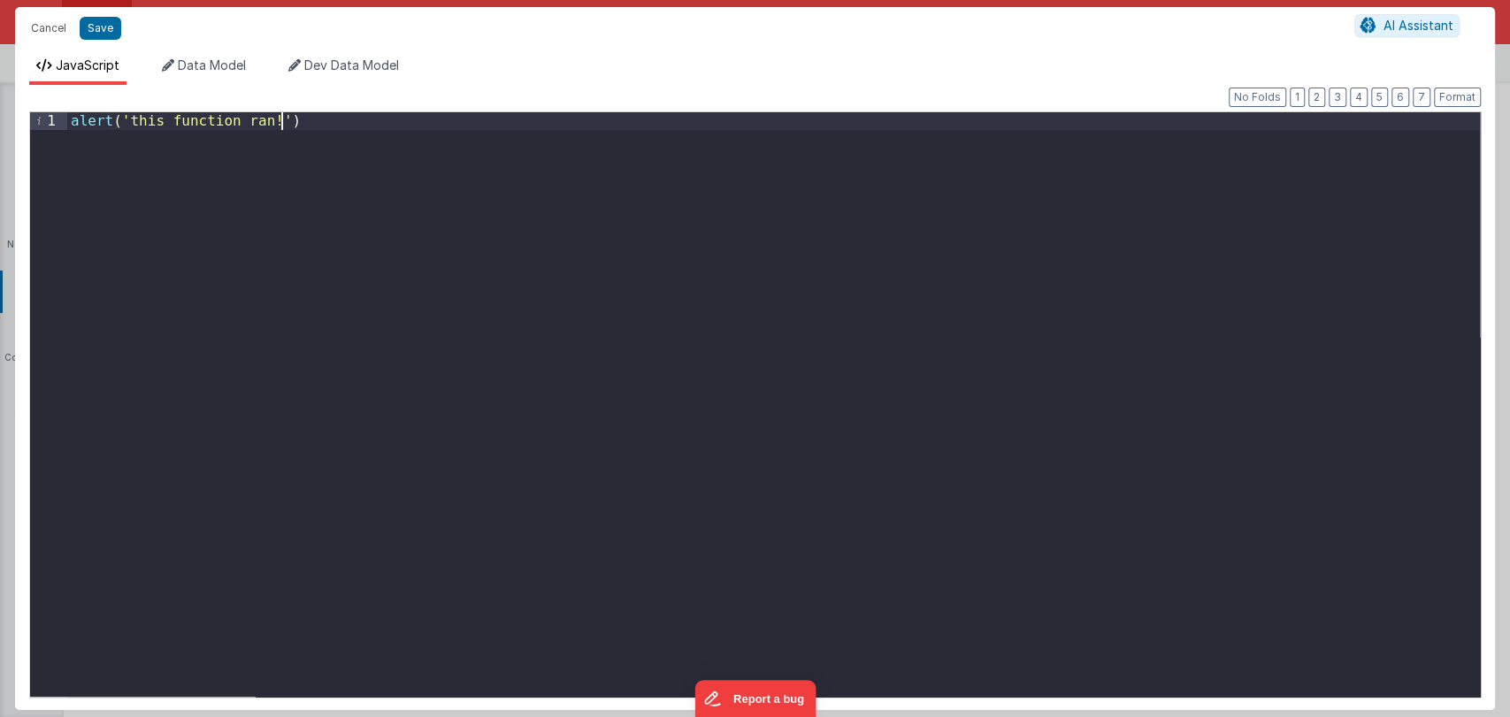
click at [383, 264] on div "alert ( 'this function ran!' )" at bounding box center [773, 421] width 1413 height 619
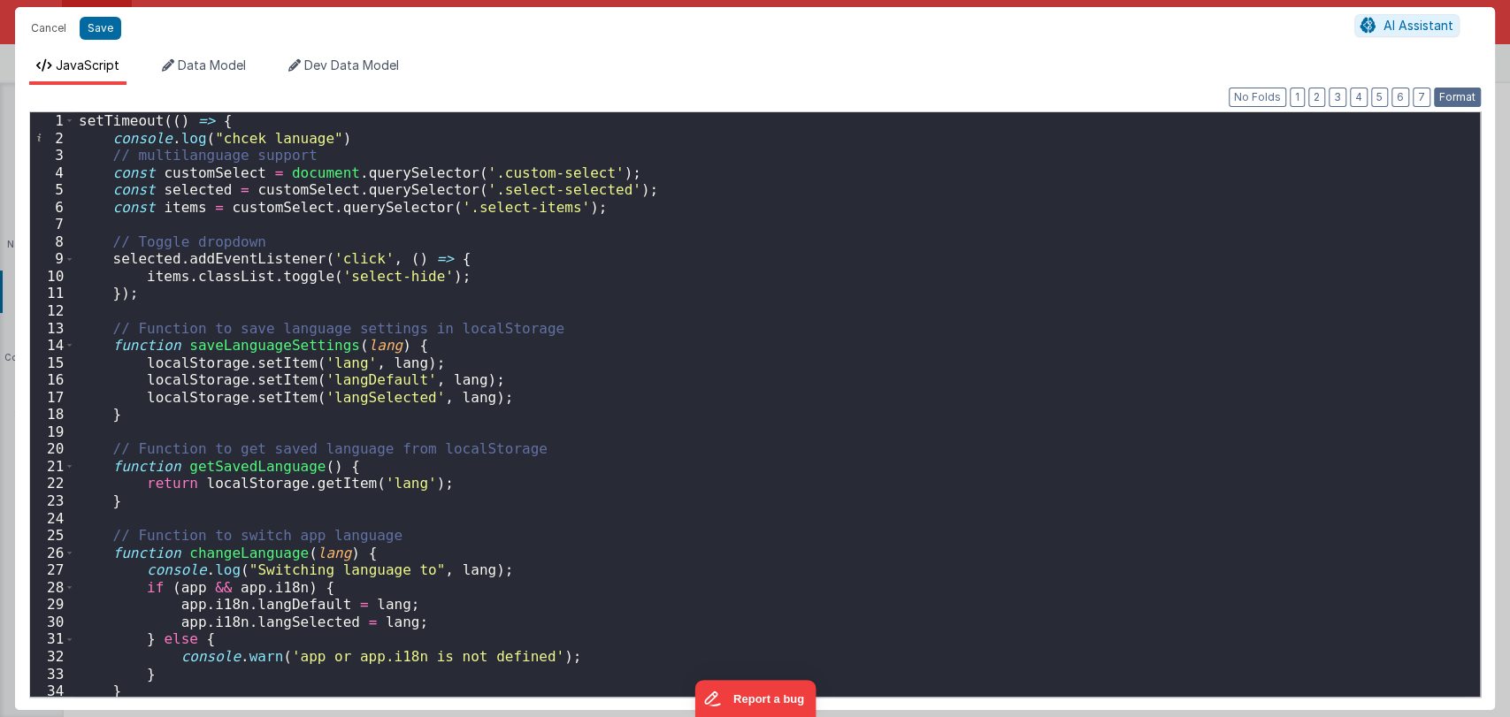
click at [1444, 99] on button "Format" at bounding box center [1457, 97] width 47 height 19
click at [99, 23] on button "Save" at bounding box center [101, 28] width 42 height 23
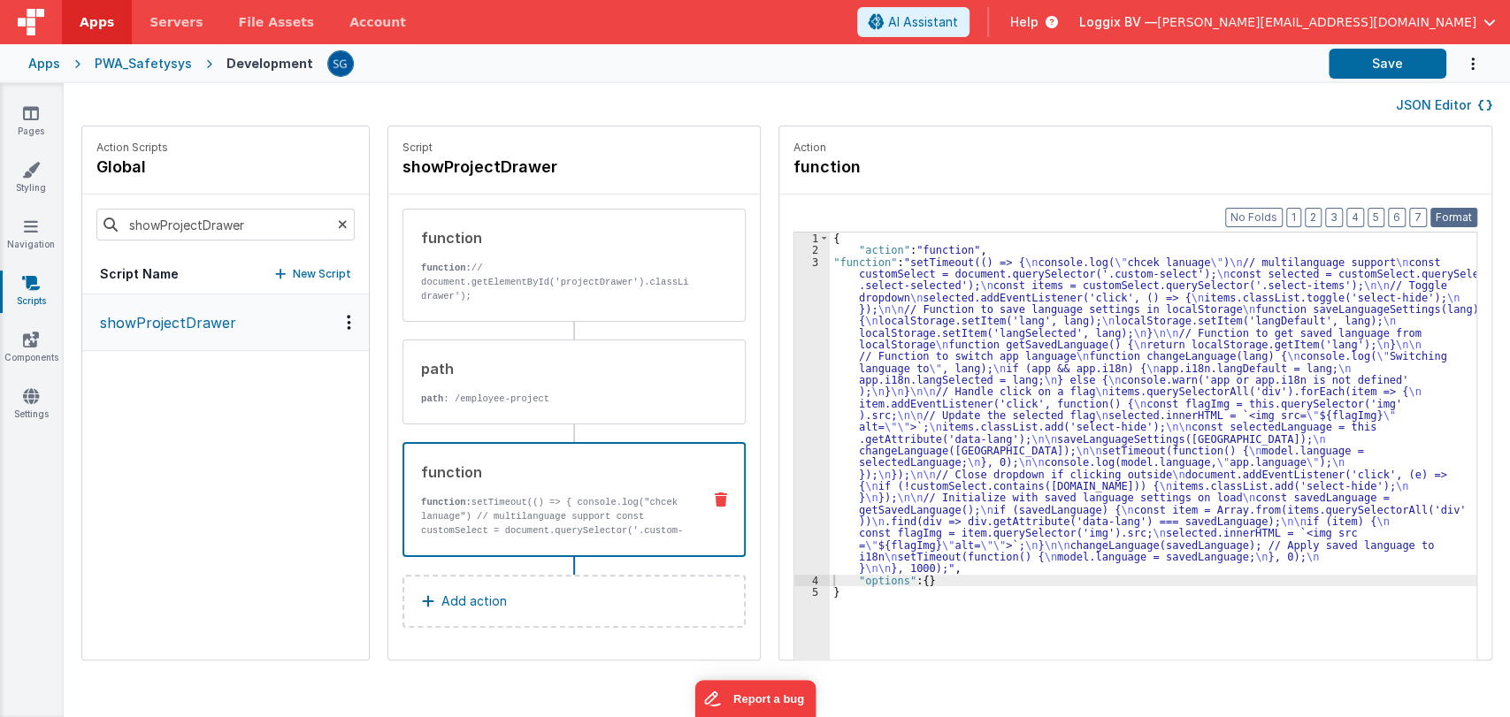
click at [1456, 215] on button "Format" at bounding box center [1453, 217] width 47 height 19
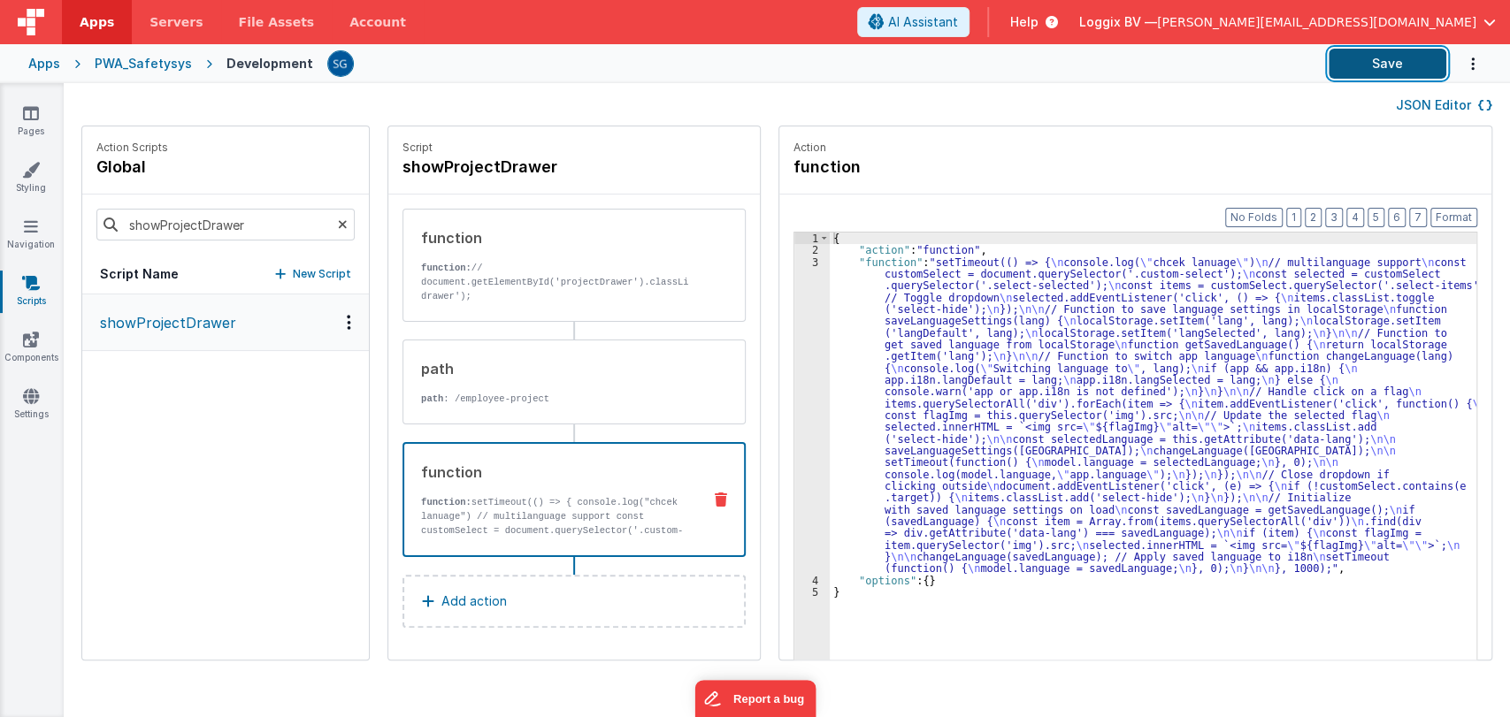
click at [1402, 73] on button "Save" at bounding box center [1388, 64] width 118 height 30
click at [35, 119] on icon at bounding box center [31, 113] width 16 height 18
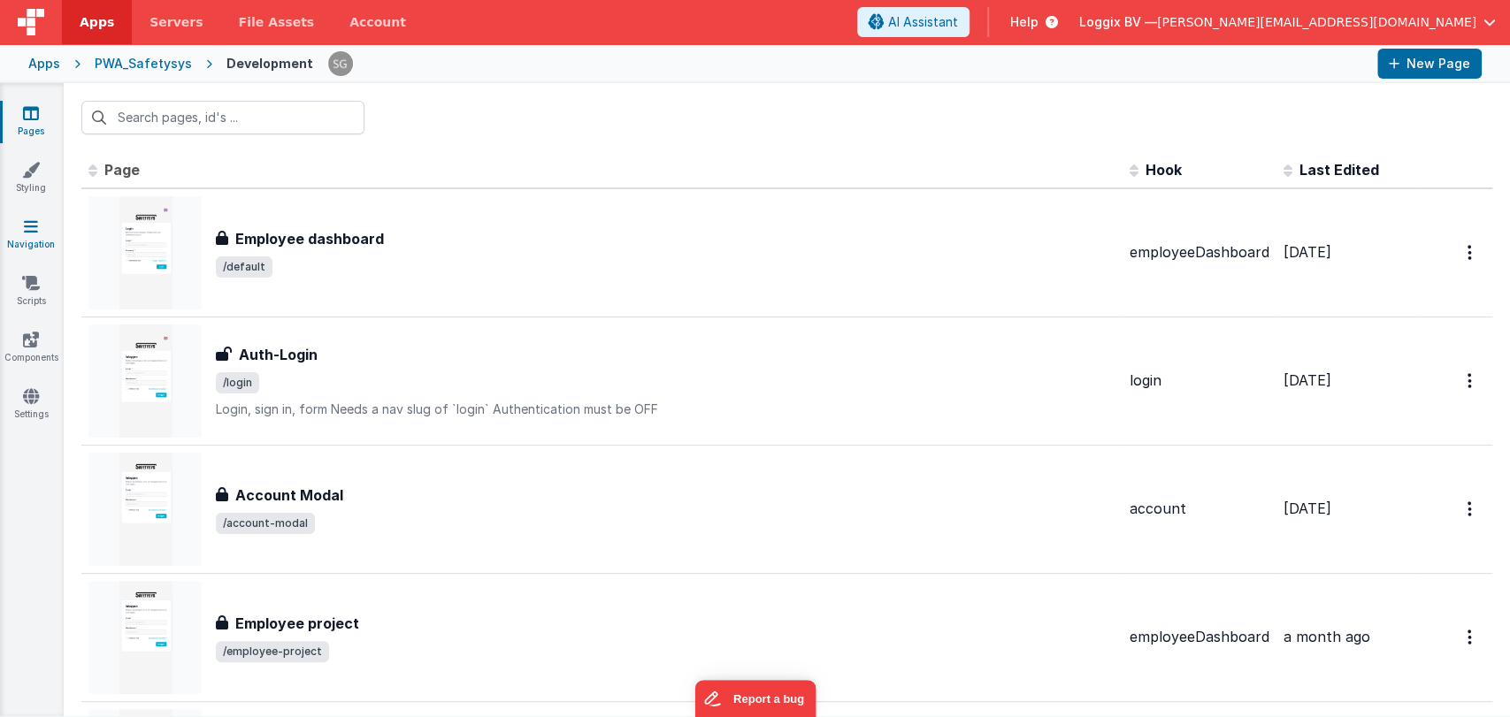
click at [35, 231] on icon at bounding box center [31, 227] width 14 height 18
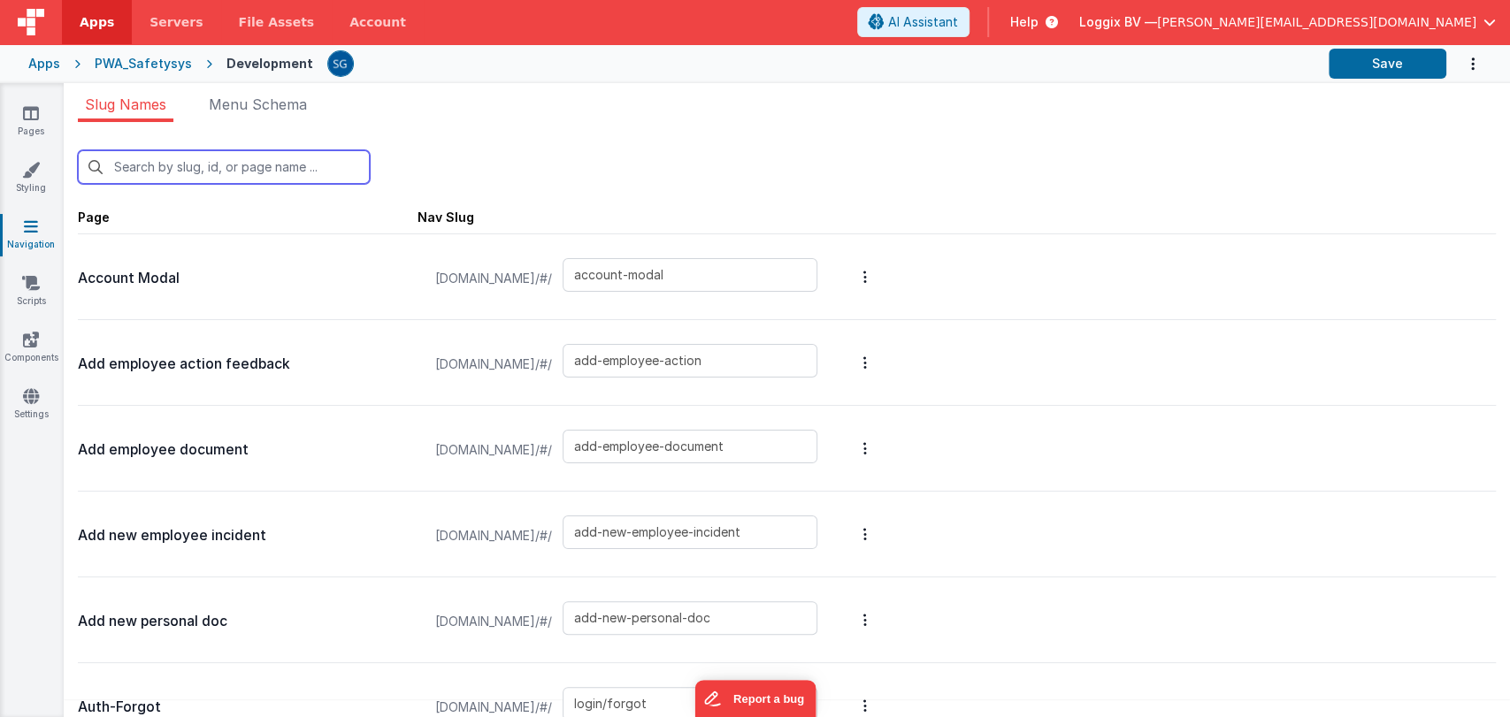
click at [272, 172] on input "text" at bounding box center [224, 167] width 292 height 34
type input "de"
type input "add-new-employee-incident"
type input "default"
type input "employee-project"
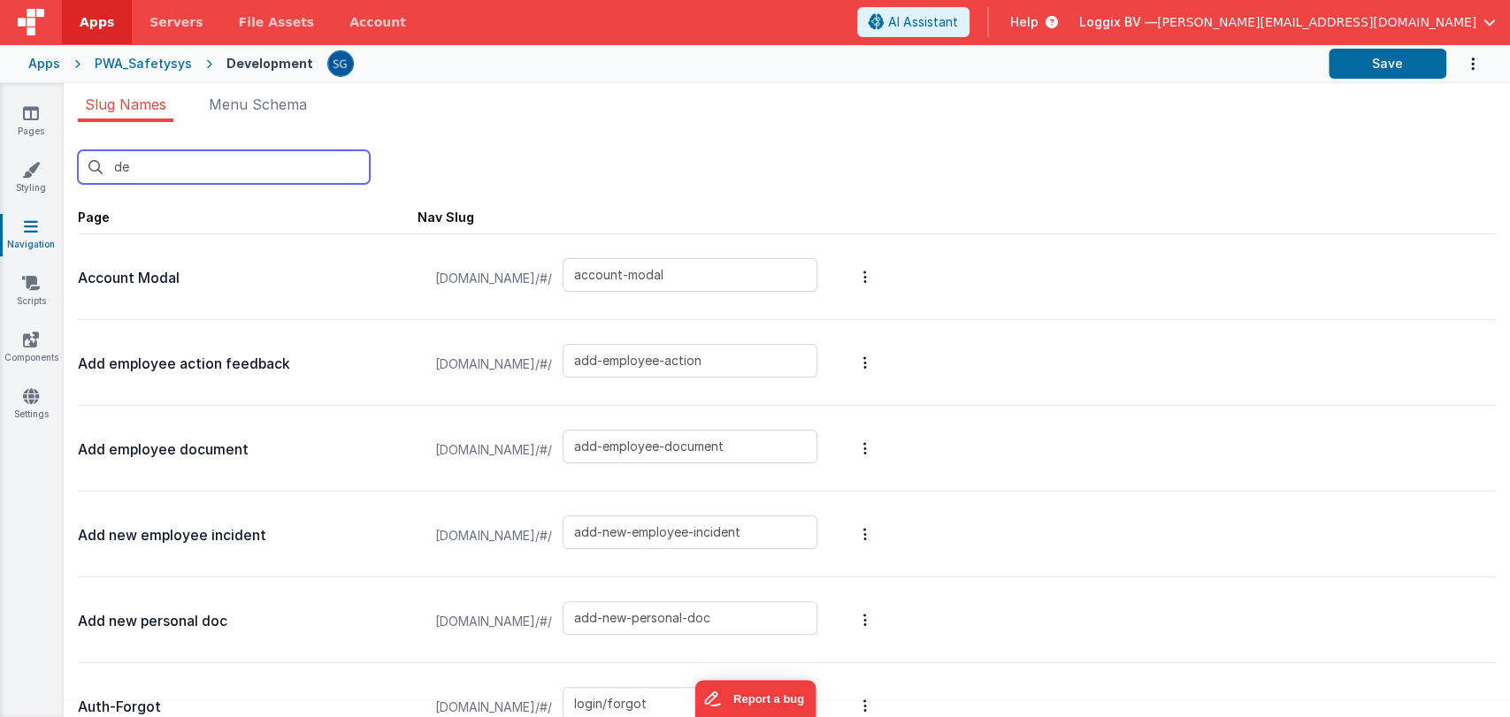
type input "report-incident"
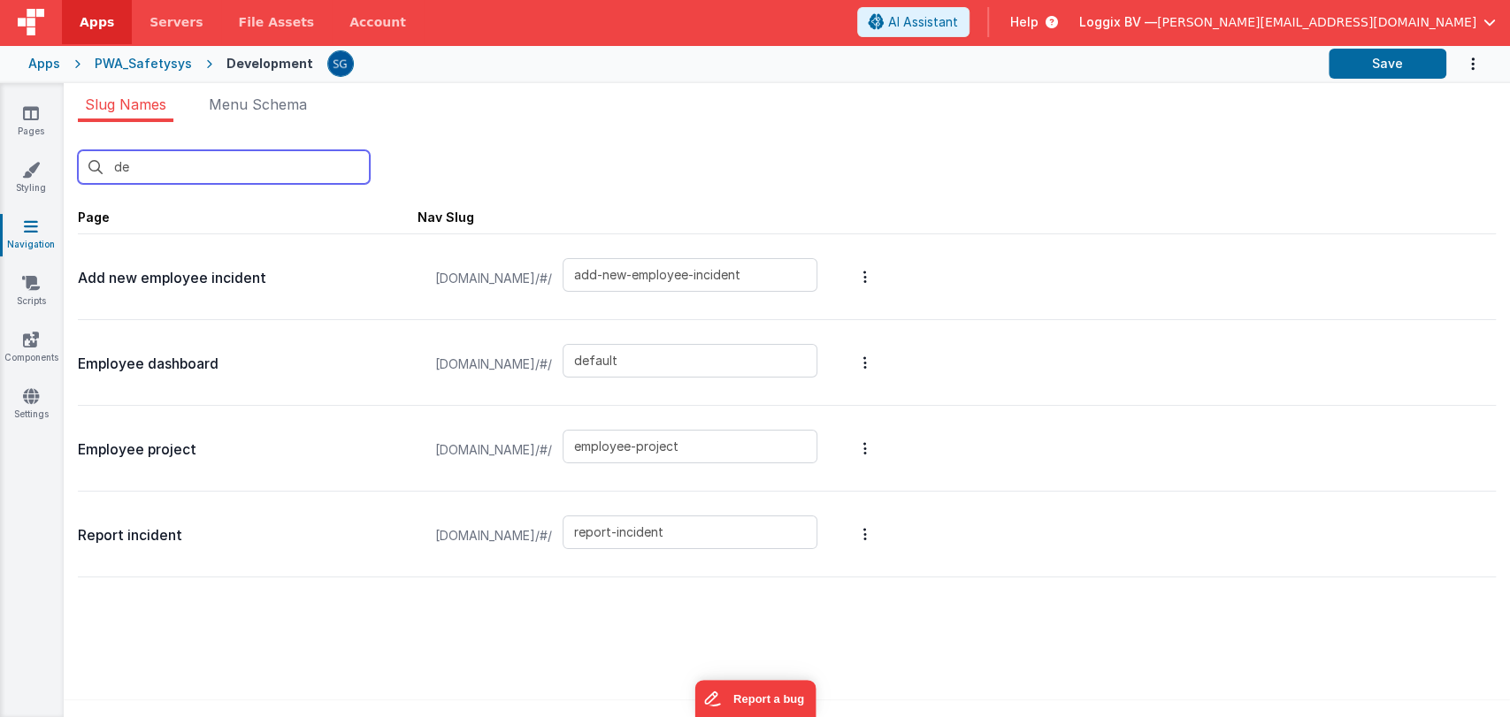
type input "def"
type input "default"
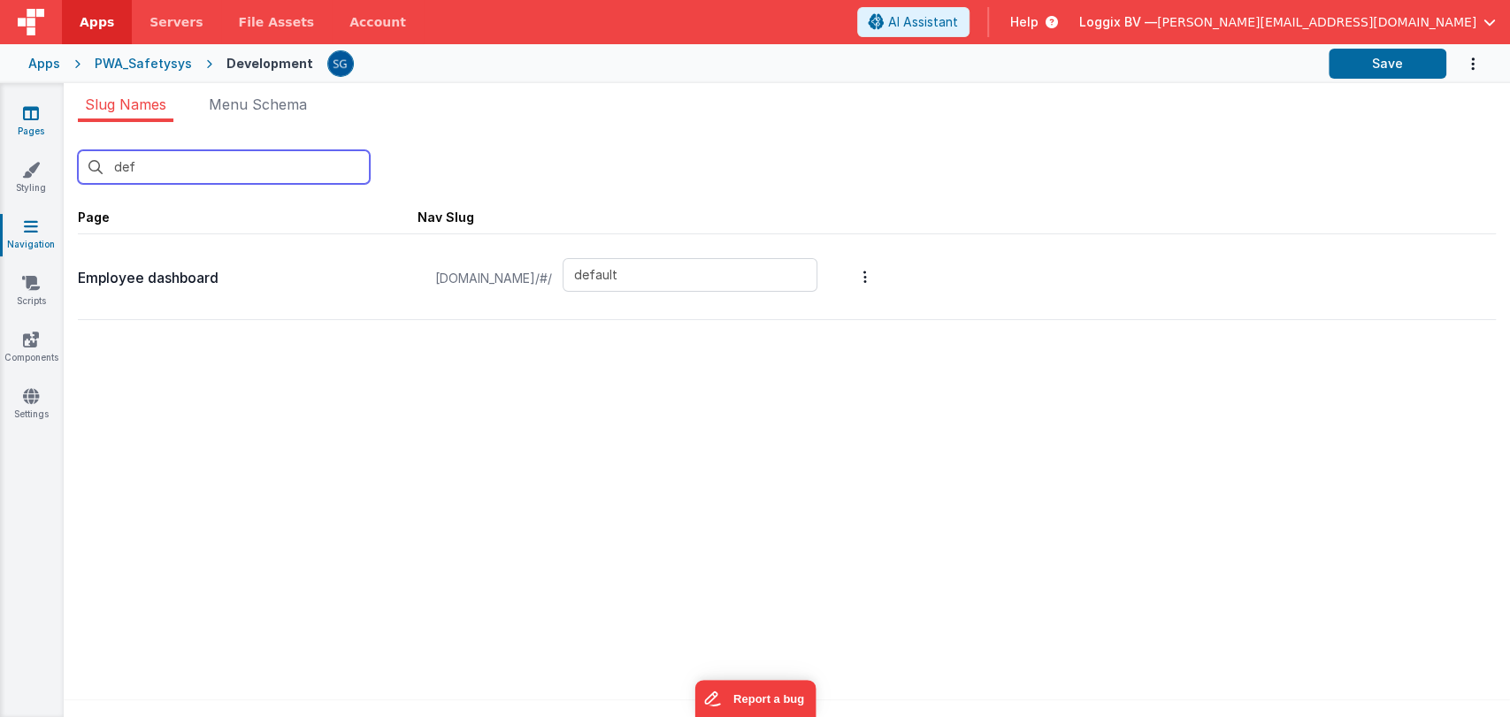
type input "def"
click at [38, 117] on icon at bounding box center [31, 113] width 16 height 18
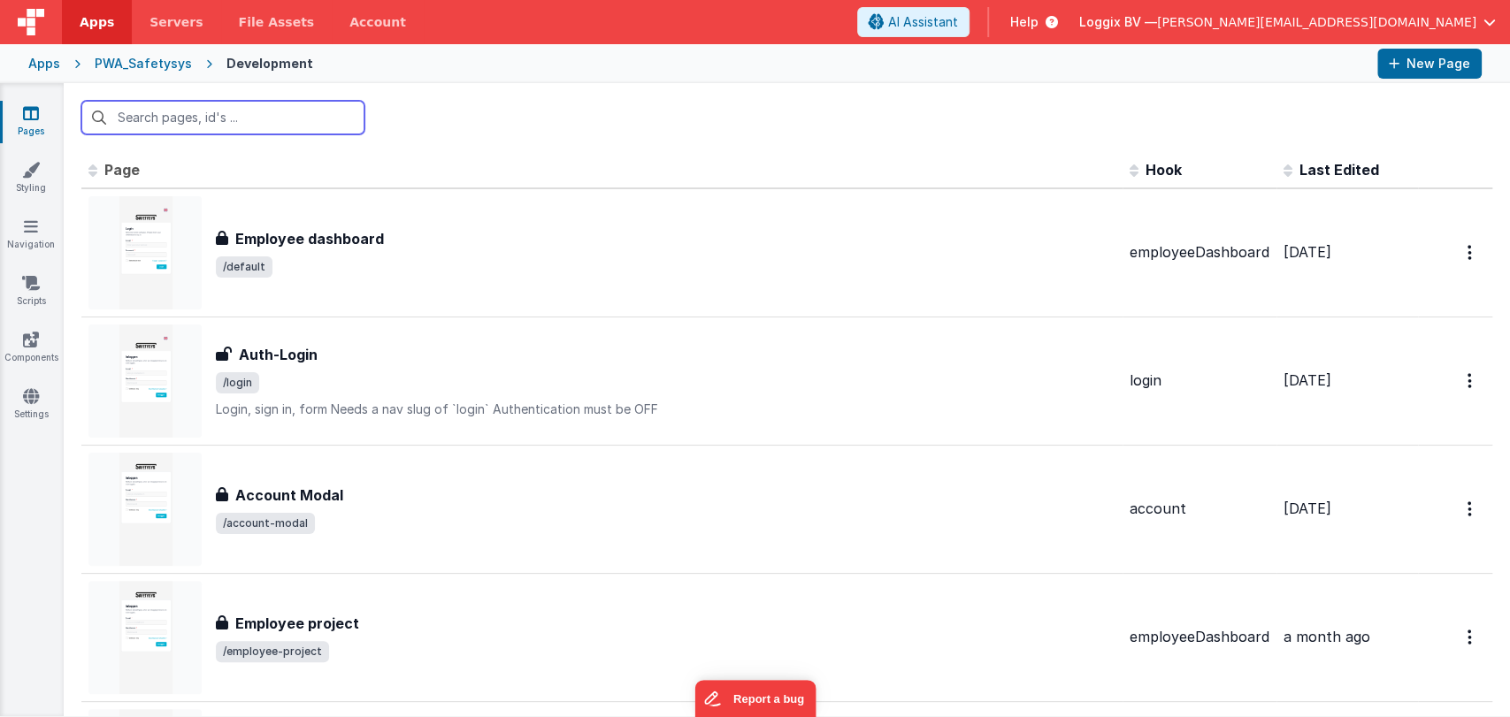
click at [225, 121] on input "text" at bounding box center [222, 118] width 283 height 34
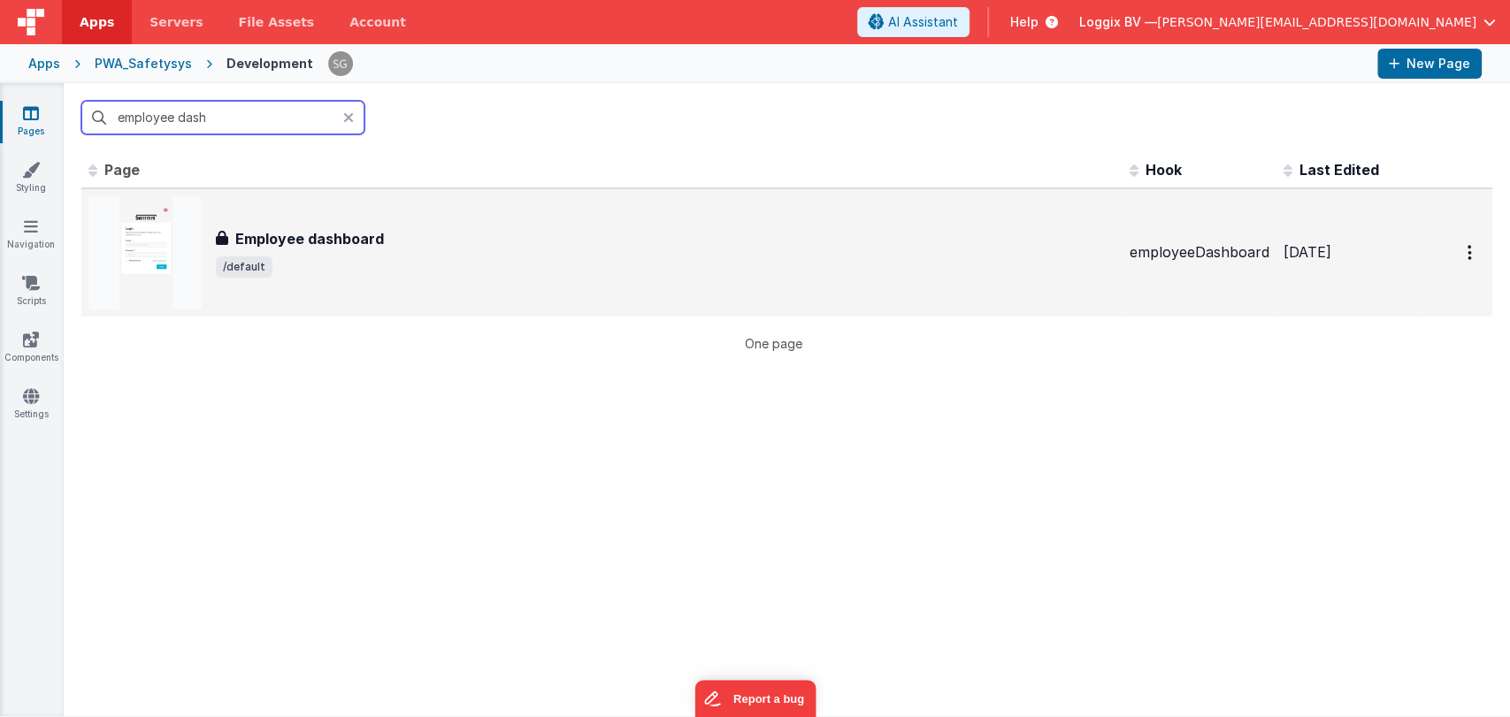
type input "employee dash"
click at [342, 260] on span "/default" at bounding box center [666, 267] width 900 height 21
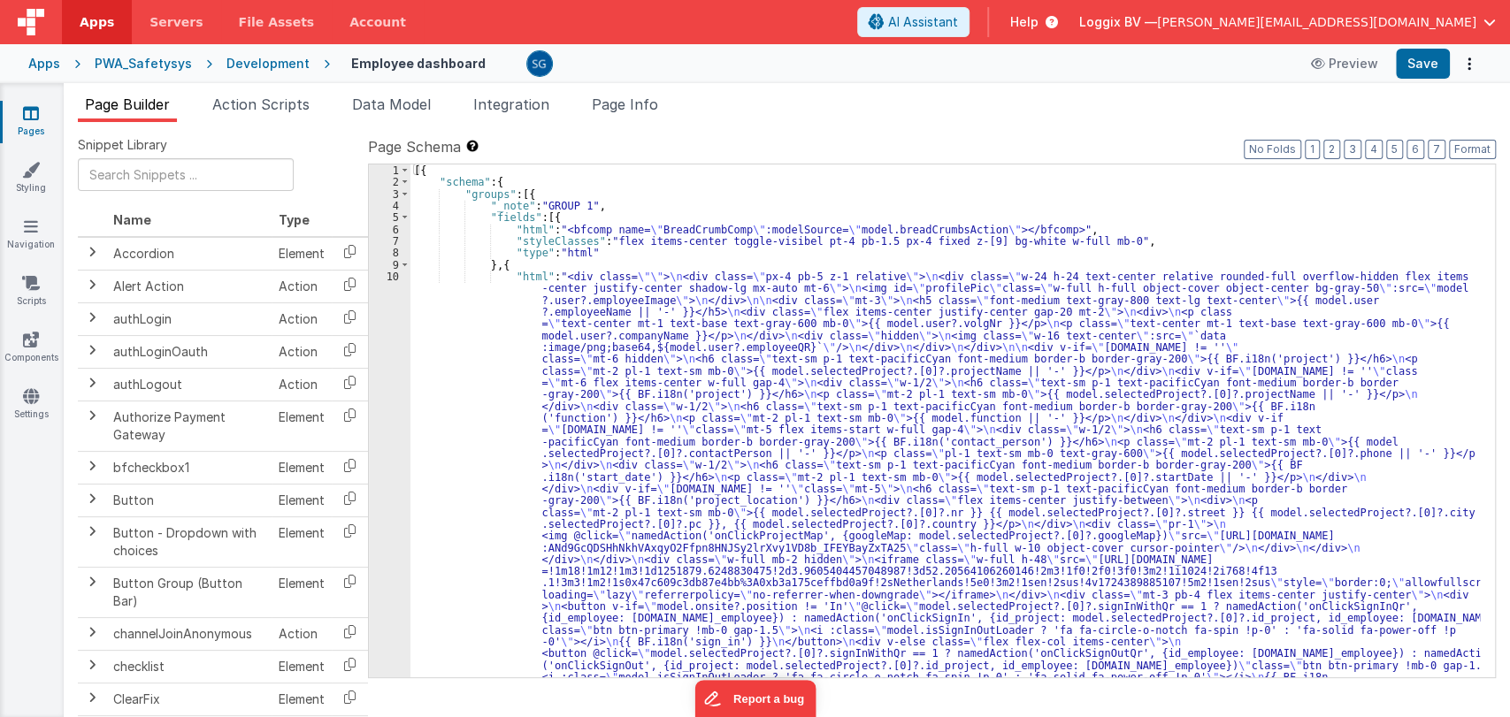
click at [268, 107] on span "Action Scripts" at bounding box center [260, 105] width 97 height 18
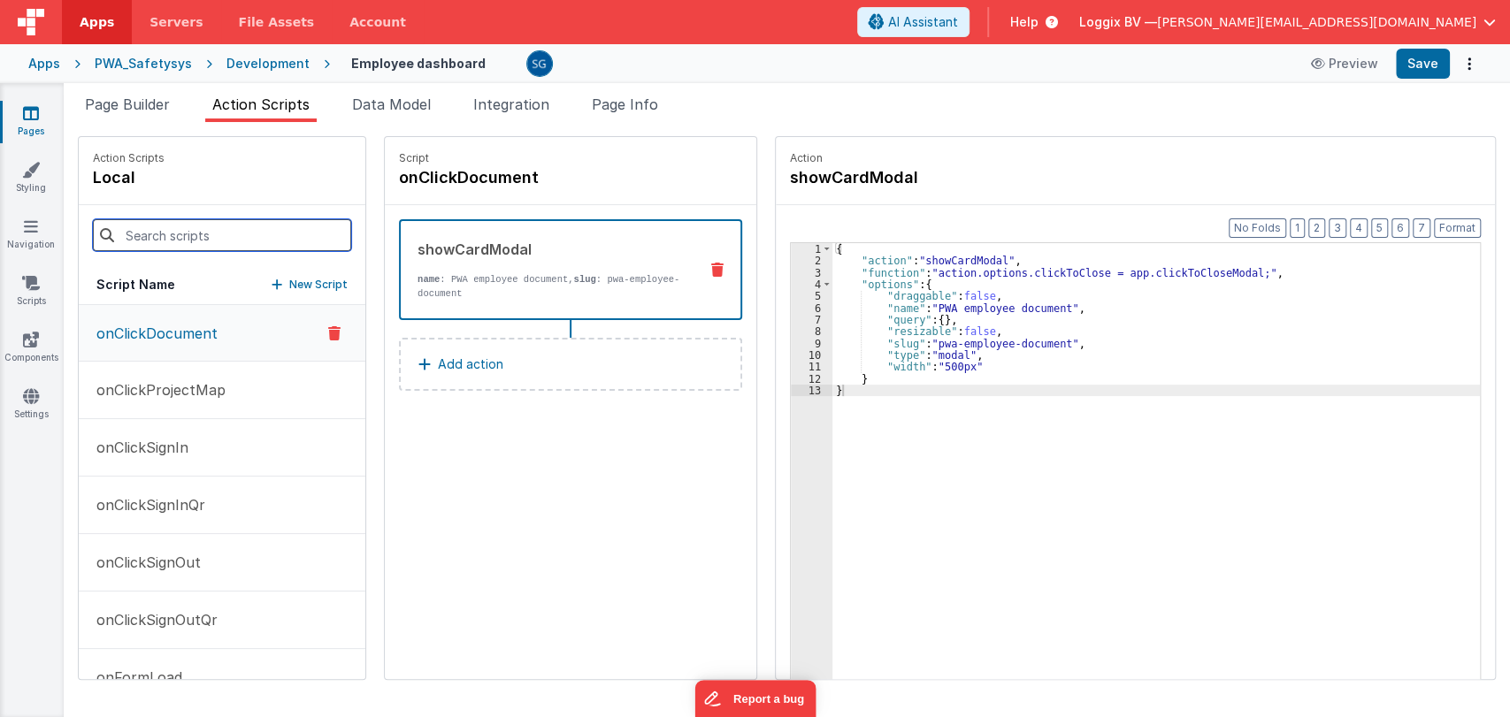
click at [208, 237] on input at bounding box center [222, 235] width 258 height 32
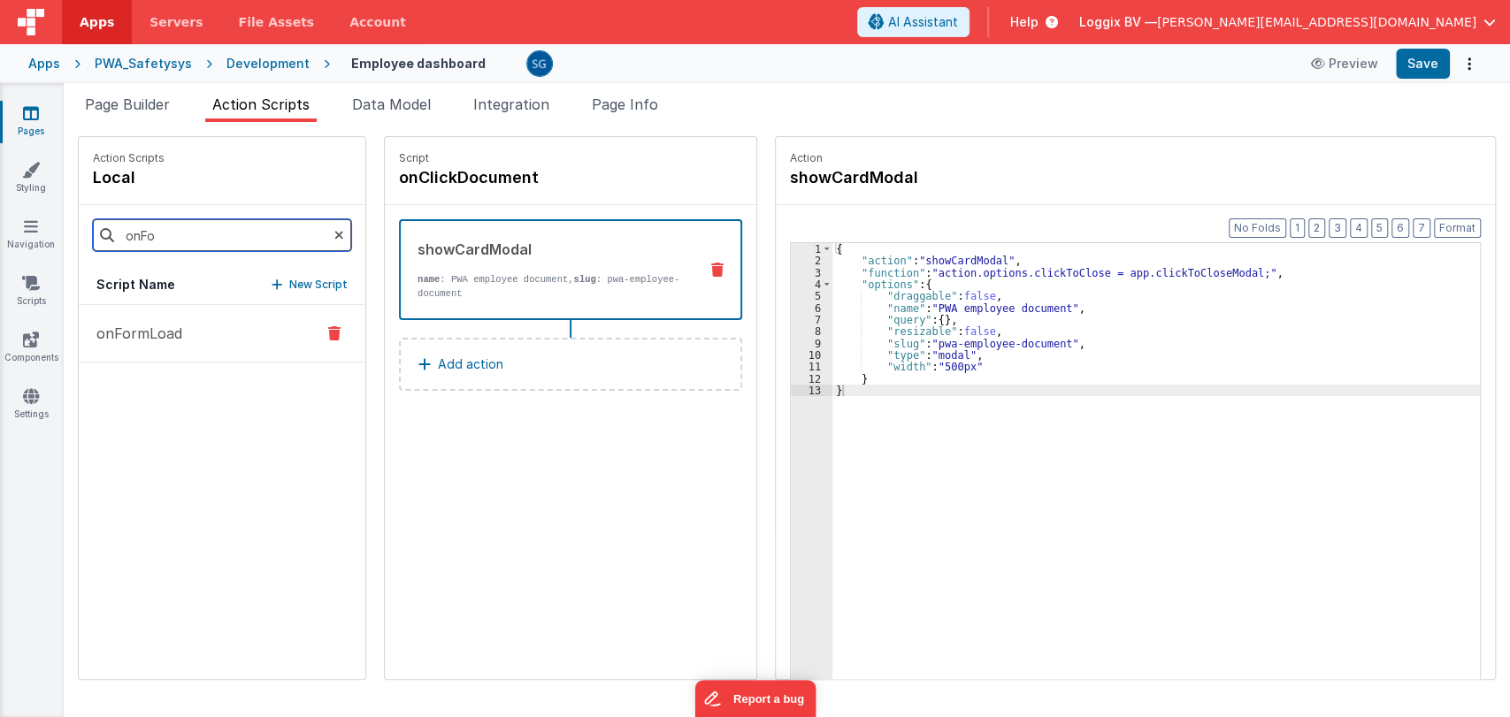
type input "onFo"
click at [153, 326] on p "onFormLoad" at bounding box center [134, 333] width 96 height 21
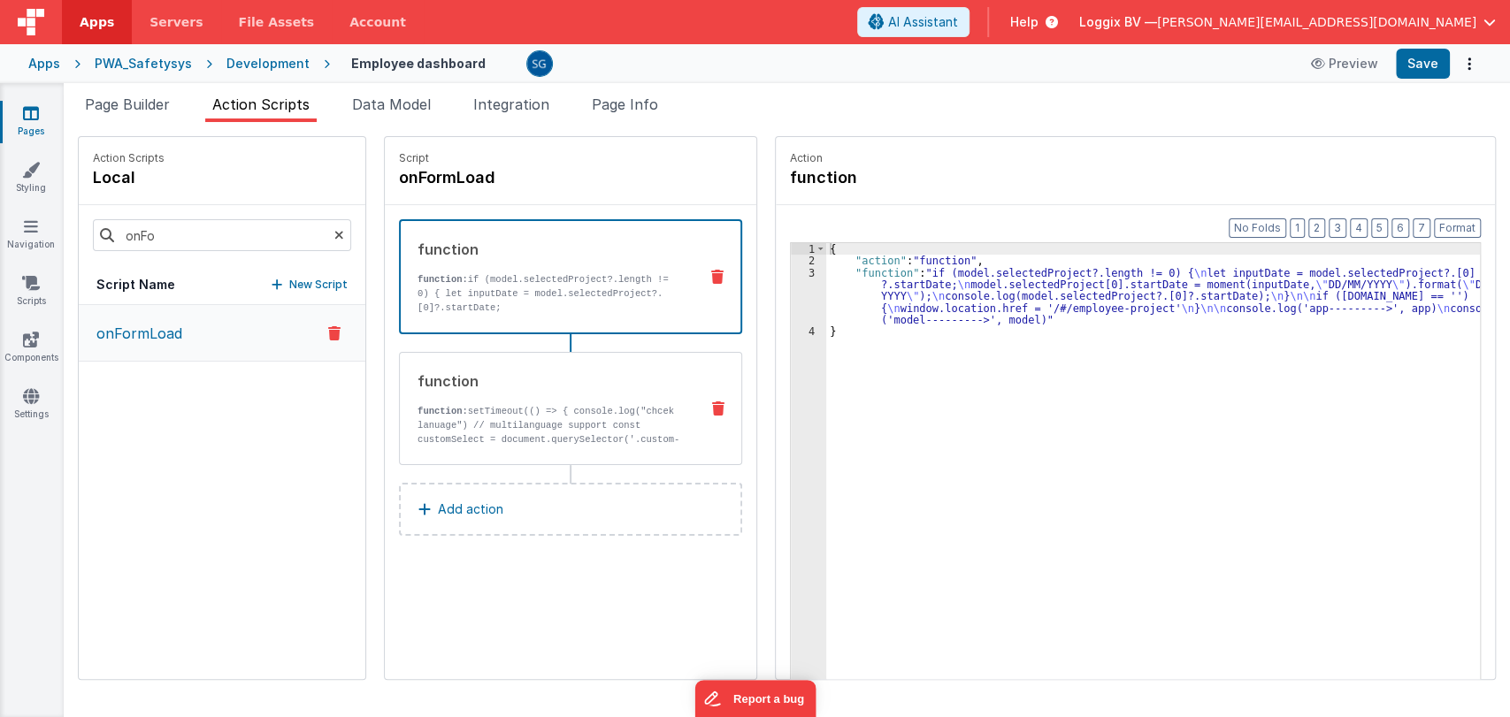
click at [510, 425] on p "function: setTimeout(() => { console.log("chcek lanuage") // multilanguage supp…" at bounding box center [551, 453] width 267 height 99
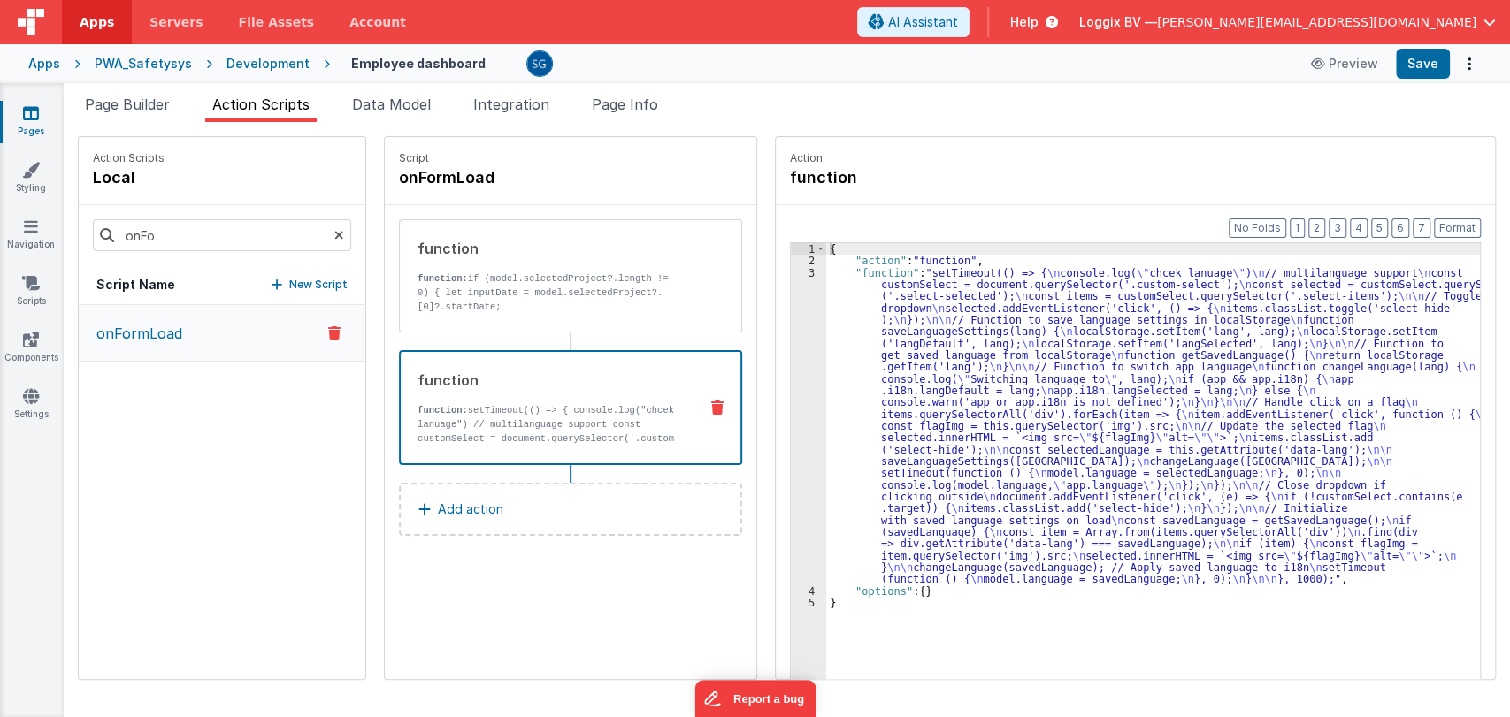
click at [977, 302] on div "{ "action" : "function" , "function" : "setTimeout(() => { \n console.log( \" c…" at bounding box center [1161, 500] width 671 height 515
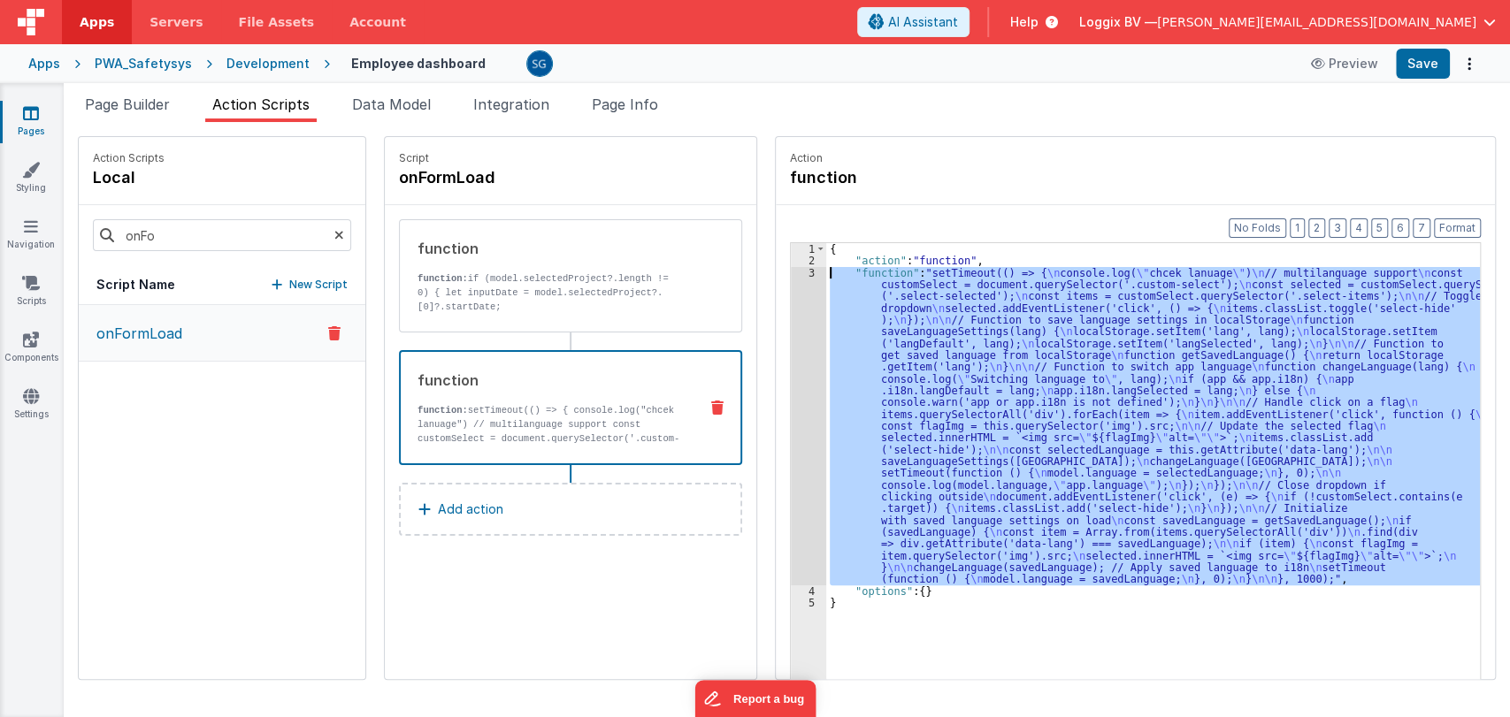
click at [793, 276] on div "3" at bounding box center [808, 426] width 35 height 318
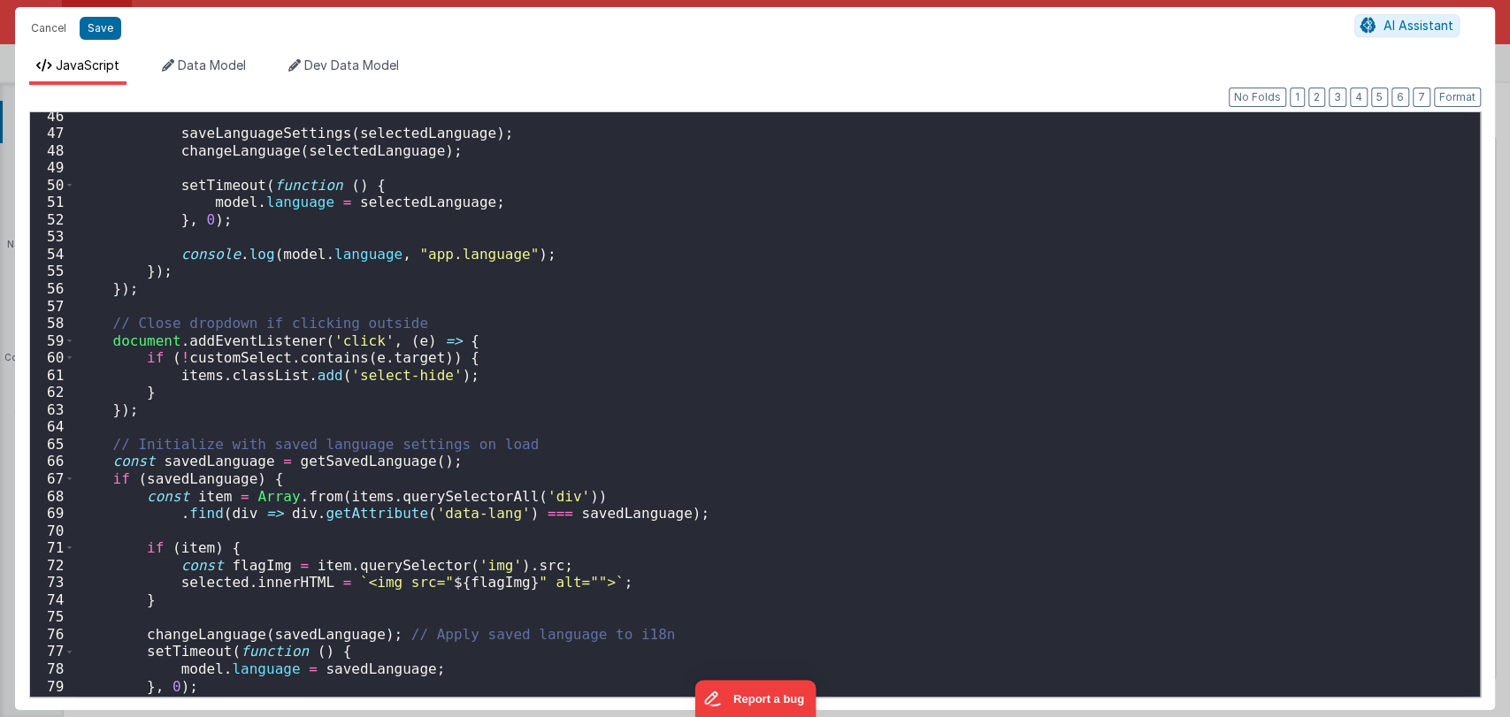
scroll to position [833, 0]
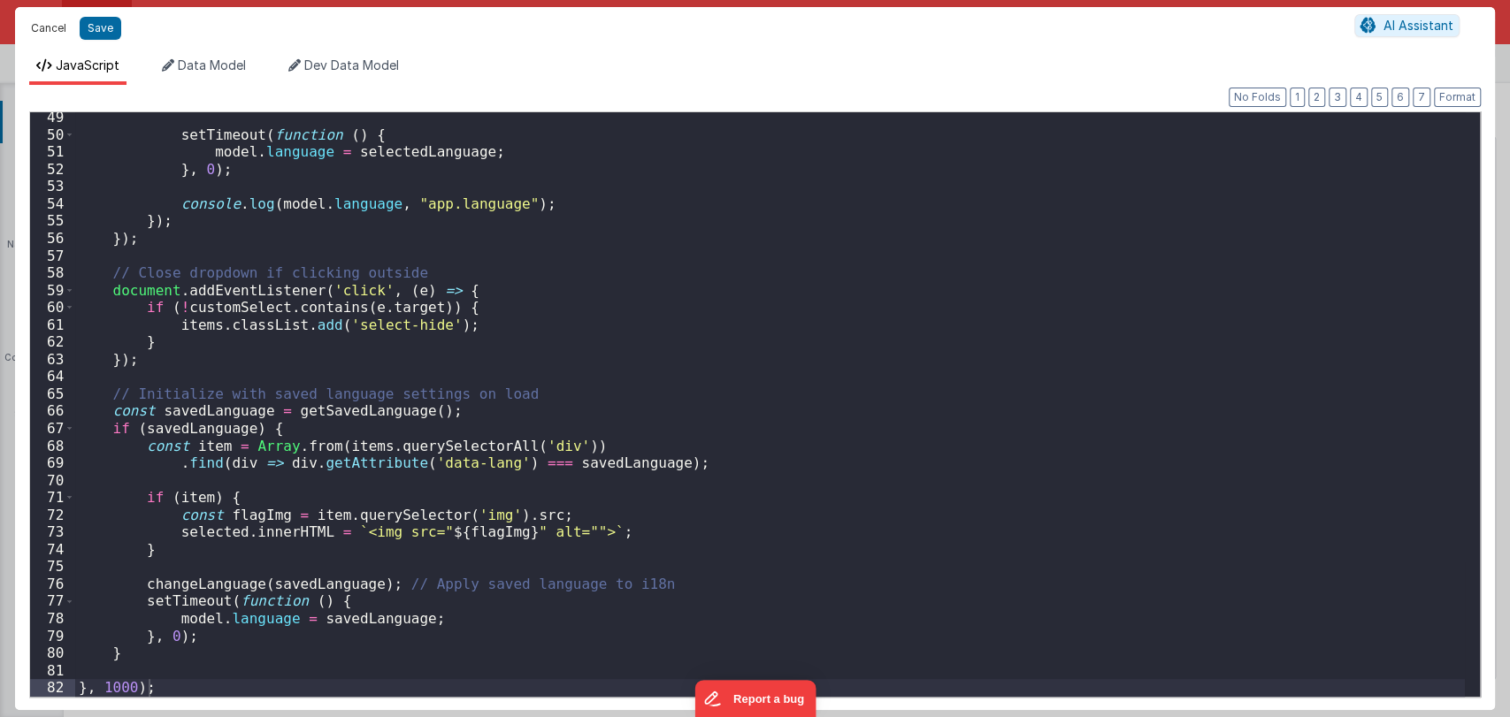
click at [43, 28] on button "Cancel" at bounding box center [48, 28] width 53 height 25
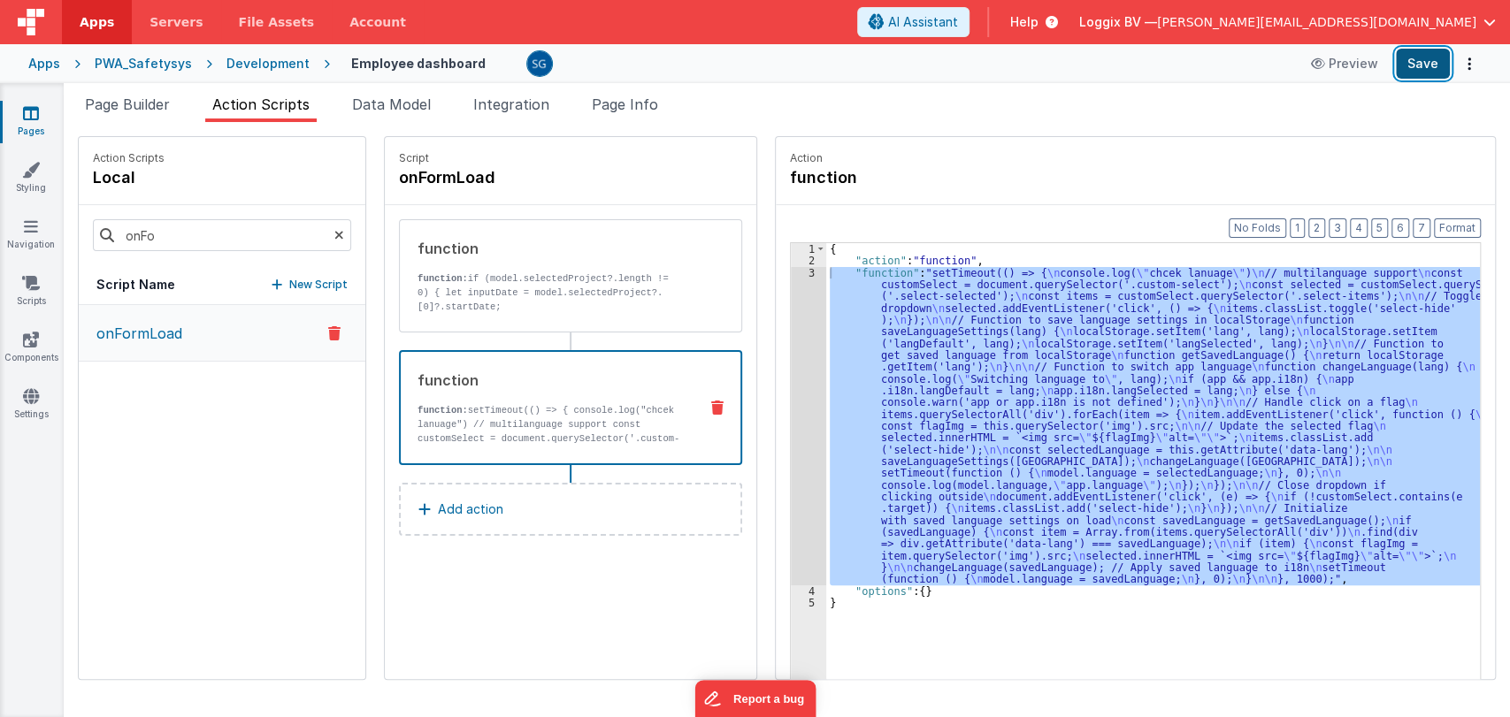
click at [1426, 63] on button "Save" at bounding box center [1423, 64] width 54 height 30
click at [610, 310] on p "function: if (model.selectedProject?.length != 0) { let inputDate = model.selec…" at bounding box center [551, 321] width 267 height 99
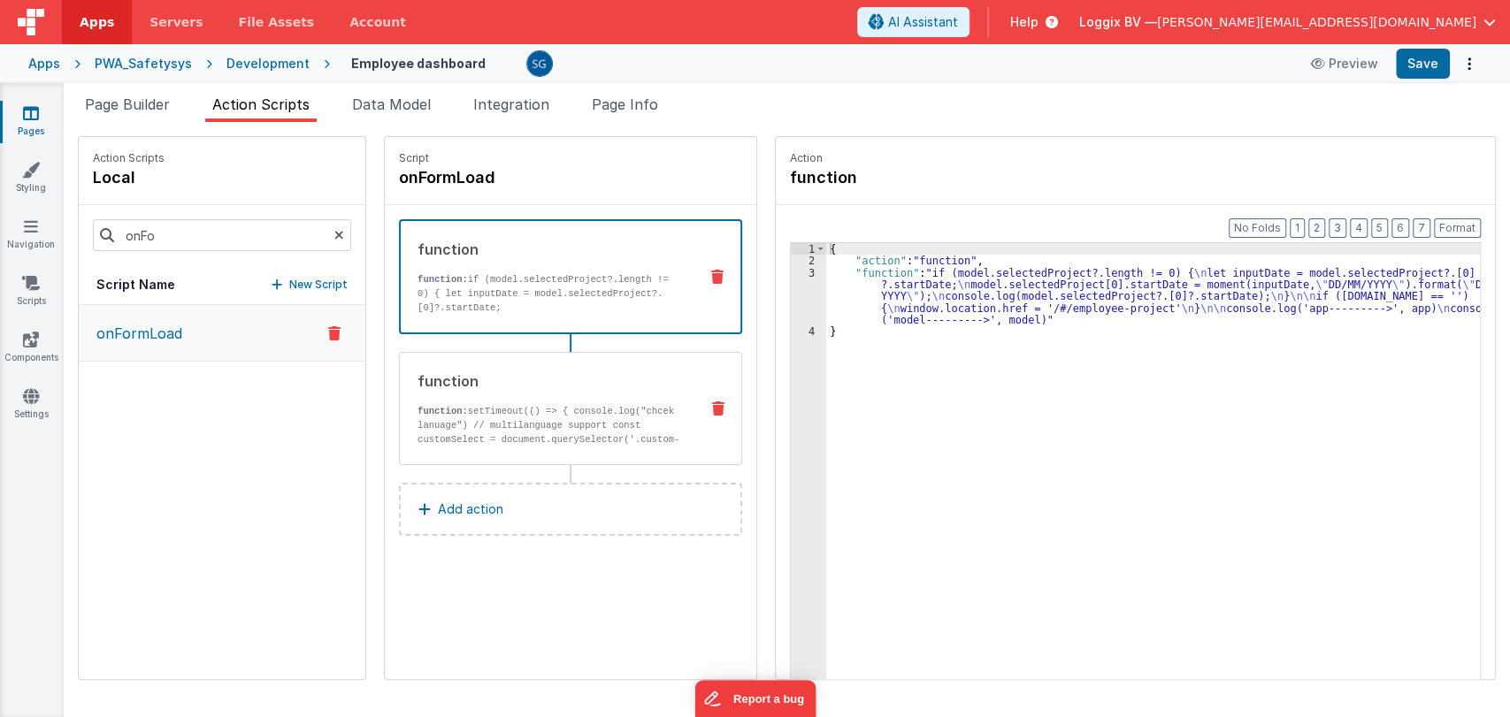
click at [533, 418] on p "function: setTimeout(() => { console.log("chcek lanuage") // multilanguage supp…" at bounding box center [551, 453] width 267 height 99
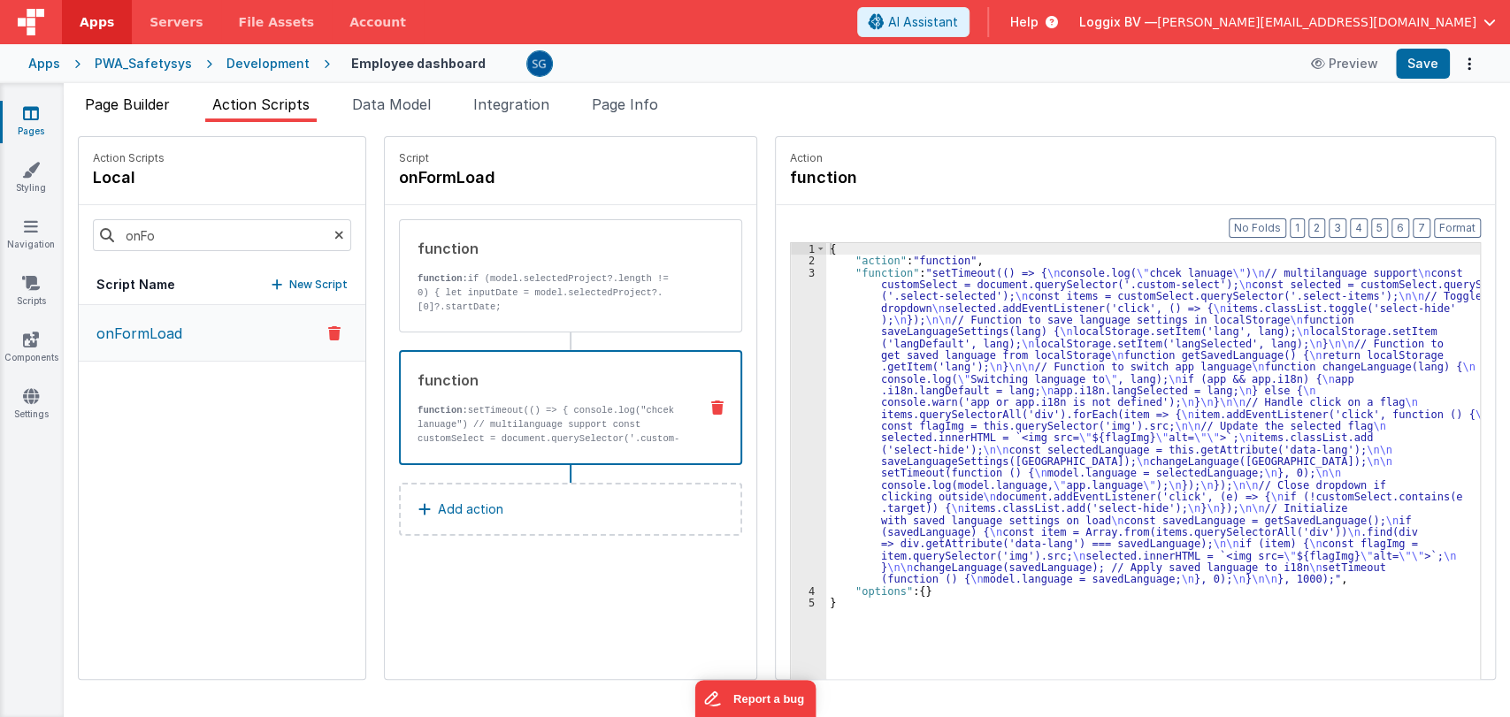
click at [143, 103] on span "Page Builder" at bounding box center [127, 105] width 85 height 18
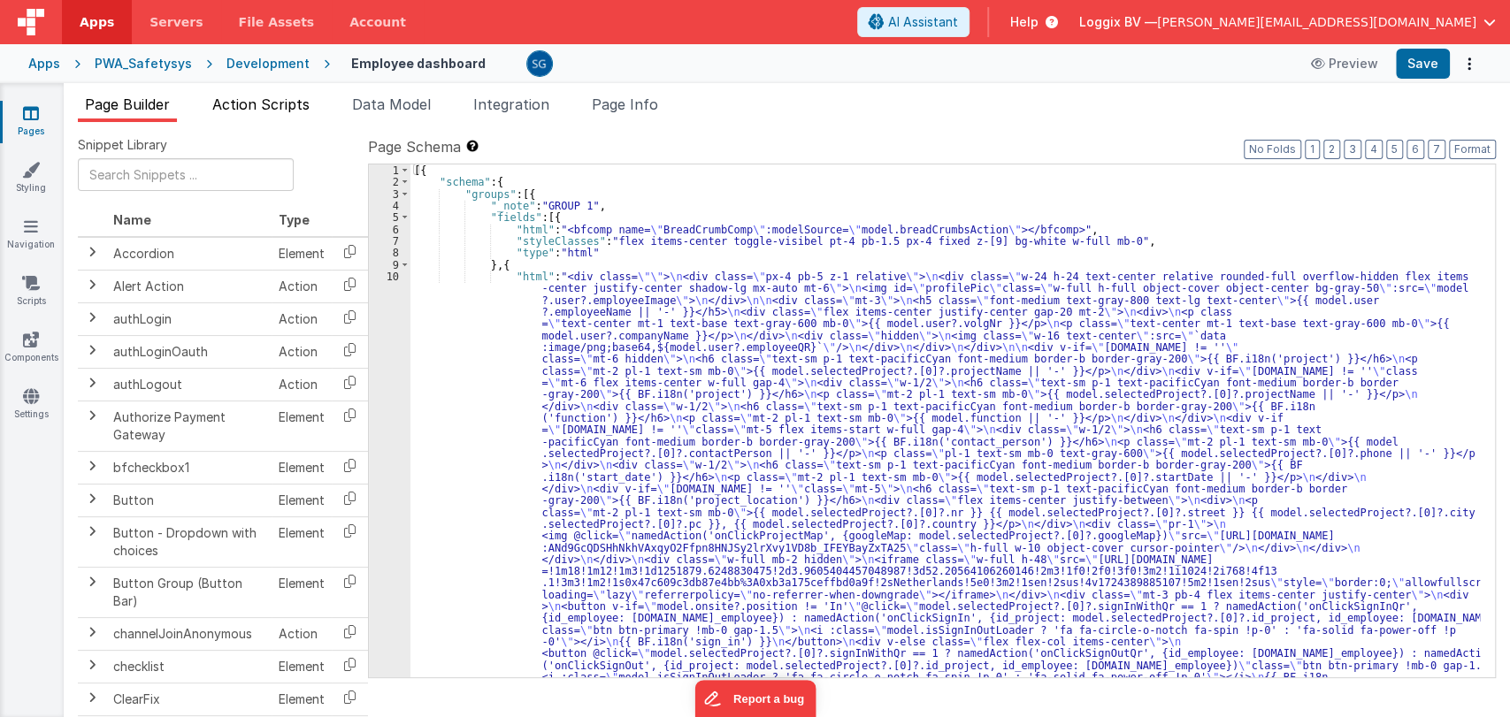
click at [250, 108] on span "Action Scripts" at bounding box center [260, 105] width 97 height 18
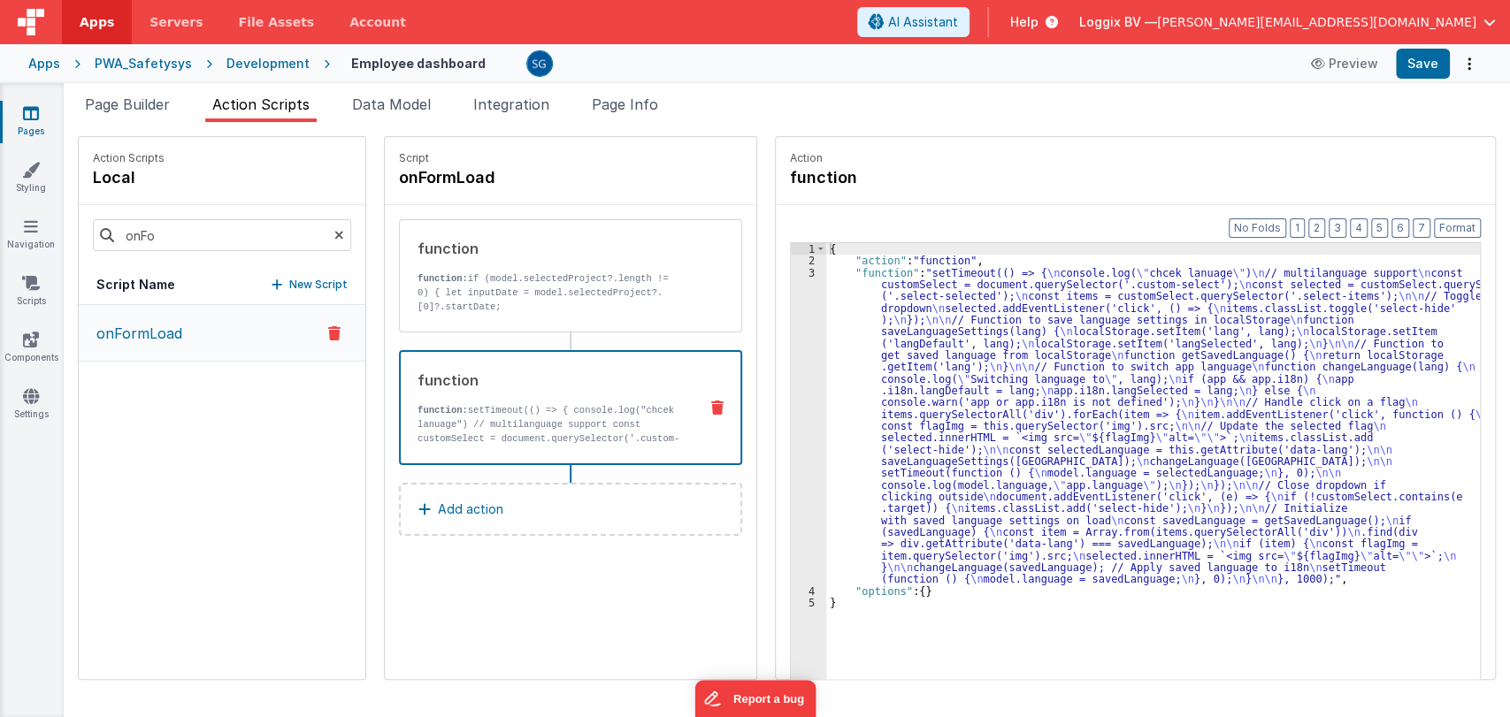
click at [865, 294] on div "{ "action" : "function" , "function" : "setTimeout(() => { \n console.log( \" c…" at bounding box center [1161, 500] width 671 height 515
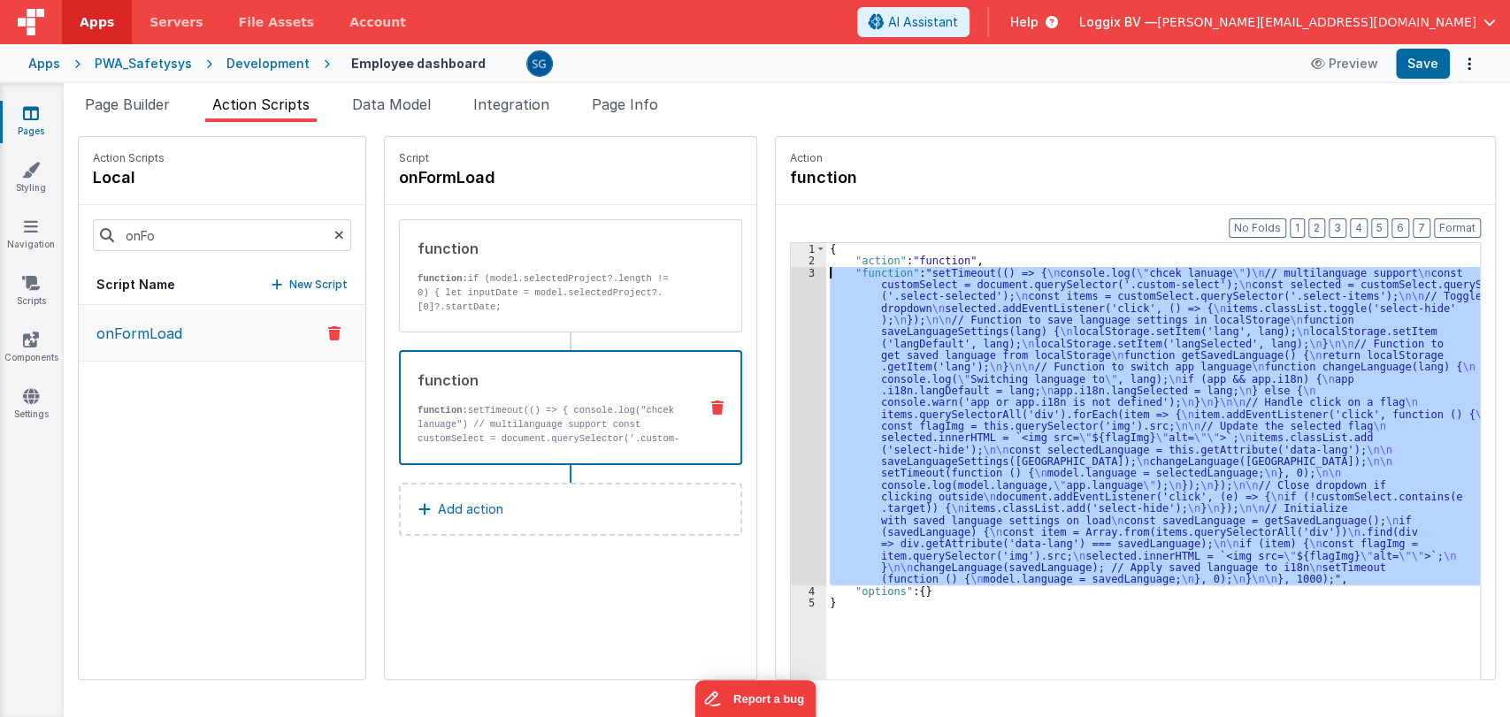
click at [793, 269] on div "3" at bounding box center [808, 426] width 35 height 318
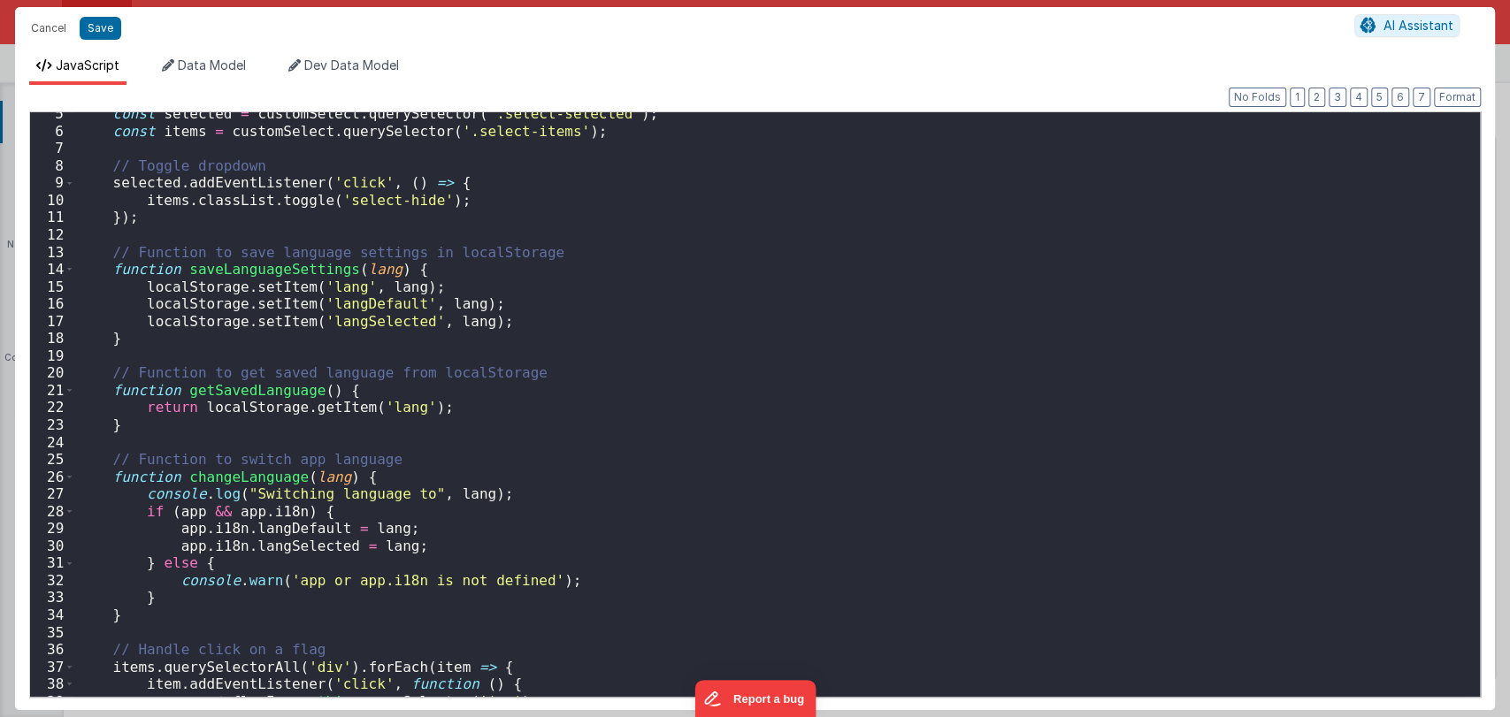
scroll to position [0, 0]
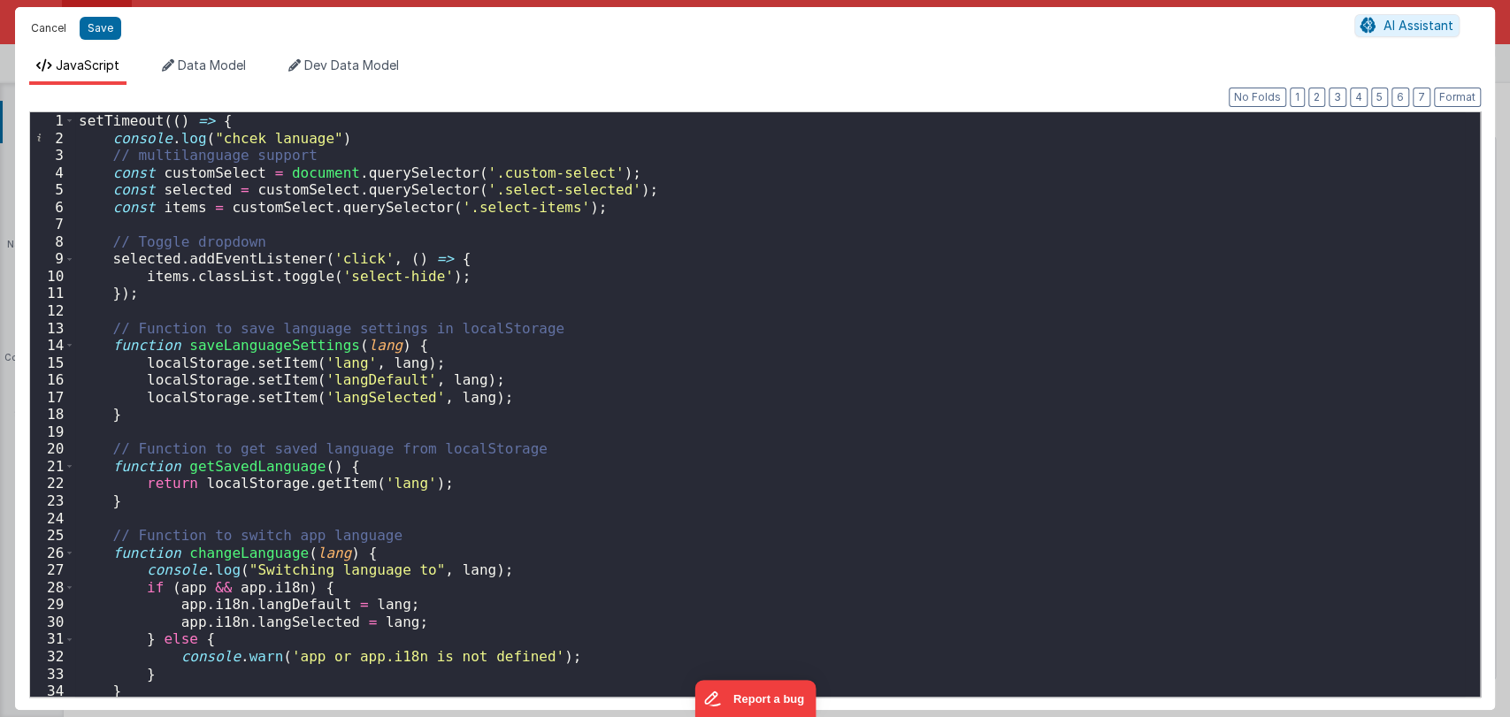
click at [46, 26] on button "Cancel" at bounding box center [48, 28] width 53 height 25
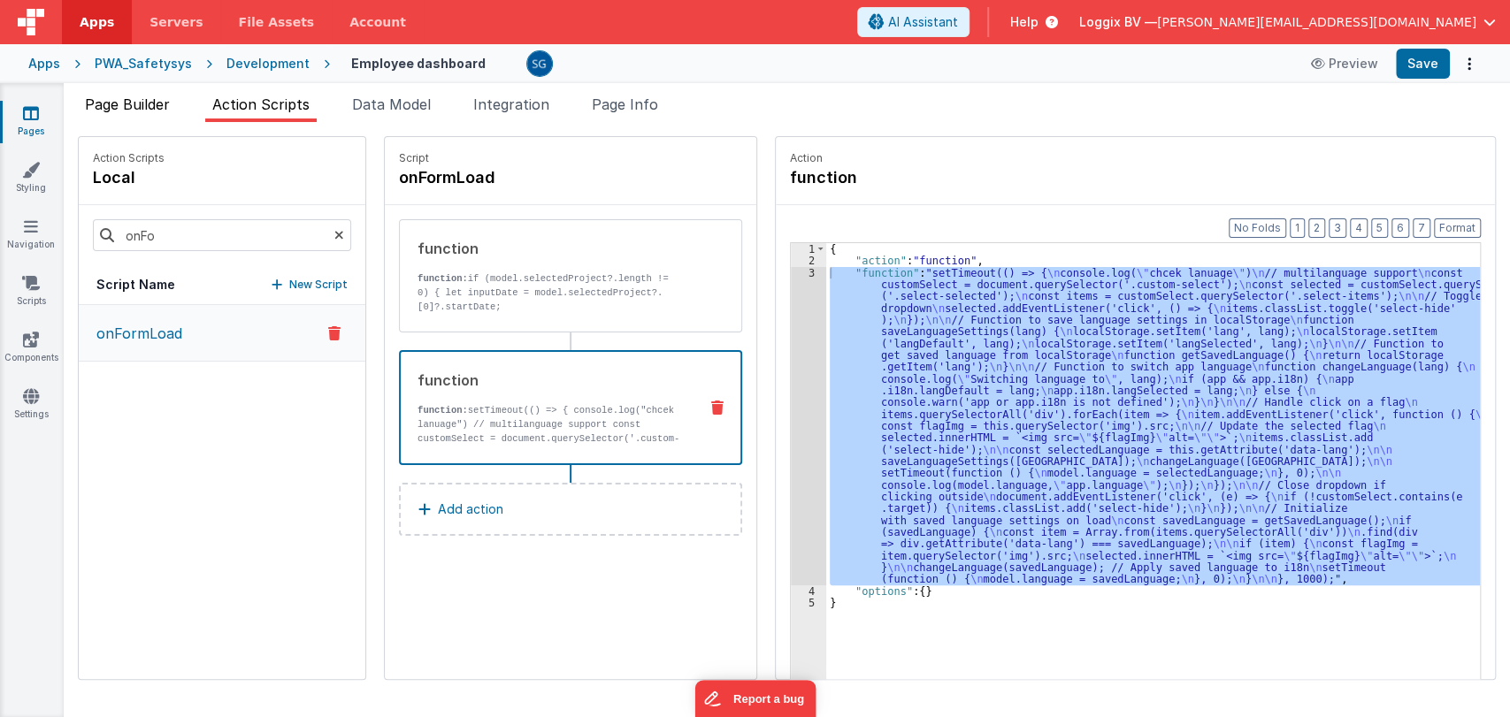
click at [148, 94] on li "Page Builder" at bounding box center [127, 108] width 99 height 28
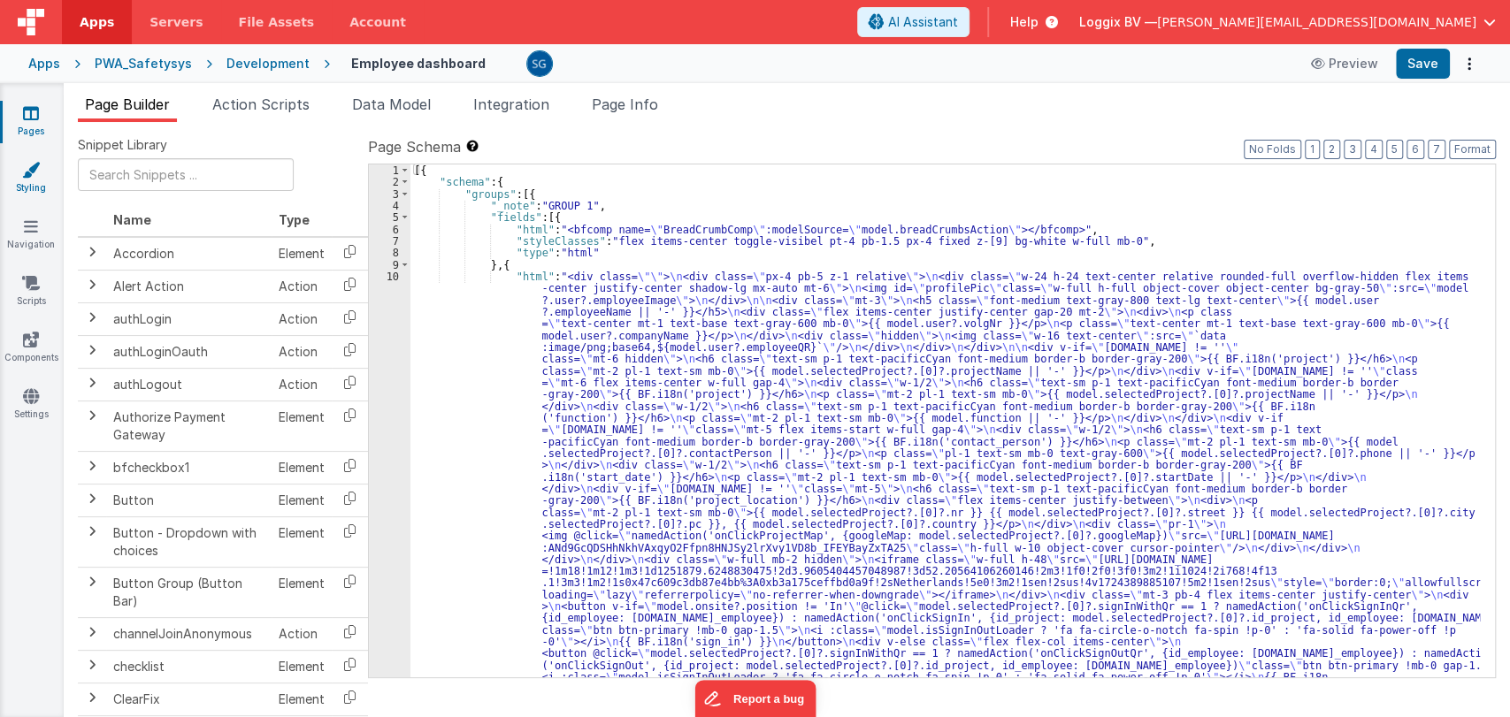
click at [30, 163] on icon at bounding box center [31, 170] width 18 height 18
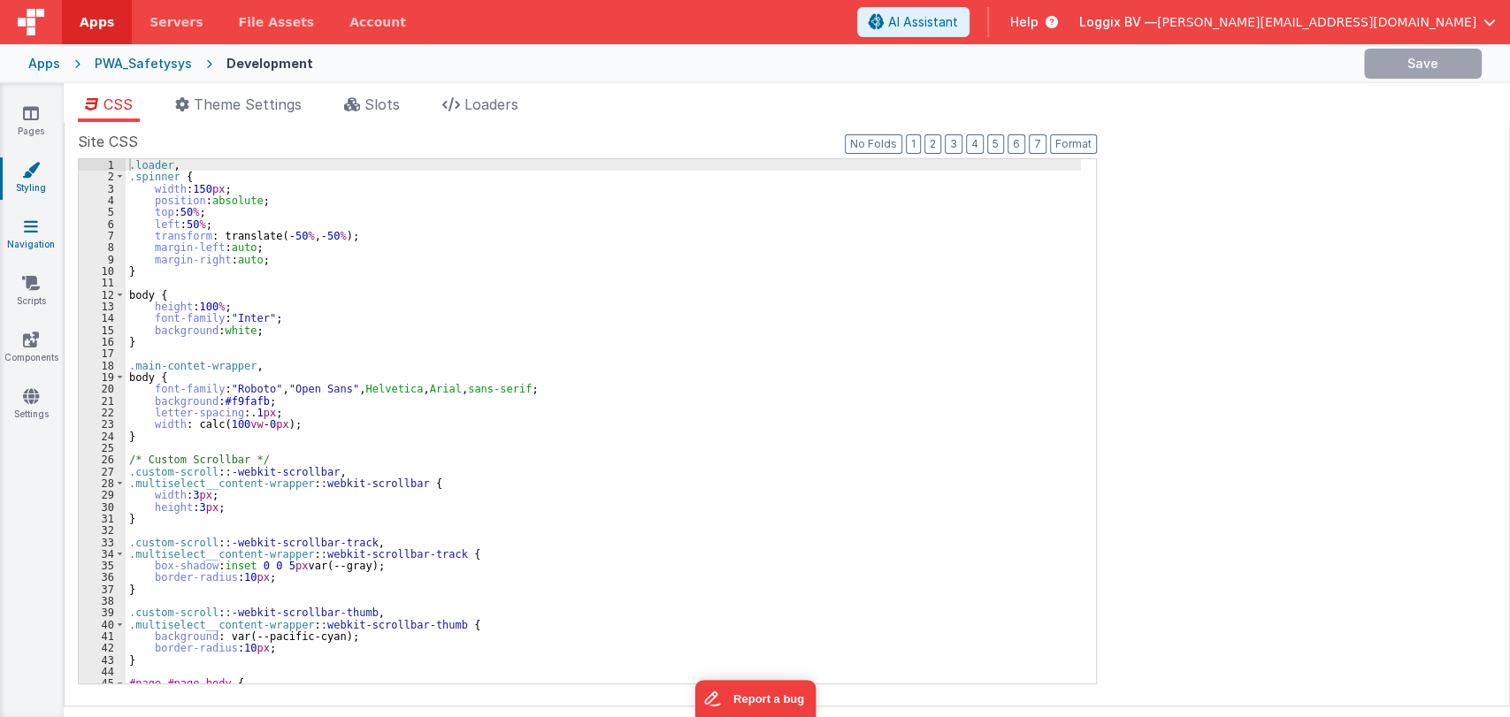
click at [33, 236] on link "Navigation" at bounding box center [31, 235] width 64 height 35
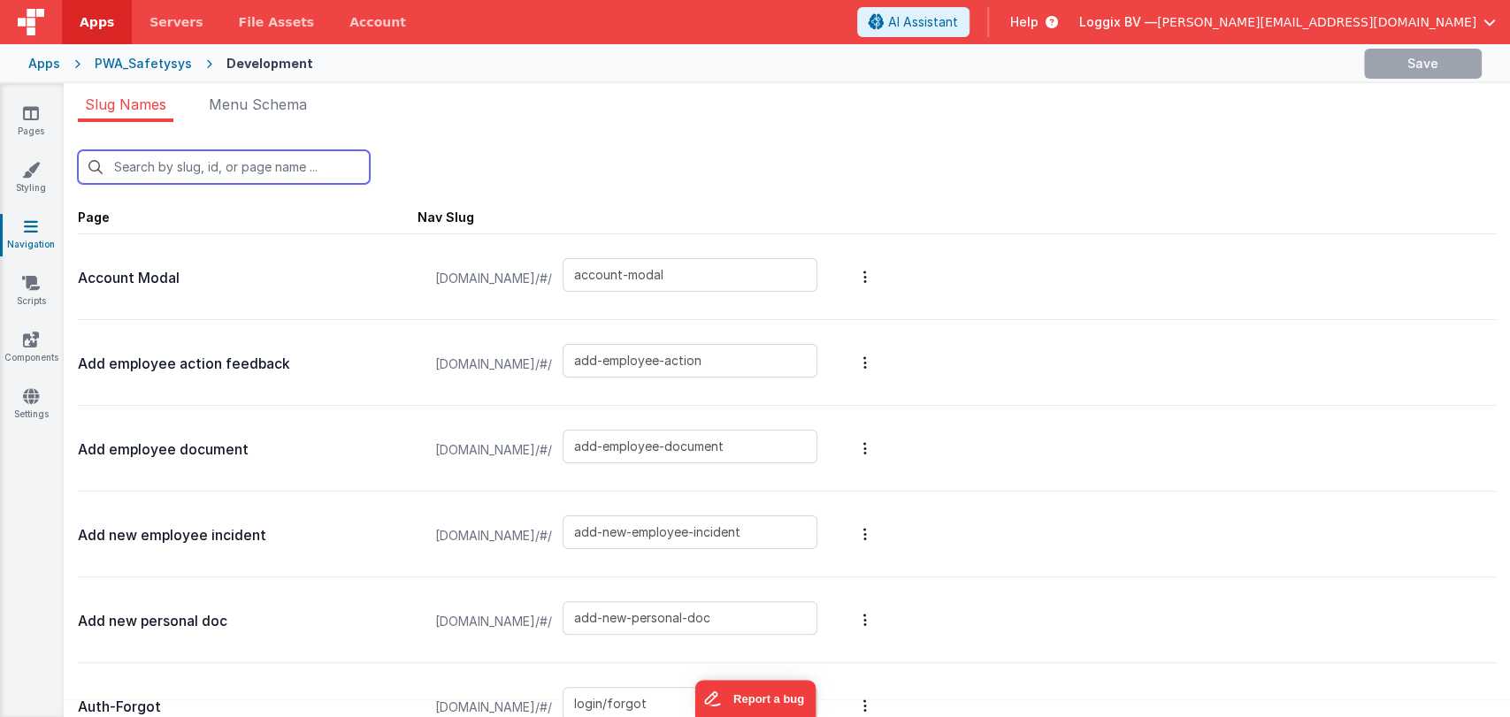
click at [312, 169] on input "text" at bounding box center [224, 167] width 292 height 34
type input "d"
type input "login"
type input "edit-employee-document"
type input "employee-action"
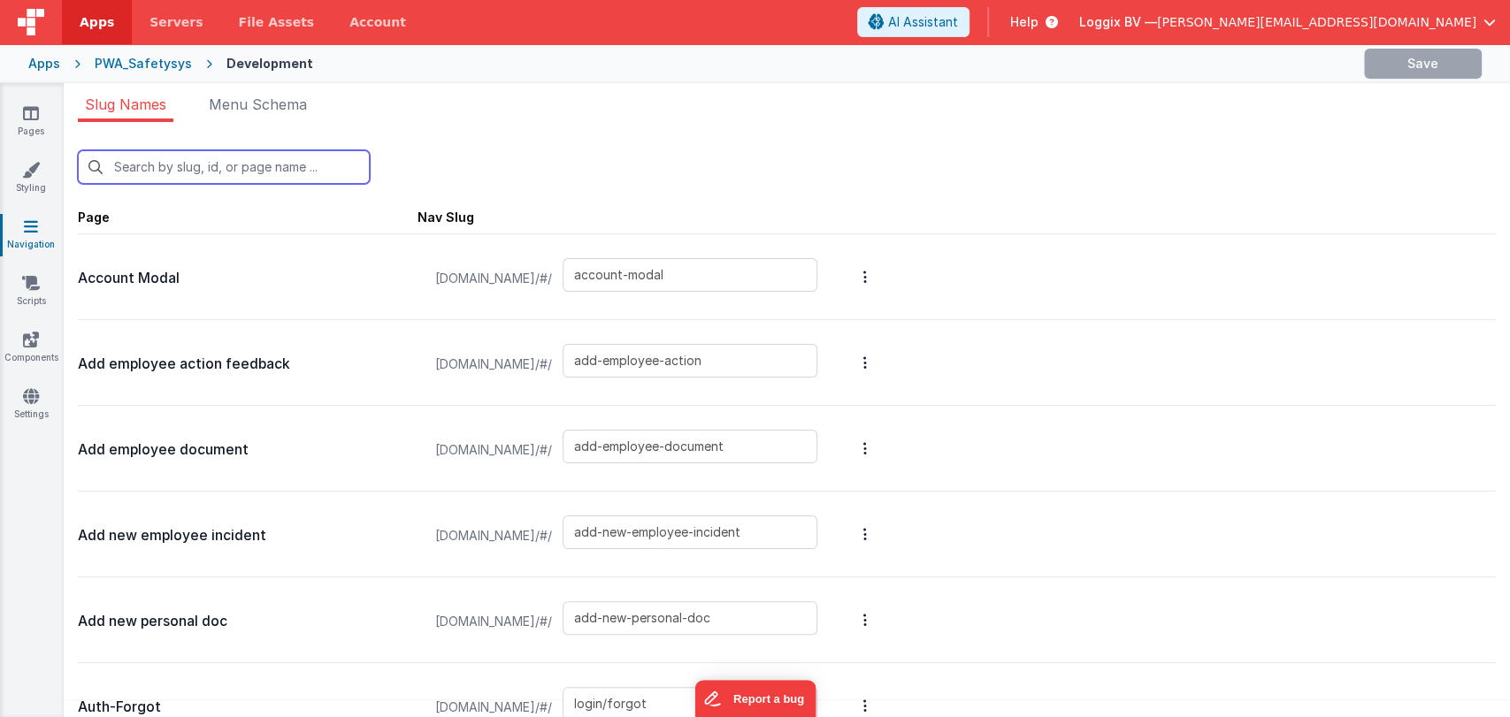
type input "default"
type input "employee-document"
type input "employee-incoming-equipment"
type input "employee-project"
type input "employee-registration"
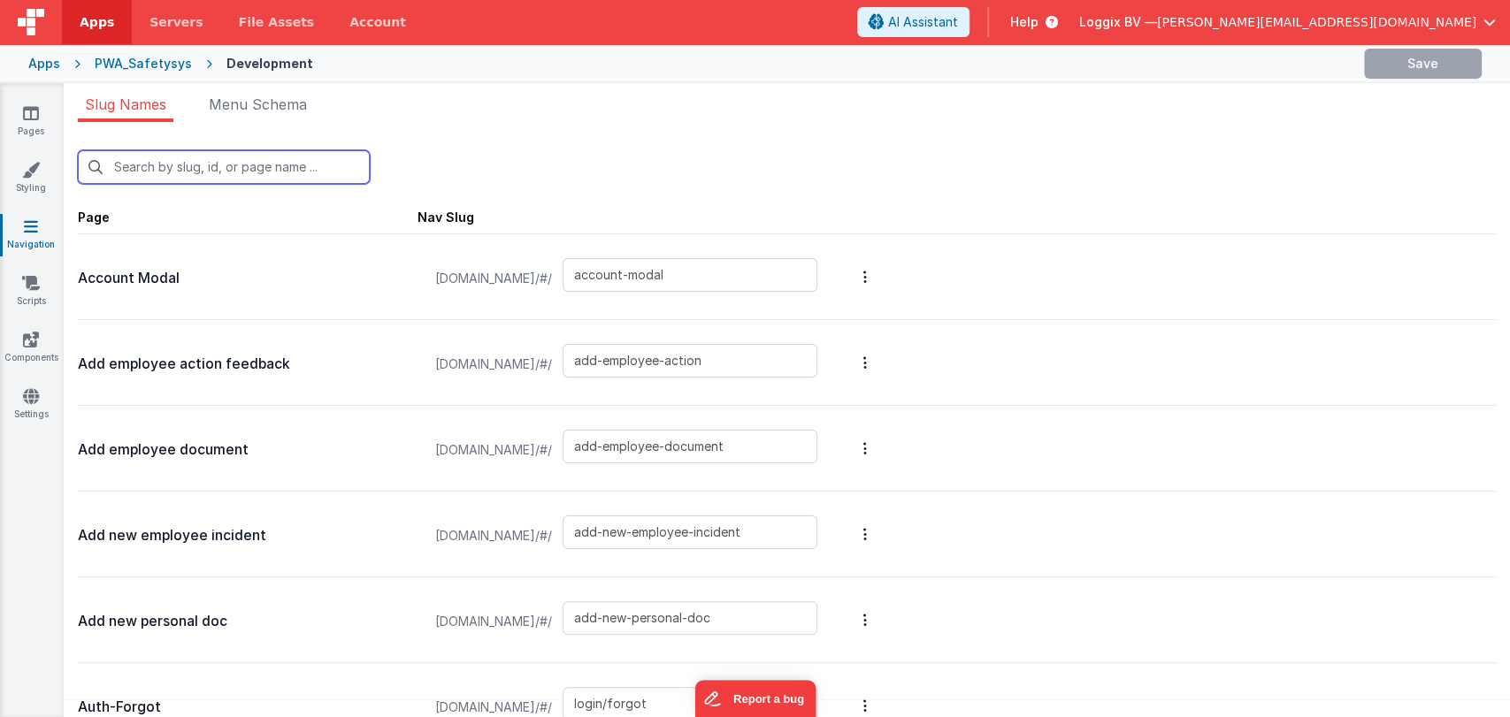
type input "employee-scan-equipment"
type input "employee-scan-project"
type input "employee-scan-project-qr"
type input "employee-warehouse"
type input "error"
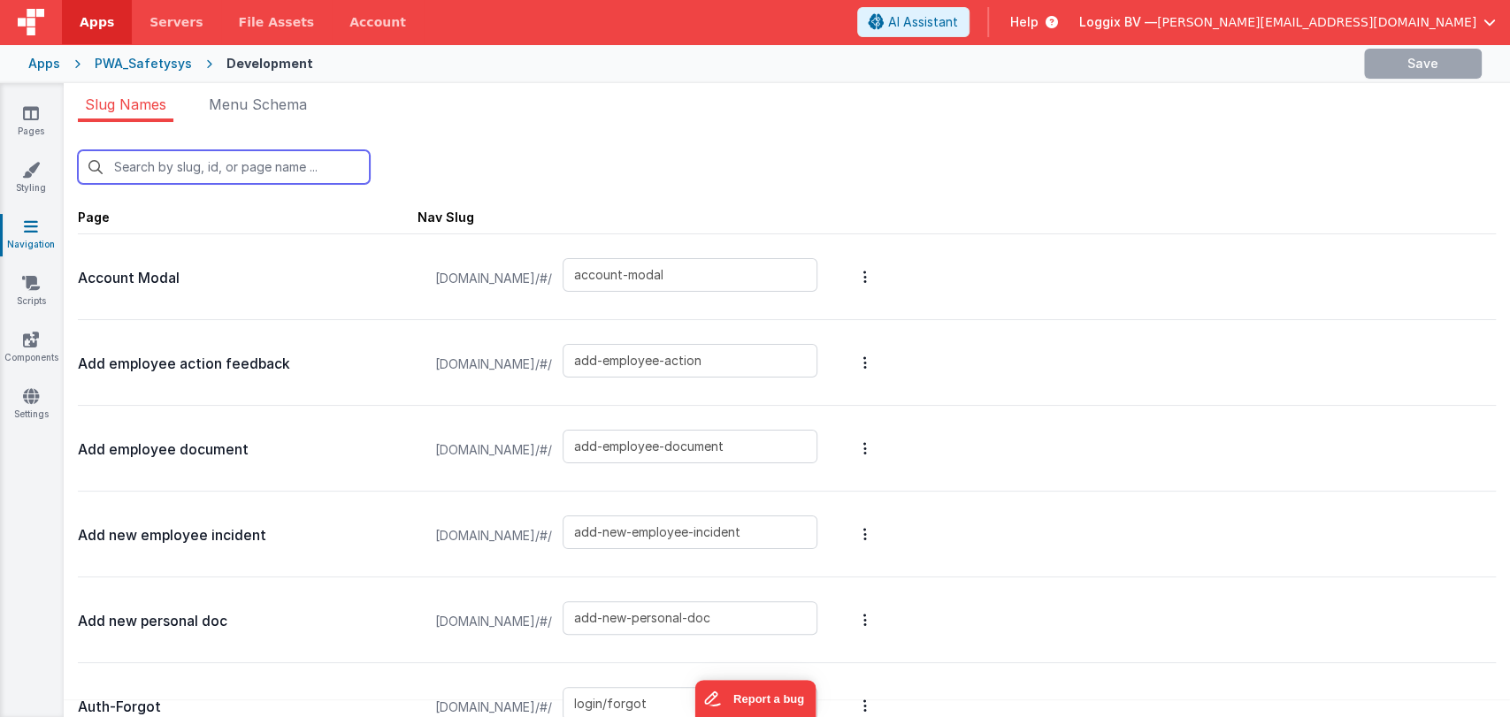
type input "pwa-alert"
type input "registration-scan"
type input "report-incident"
type input "de"
type input "add-new-employee-incident"
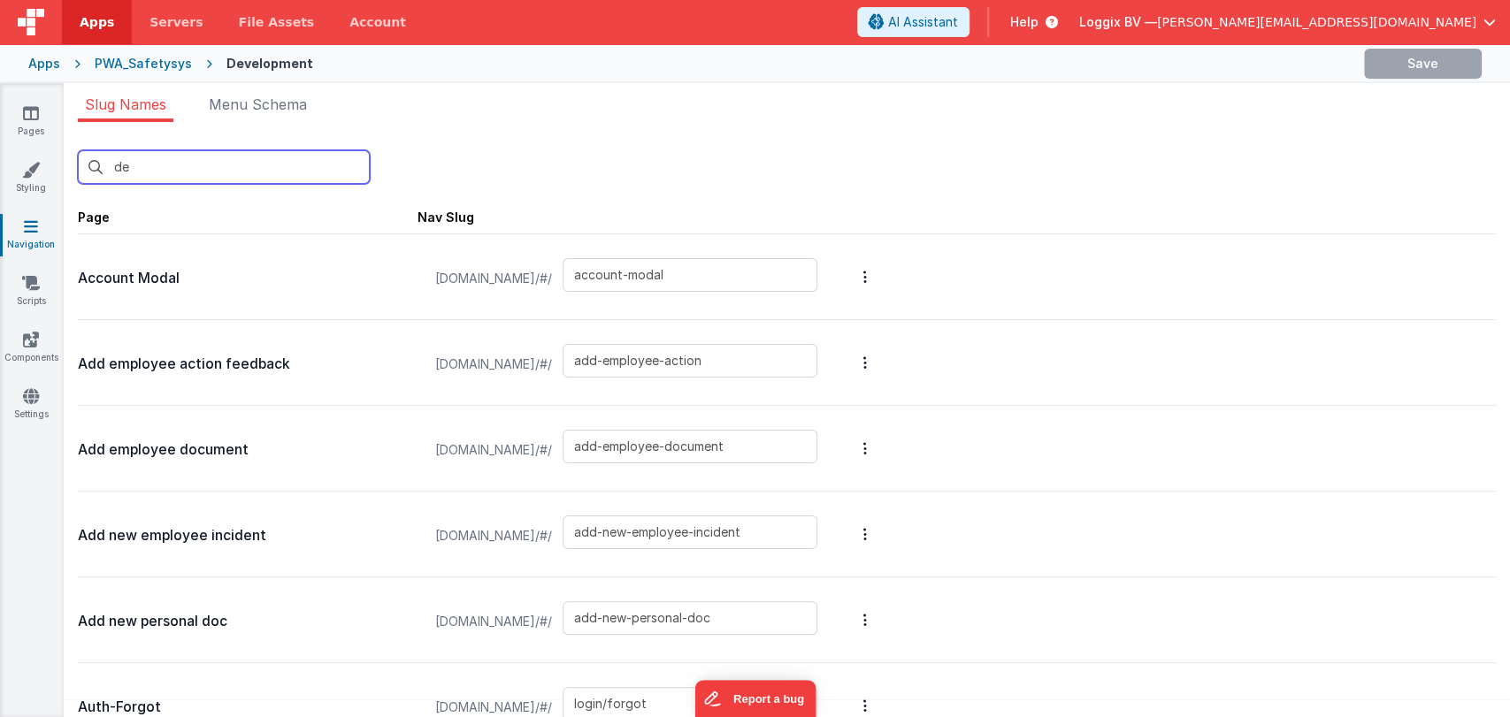
type input "default"
type input "employee-project"
type input "report-incident"
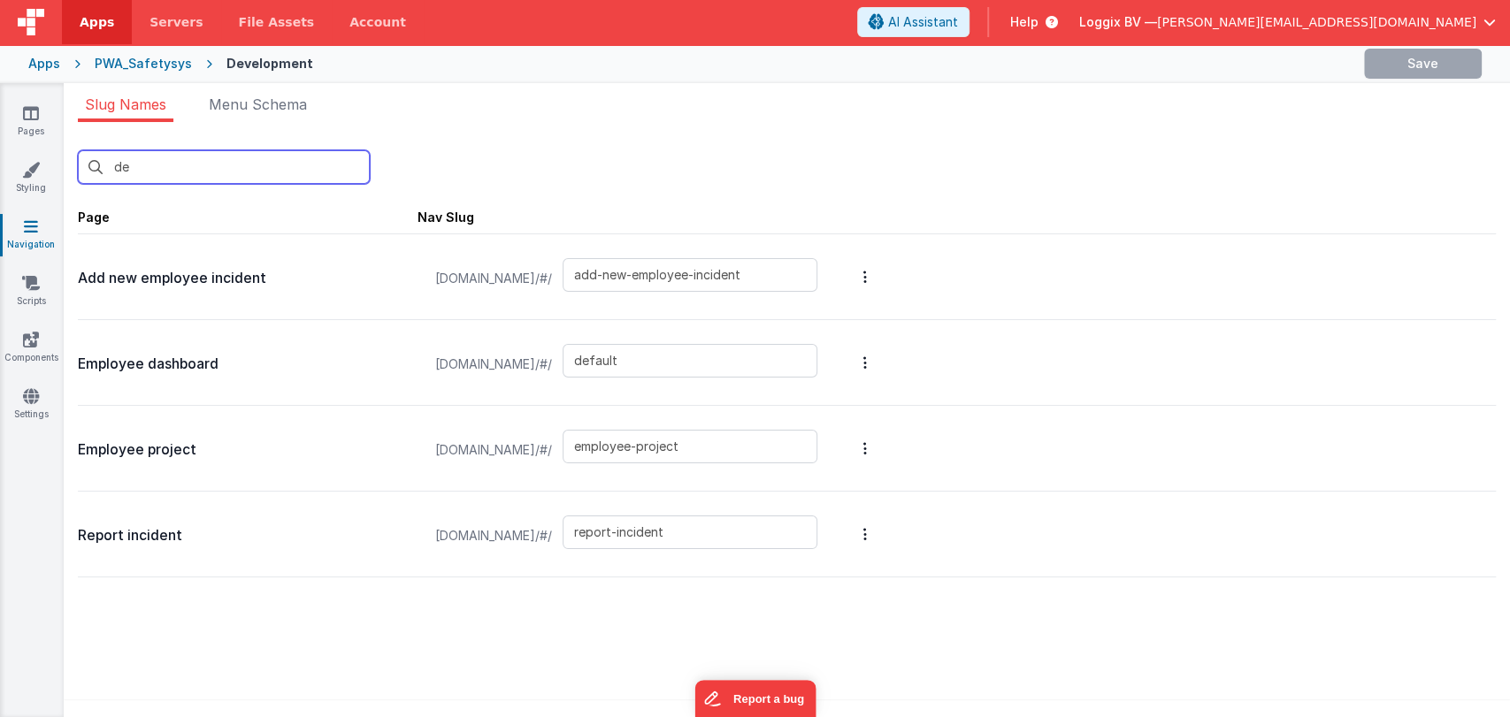
type input "def"
type input "default"
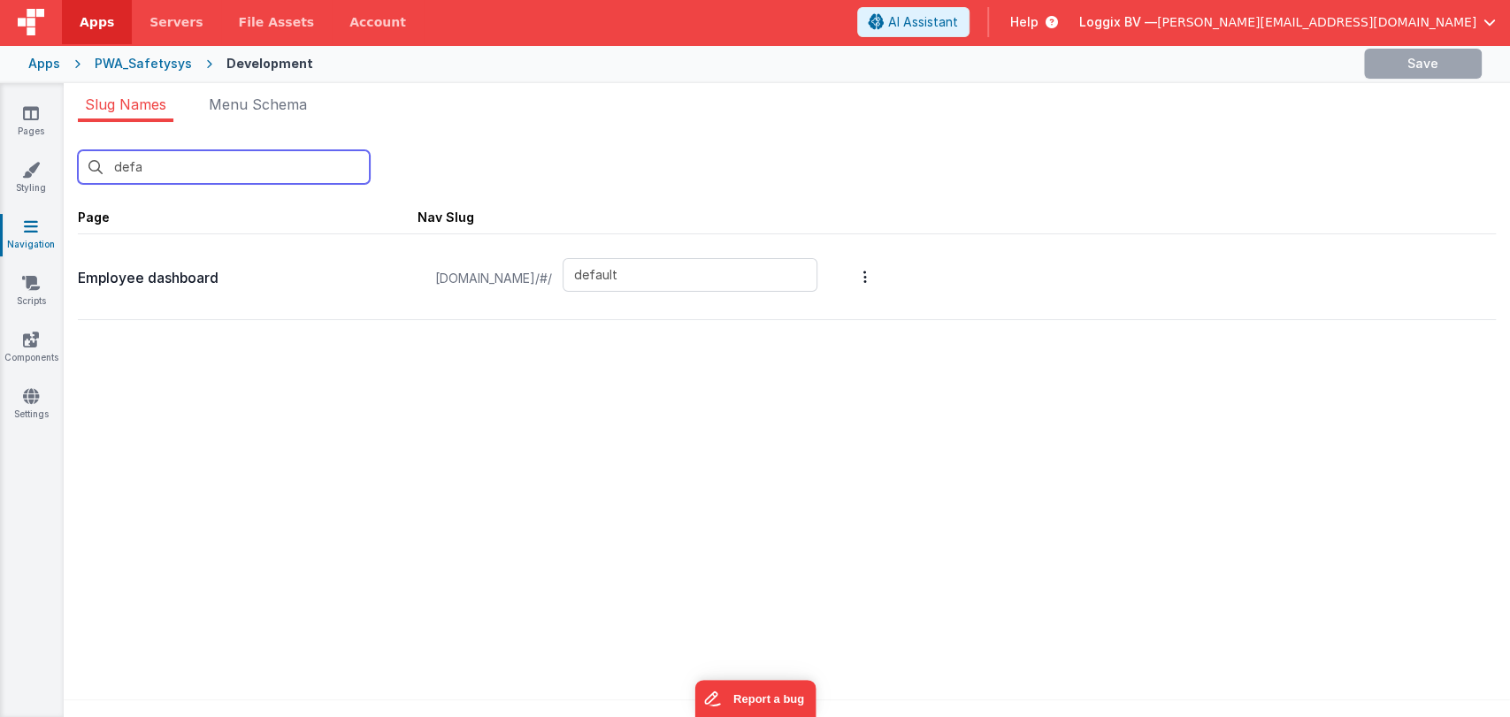
type input "defau"
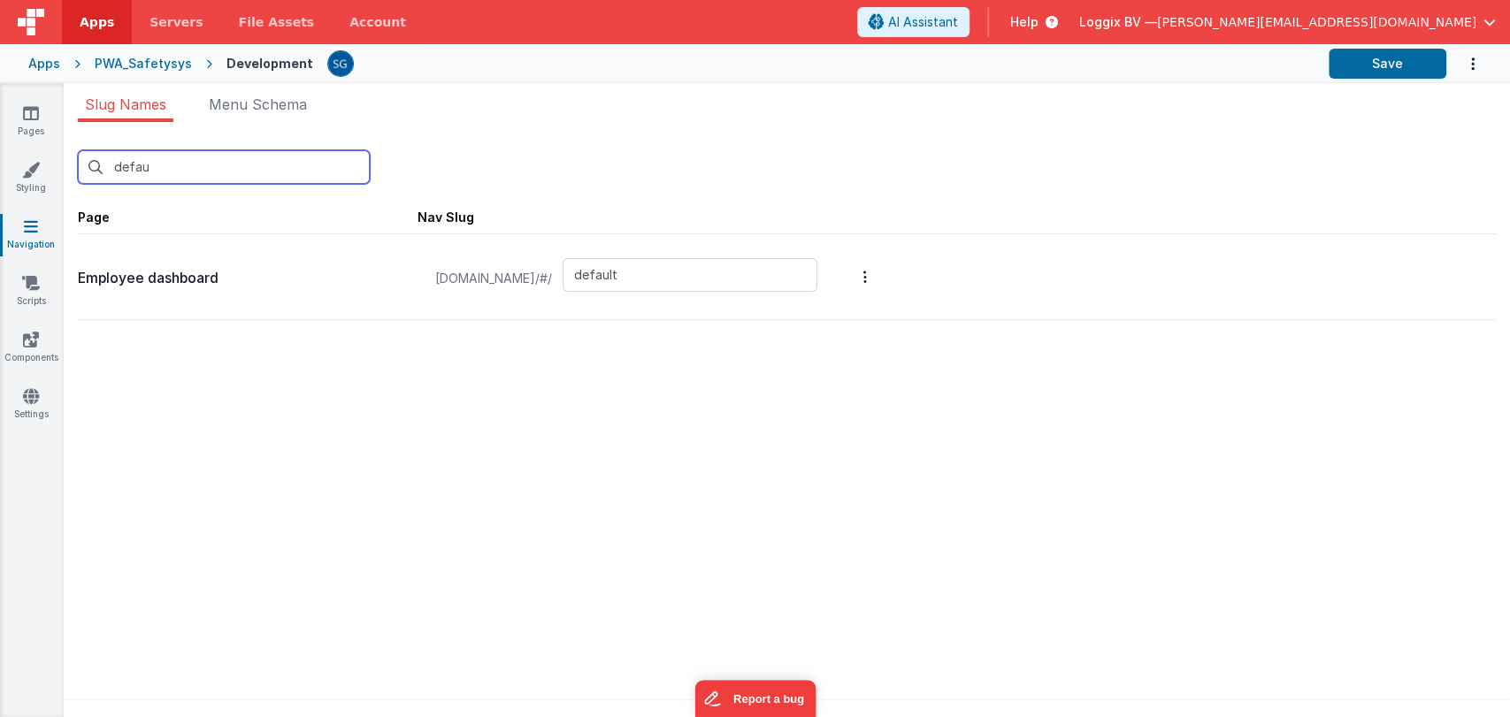
type input "default"
type input "defau"
click at [23, 119] on icon at bounding box center [31, 113] width 16 height 18
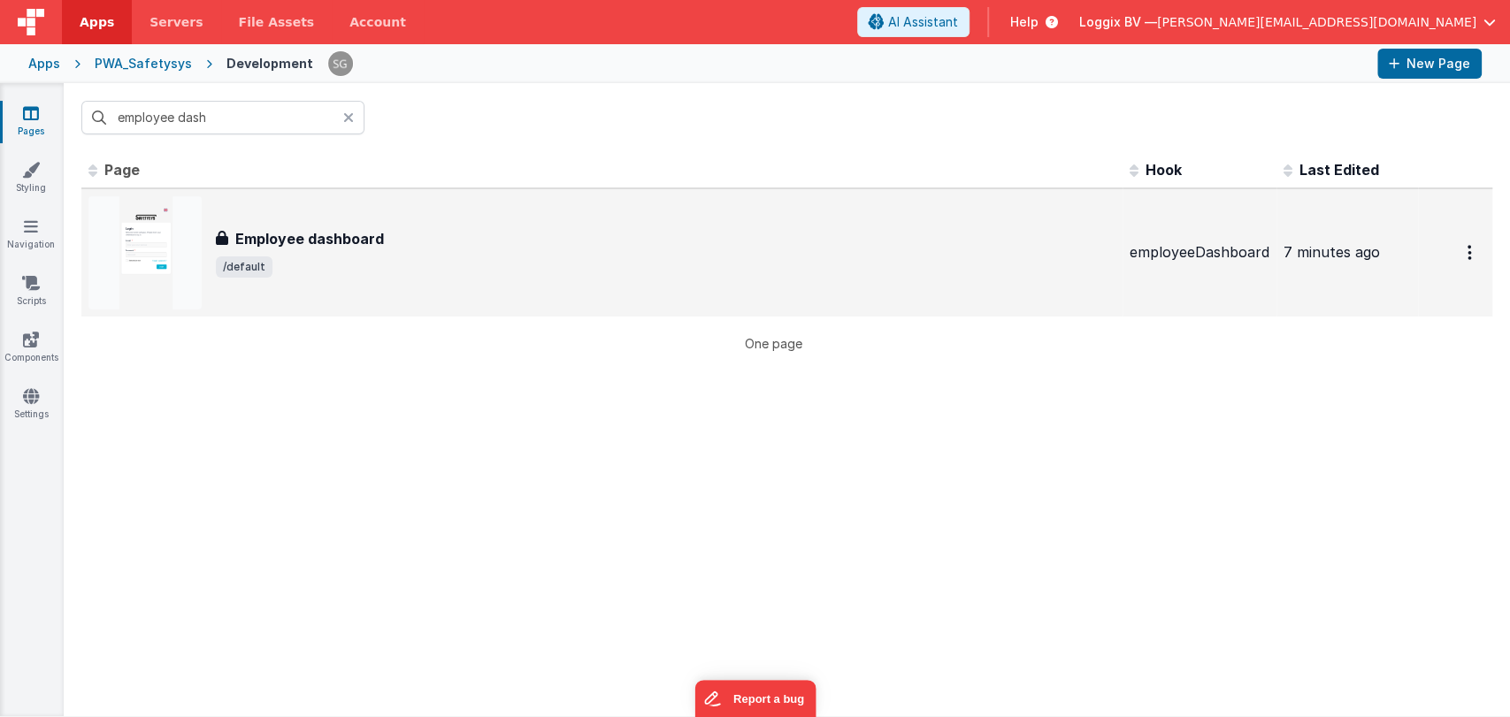
click at [327, 246] on h3 "Employee dashboard" at bounding box center [309, 238] width 149 height 21
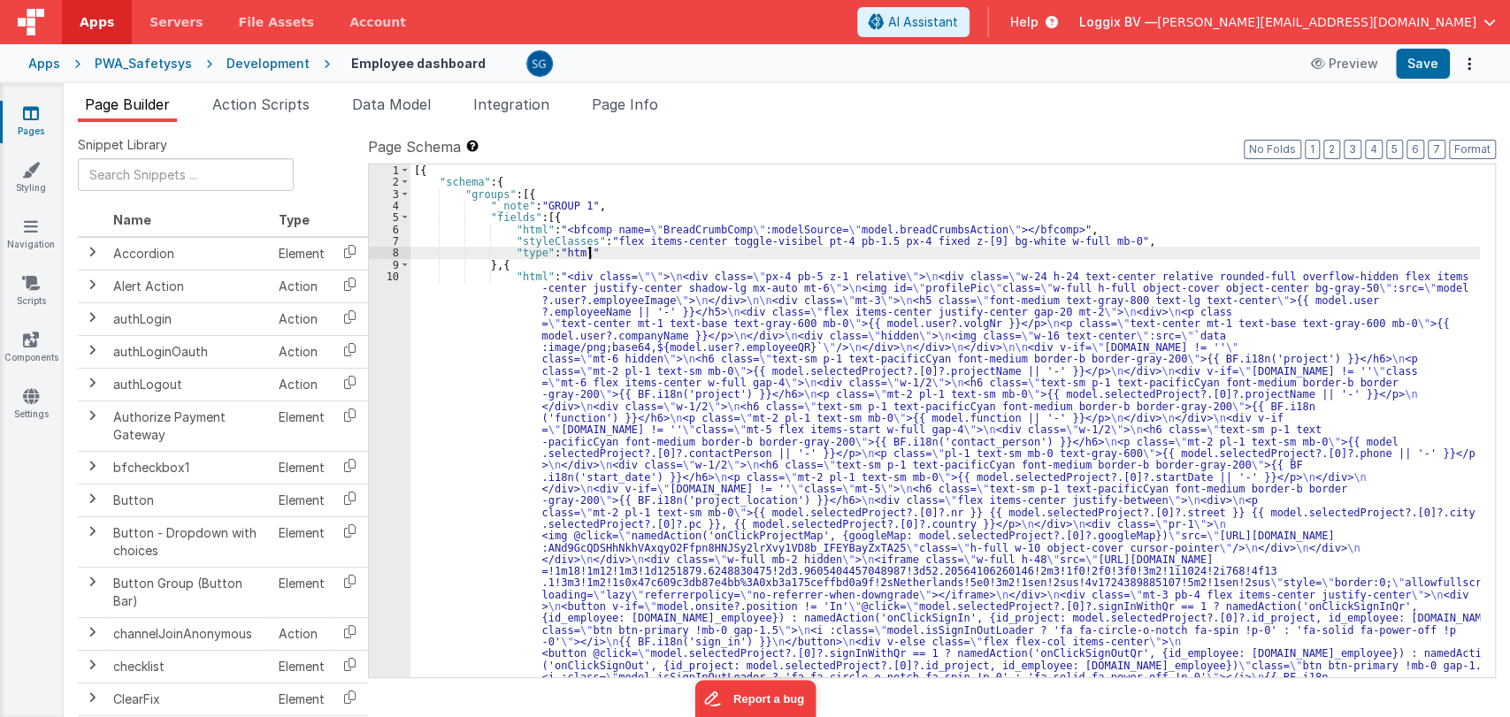
click at [606, 247] on div "[{ "schema" : { "groups" : [{ "_note" : "GROUP 1" , "fields" : [{ "html" : "<bf…" at bounding box center [944, 646] width 1069 height 962
click at [697, 318] on div "[{ "schema" : { "groups" : [{ "_note" : "GROUP 1" , "fields" : [{ "html" : "<bf…" at bounding box center [944, 646] width 1069 height 962
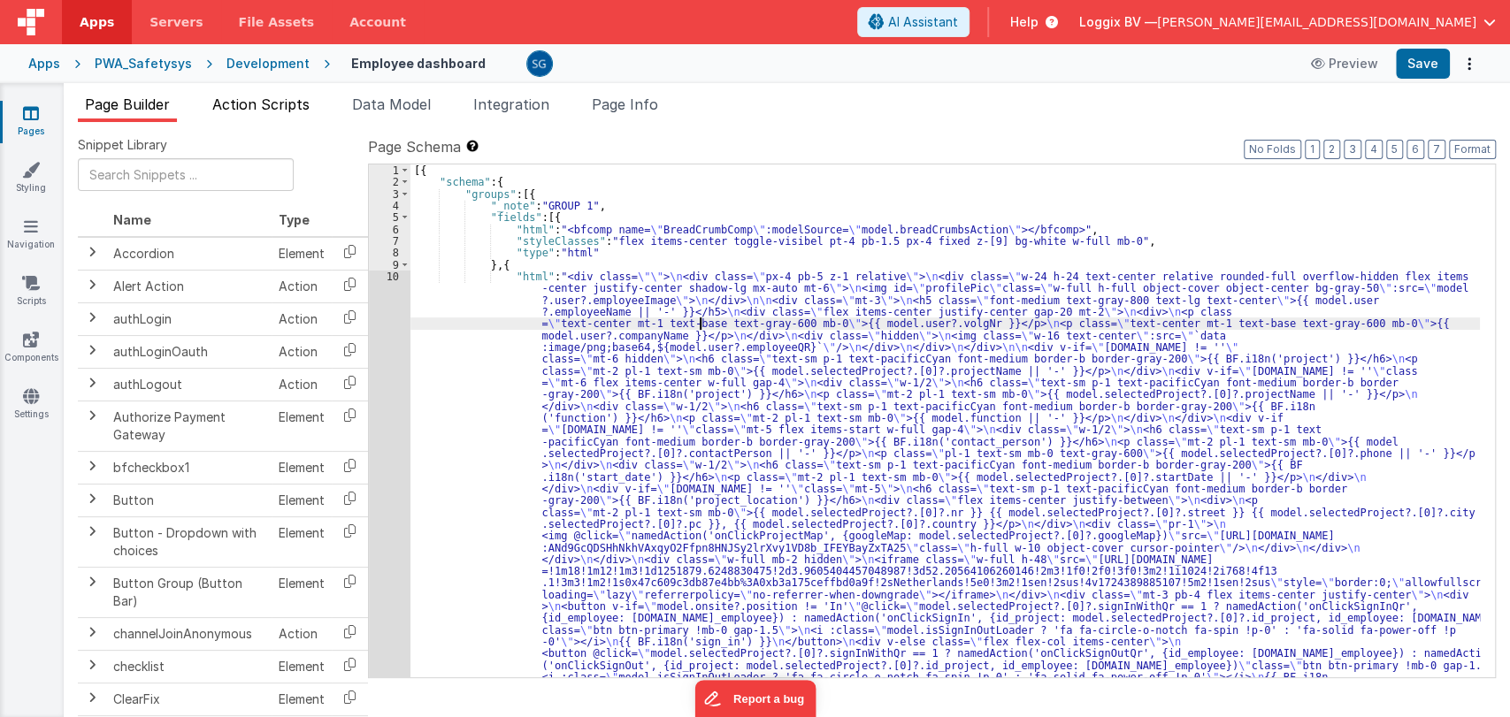
click at [280, 108] on span "Action Scripts" at bounding box center [260, 105] width 97 height 18
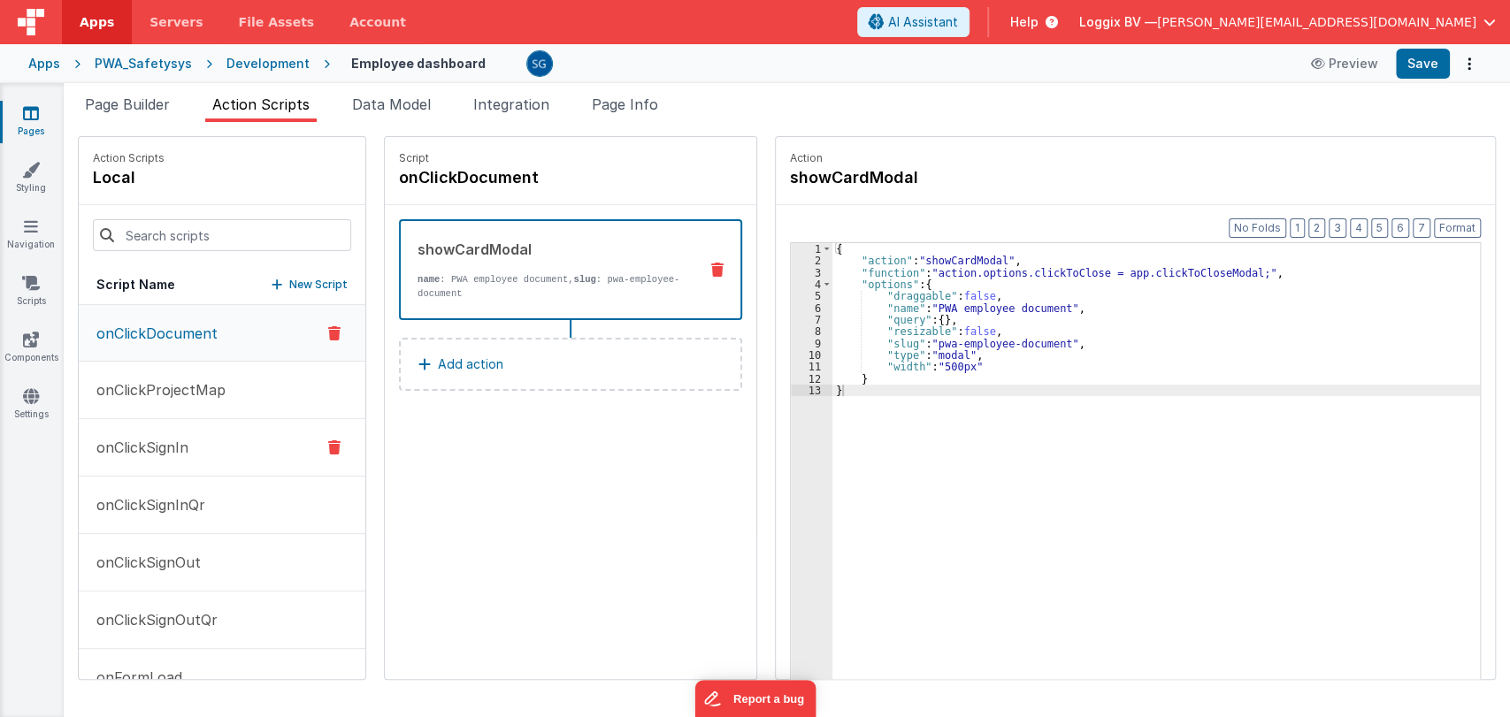
scroll to position [41, 0]
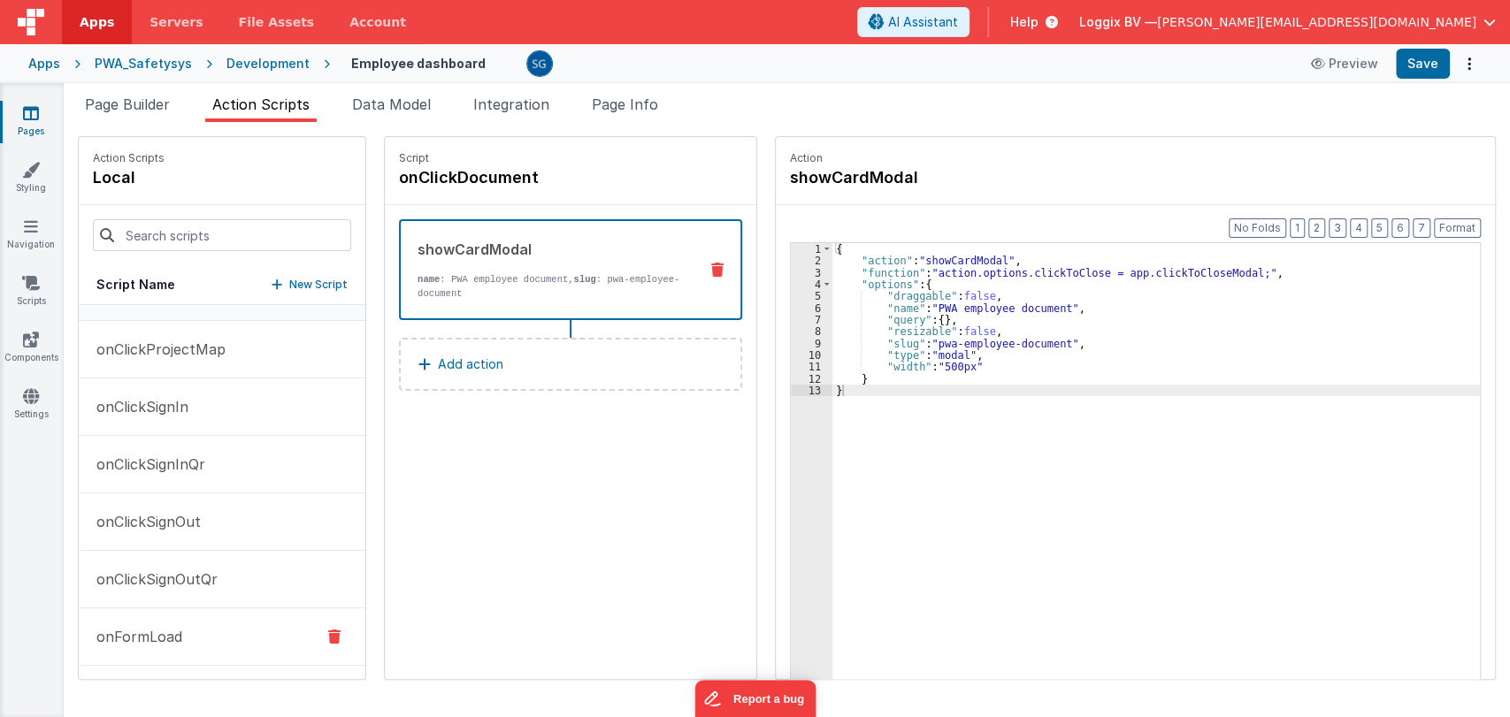
click at [172, 620] on button "onFormLoad" at bounding box center [222, 637] width 287 height 57
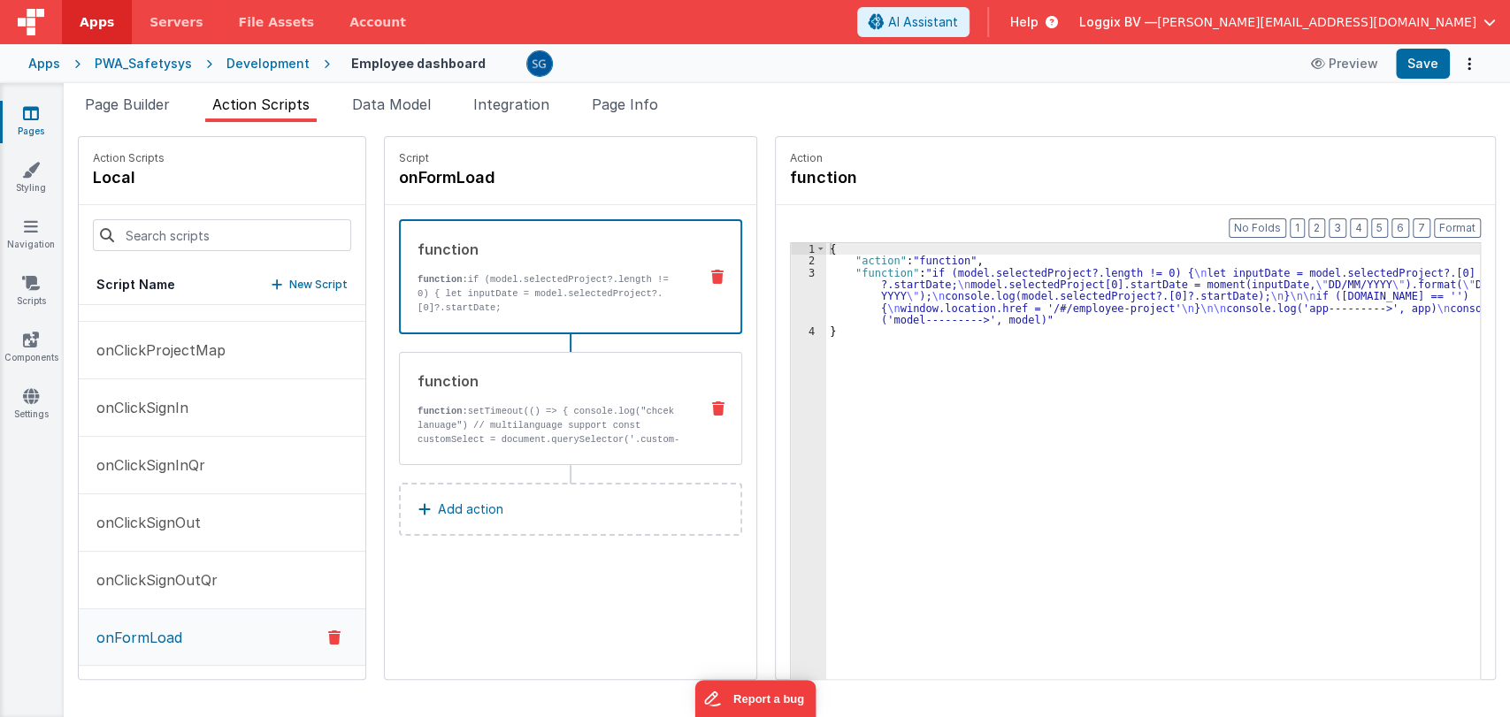
click at [484, 419] on p "function: setTimeout(() => { console.log("chcek lanuage") // multilanguage supp…" at bounding box center [551, 453] width 267 height 99
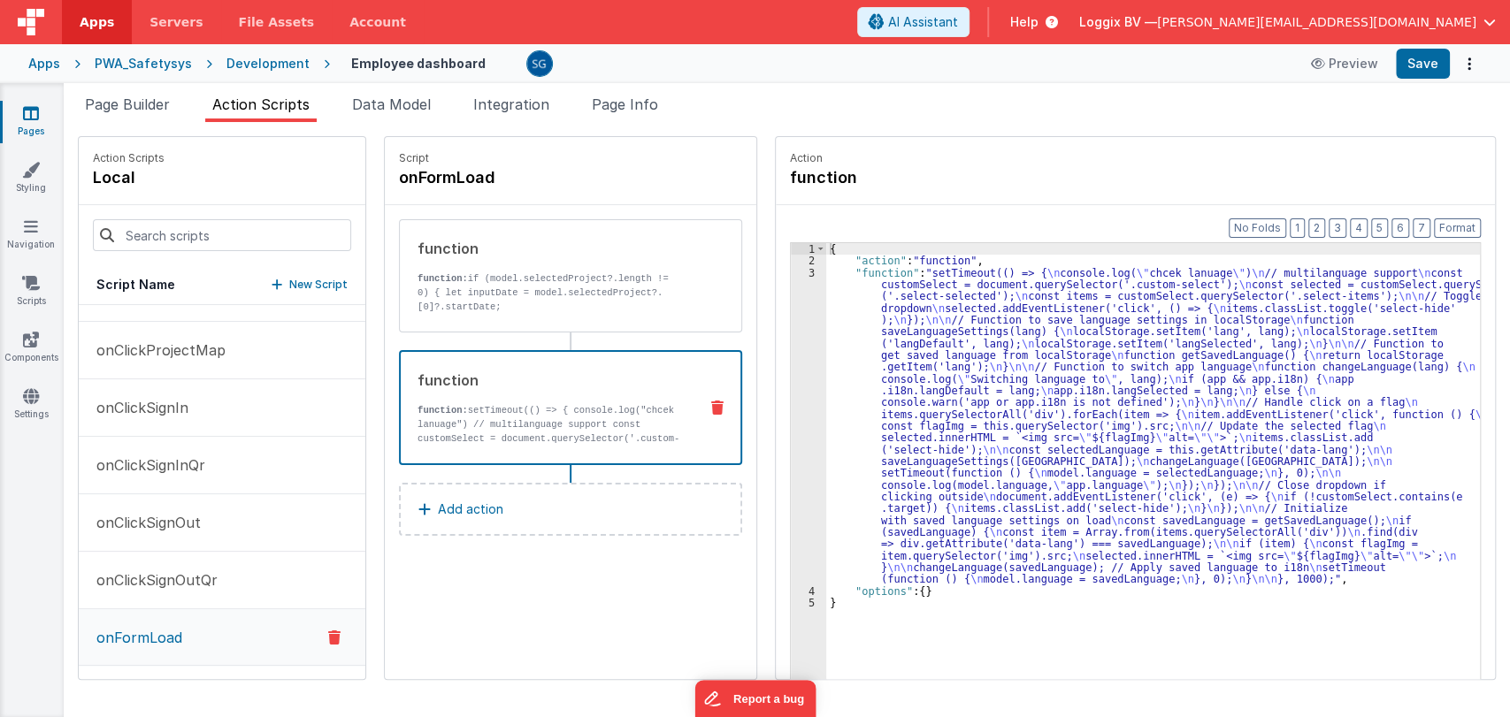
click at [793, 276] on div "3" at bounding box center [808, 426] width 35 height 318
click at [856, 295] on div "{ "action" : "function" , "function" : "setTimeout(() => { \n console.log( \" c…" at bounding box center [1161, 500] width 671 height 515
click at [796, 271] on div "3" at bounding box center [808, 426] width 35 height 318
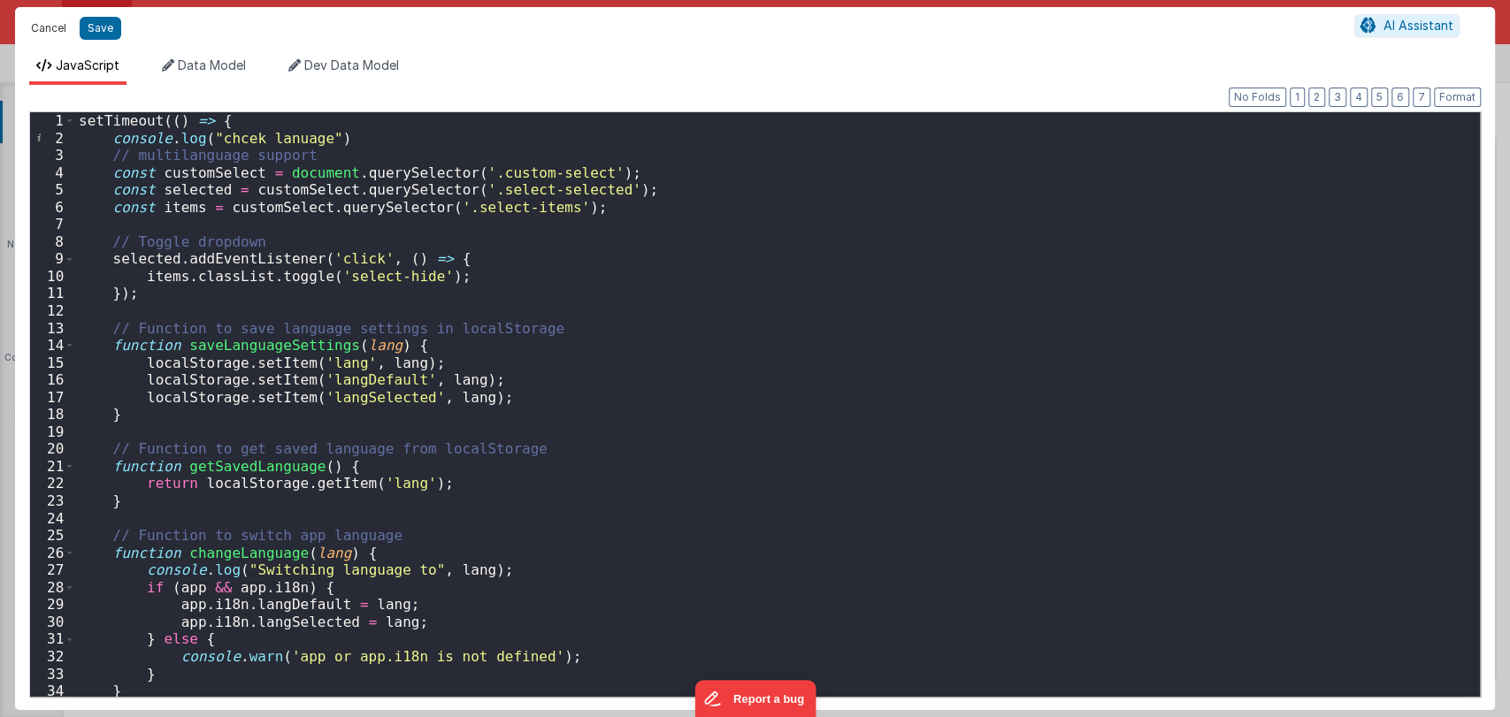
click at [44, 30] on button "Cancel" at bounding box center [48, 28] width 53 height 25
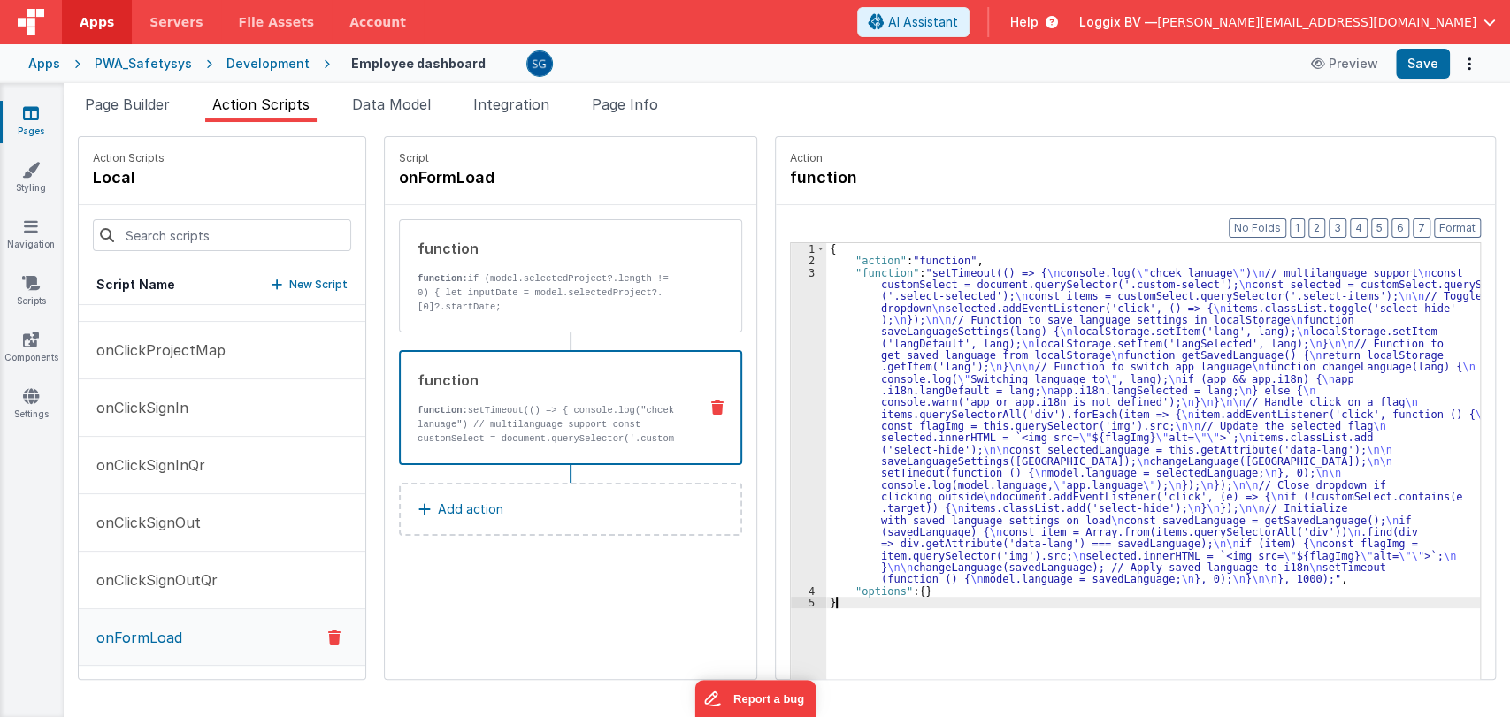
click at [842, 605] on div "{ "action" : "function" , "function" : "setTimeout(() => { \n console.log( \" c…" at bounding box center [1161, 500] width 671 height 515
click at [29, 179] on link "Styling" at bounding box center [31, 178] width 64 height 35
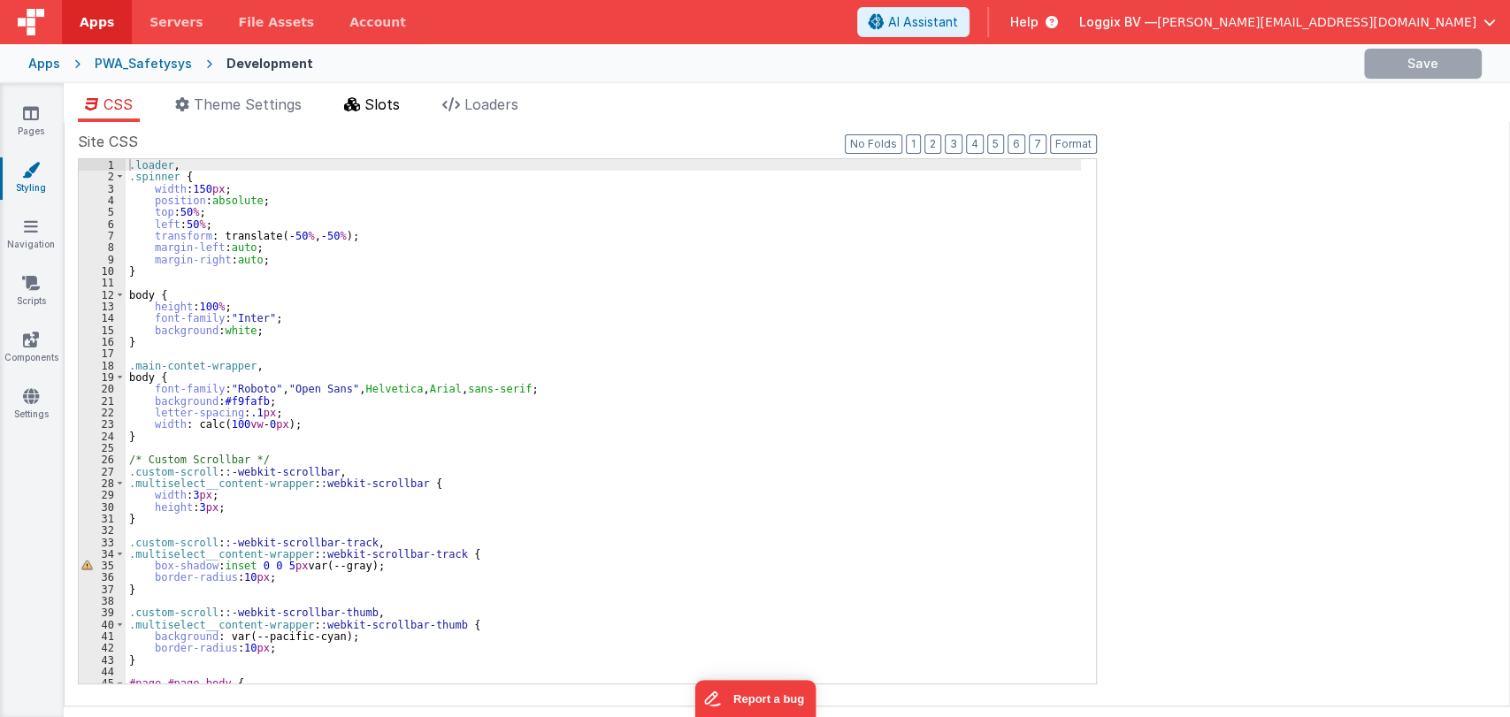
click at [388, 101] on span "Slots" at bounding box center [381, 105] width 35 height 18
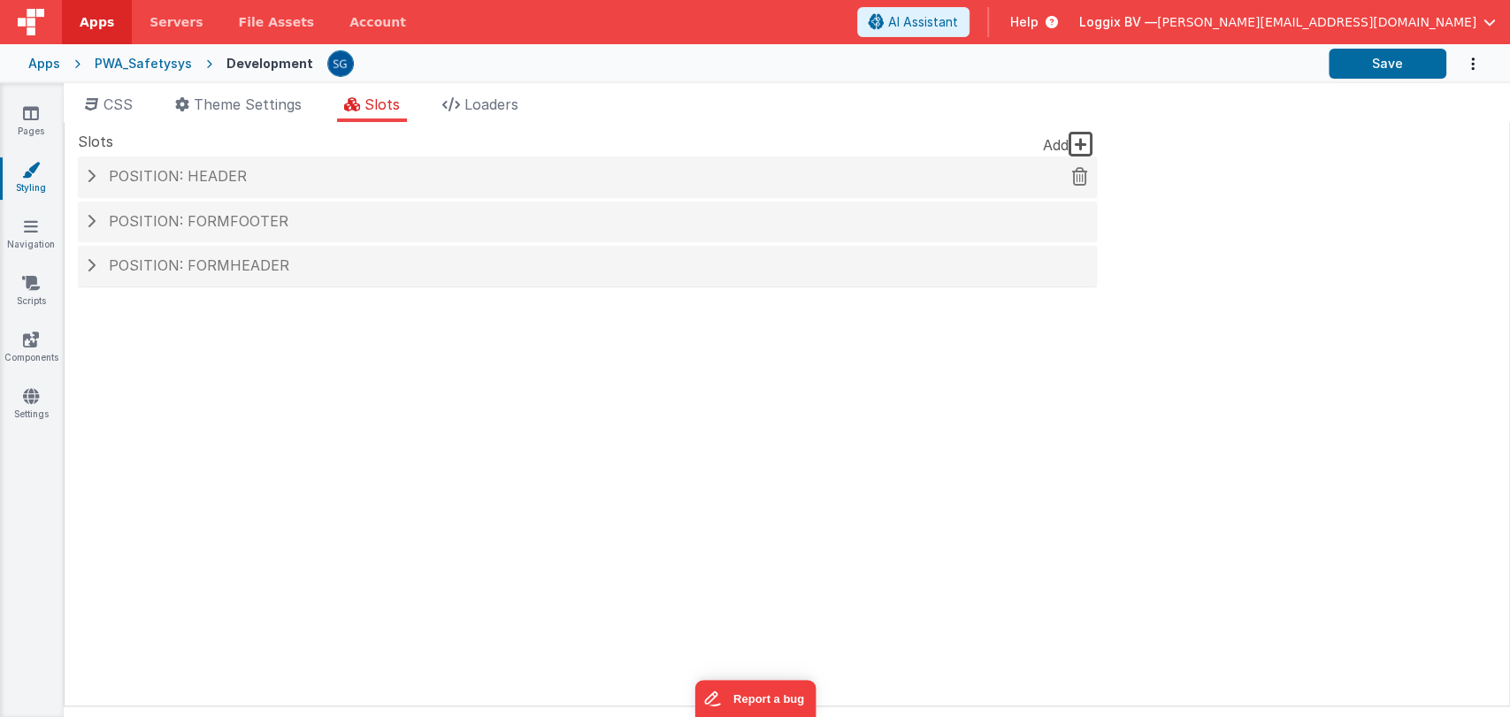
click at [213, 179] on span "Position: header" at bounding box center [178, 176] width 138 height 18
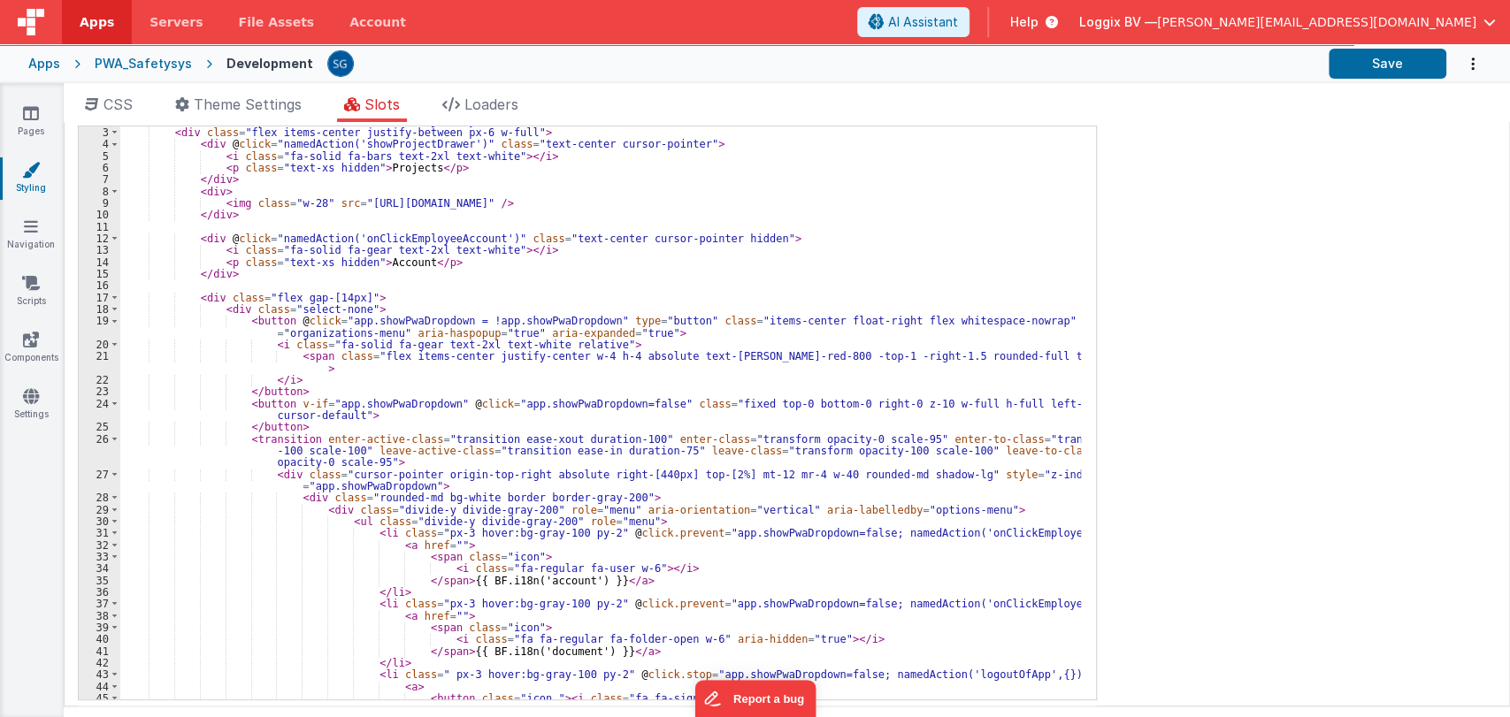
scroll to position [35, 0]
click at [736, 415] on div "< div class = "flex items-center justify-between px-6 w-full" > < div @ click =…" at bounding box center [600, 424] width 961 height 597
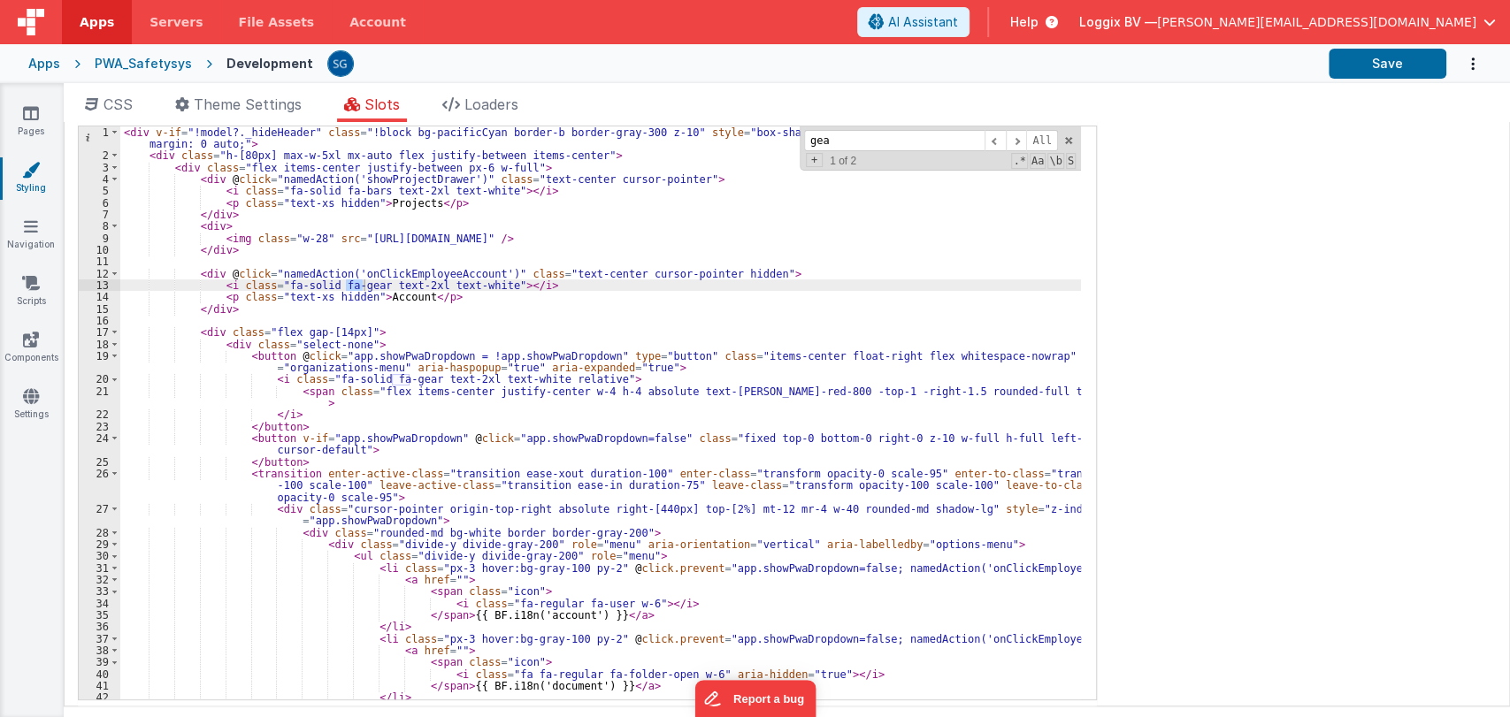
scroll to position [0, 0]
type input "gear"
click at [1023, 137] on span at bounding box center [1016, 141] width 21 height 22
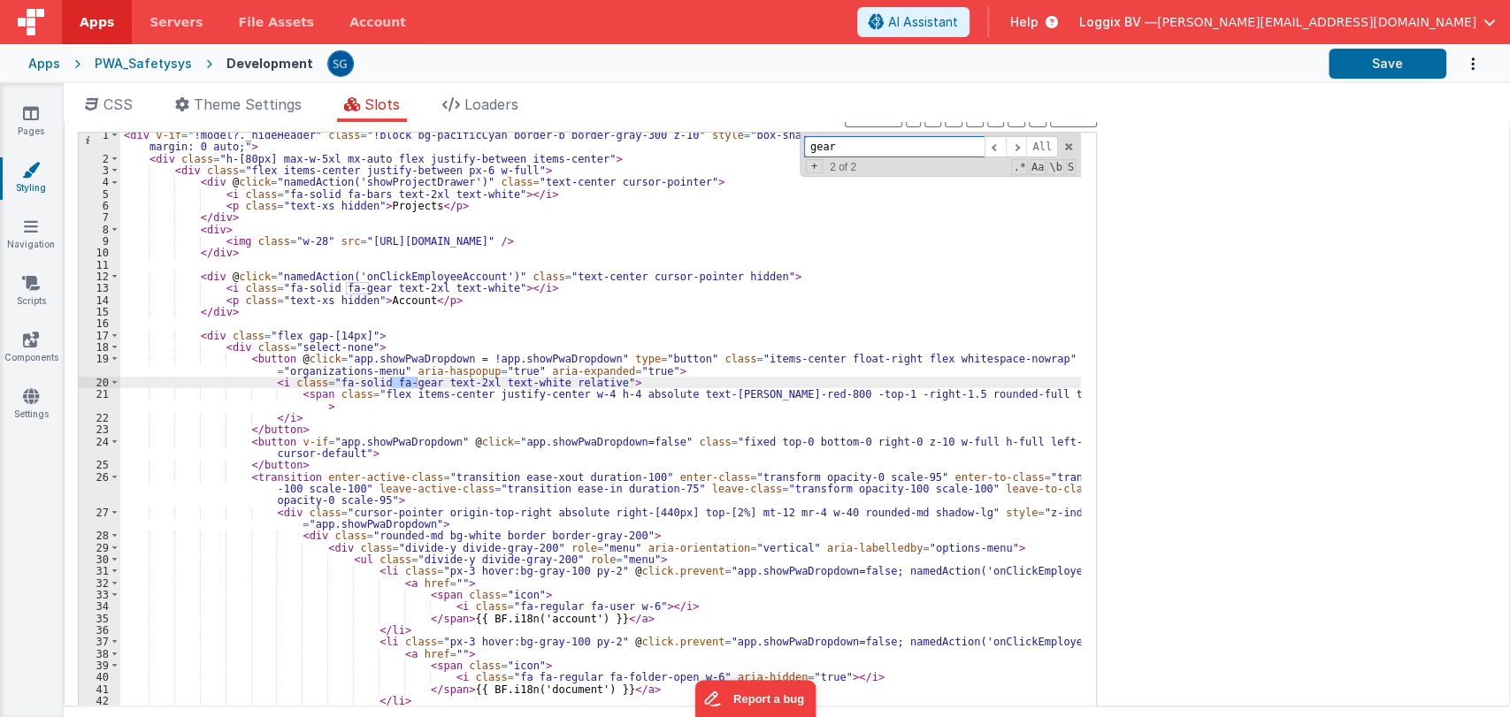
scroll to position [4, 0]
